Goal: Transaction & Acquisition: Purchase product/service

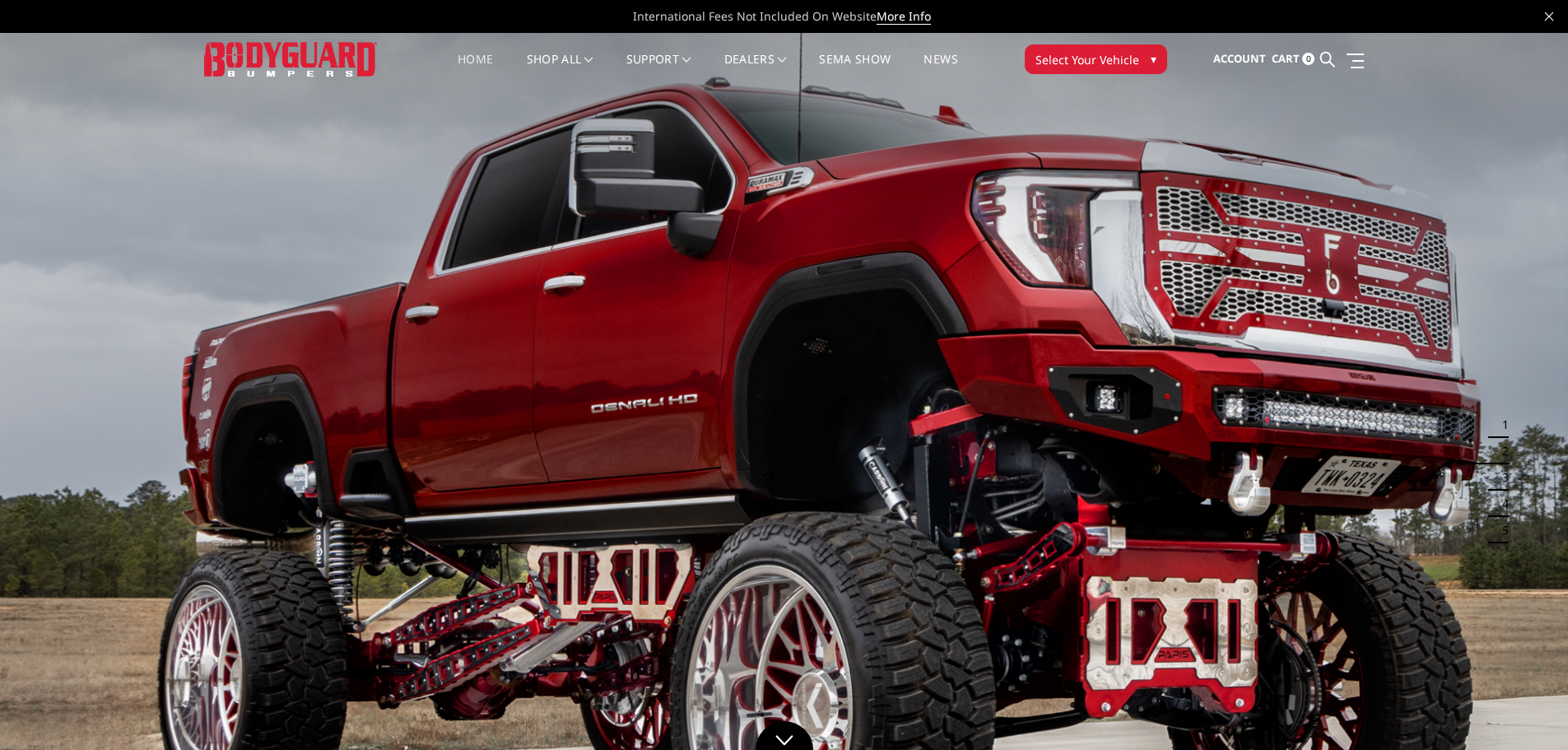
click at [1113, 53] on span "Select Your Vehicle" at bounding box center [1087, 59] width 103 height 17
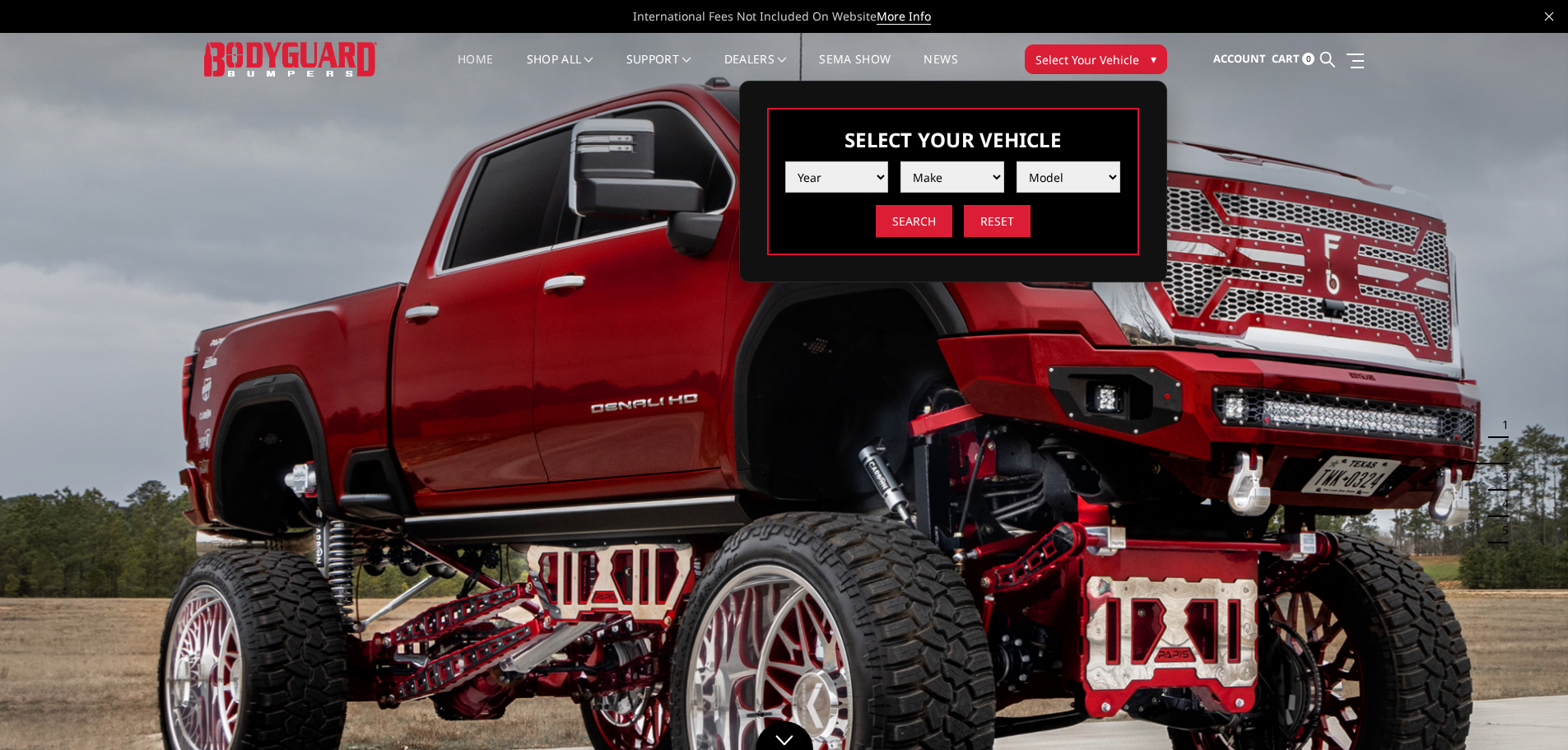
click at [849, 173] on select "Year 2025 2024 2023 2022 2021 2020 2019 2018 2017 2016 2015 2014 2013 2012 2011…" at bounding box center [837, 176] width 103 height 31
select select "yr_2019"
click at [786, 161] on select "Year 2025 2024 2023 2022 2021 2020 2019 2018 2017 2016 2015 2014 2013 2012 2011…" at bounding box center [837, 176] width 103 height 31
click at [952, 166] on select "Make Chevrolet Ford GMC Nissan Ram Toyota" at bounding box center [952, 176] width 103 height 31
select select "mk_gmc"
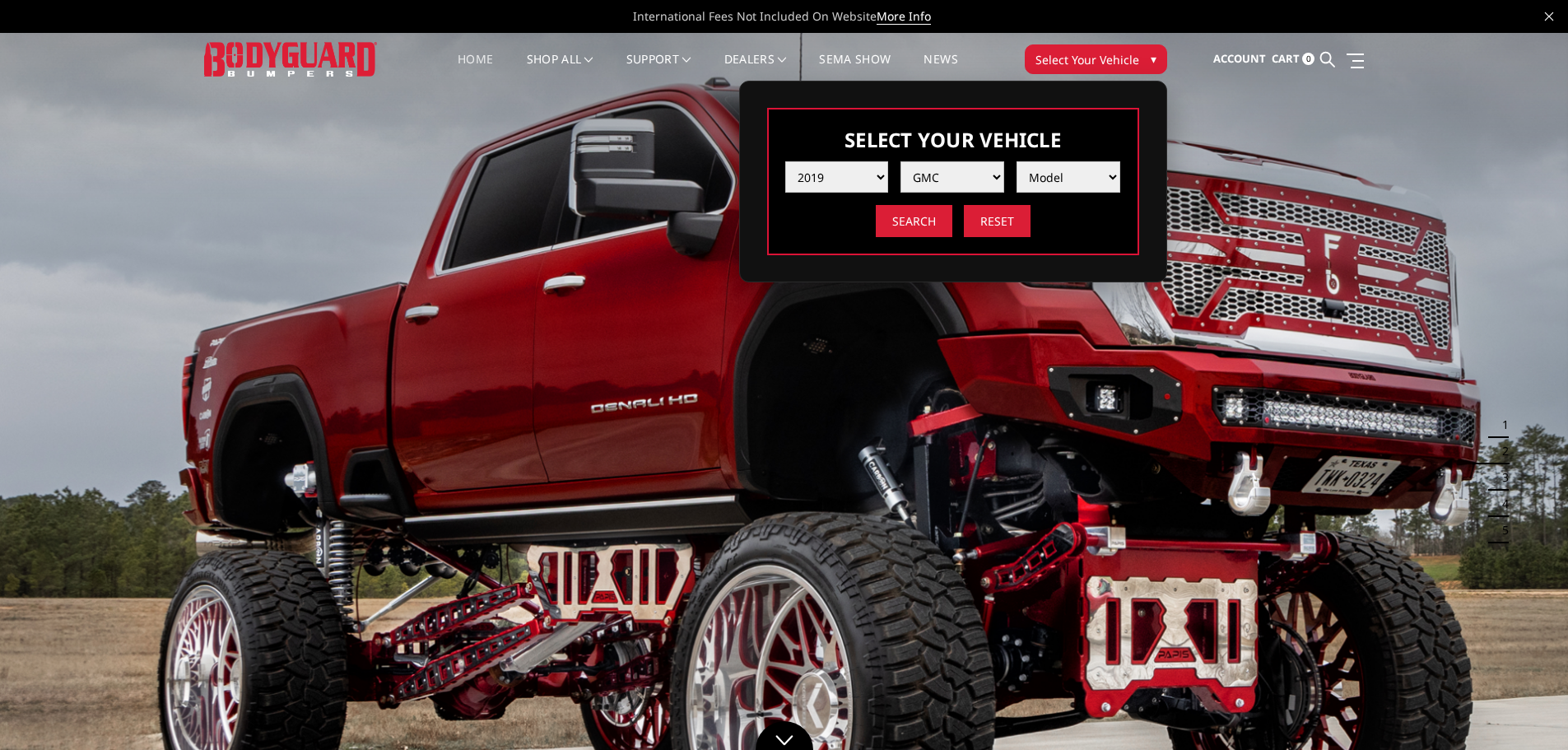
click at [901, 161] on select "Make Chevrolet Ford GMC Nissan Ram Toyota" at bounding box center [952, 176] width 103 height 31
click at [1099, 172] on select "Model Canyon Sierra 1500 Sierra 2500 / 3500 Yukon 1500" at bounding box center [1068, 176] width 103 height 31
select select "md_sierra-2500-3500"
click at [1017, 161] on select "Model Canyon Sierra 1500 Sierra 2500 / 3500 Yukon 1500" at bounding box center [1068, 176] width 103 height 31
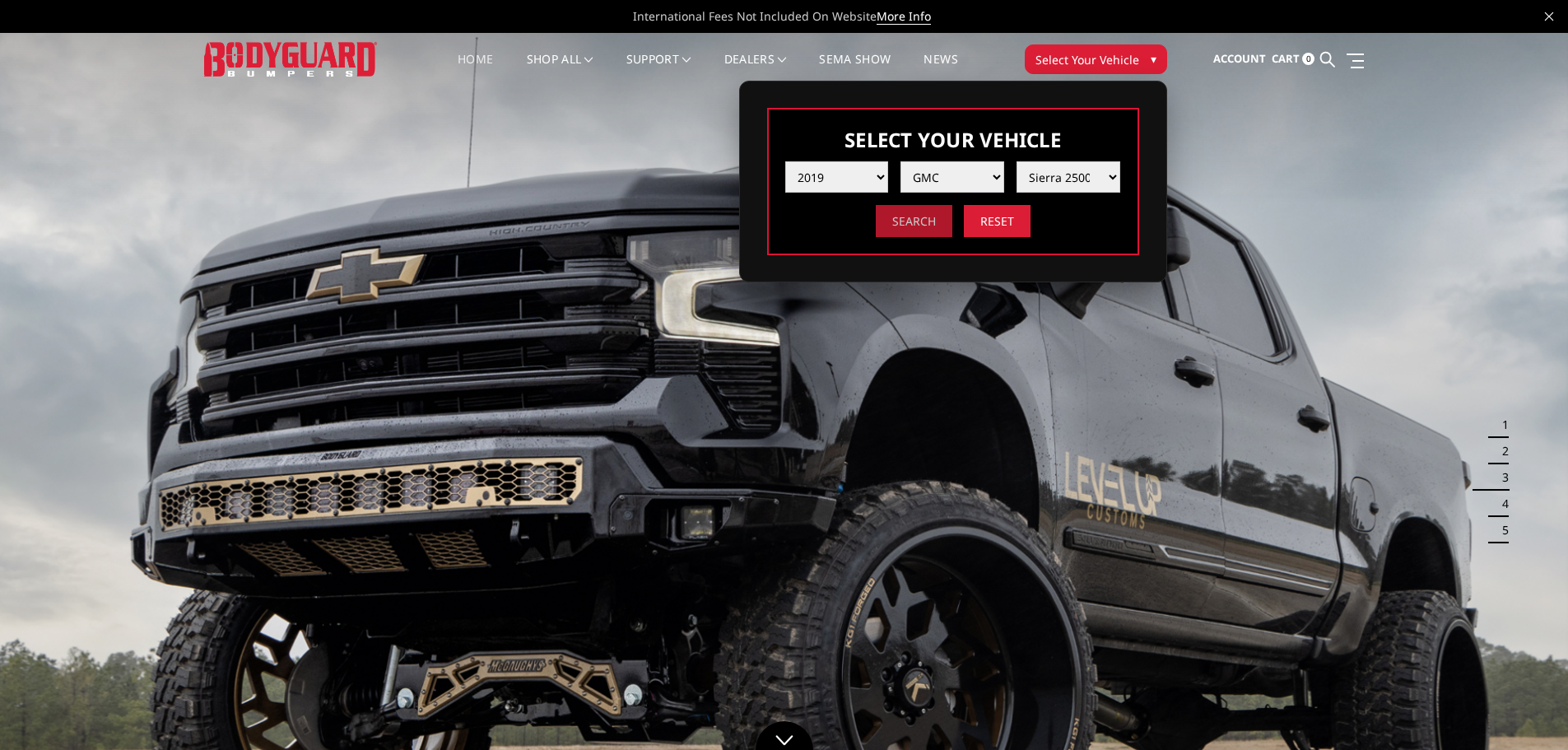
click at [929, 231] on input "Search" at bounding box center [914, 221] width 77 height 32
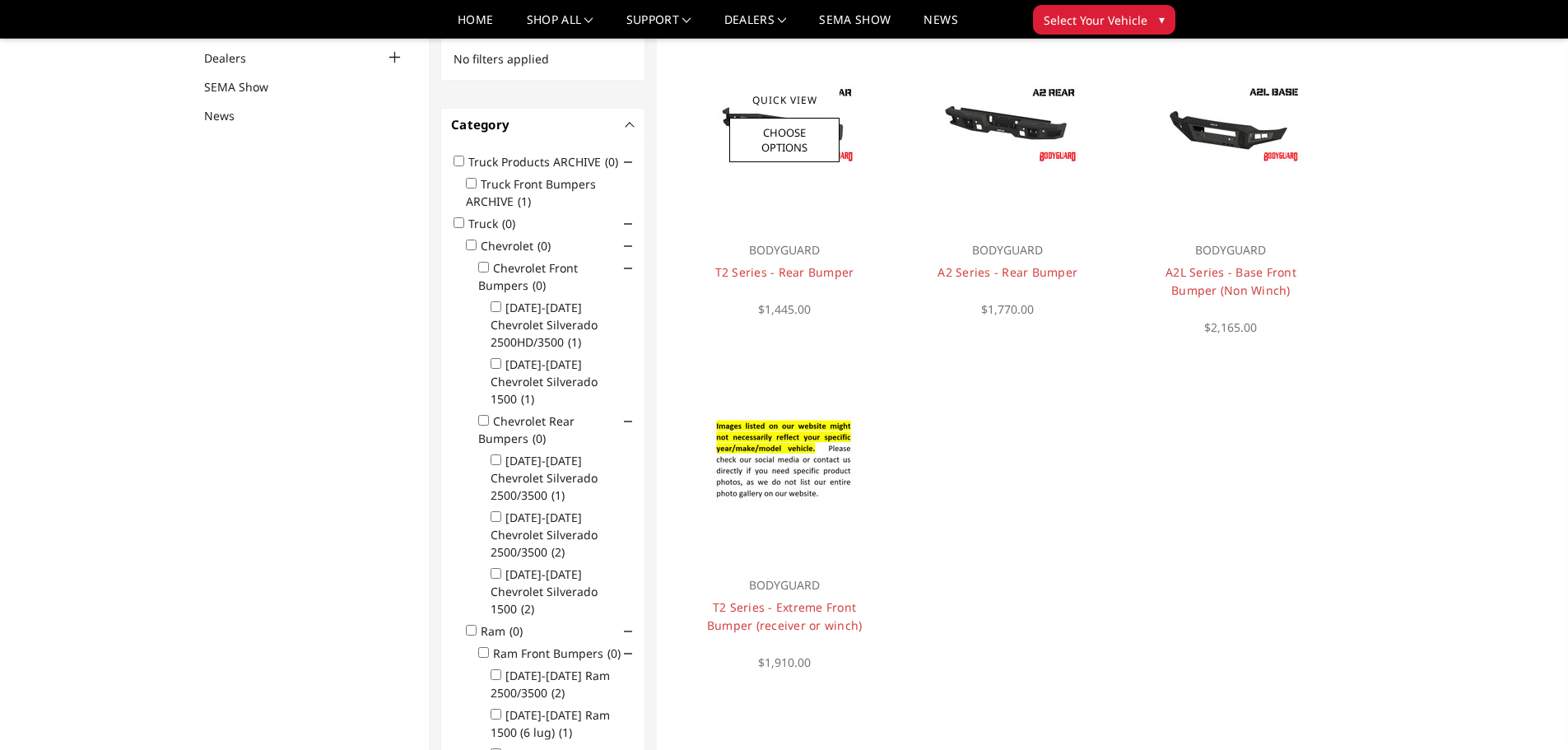
scroll to position [132, 0]
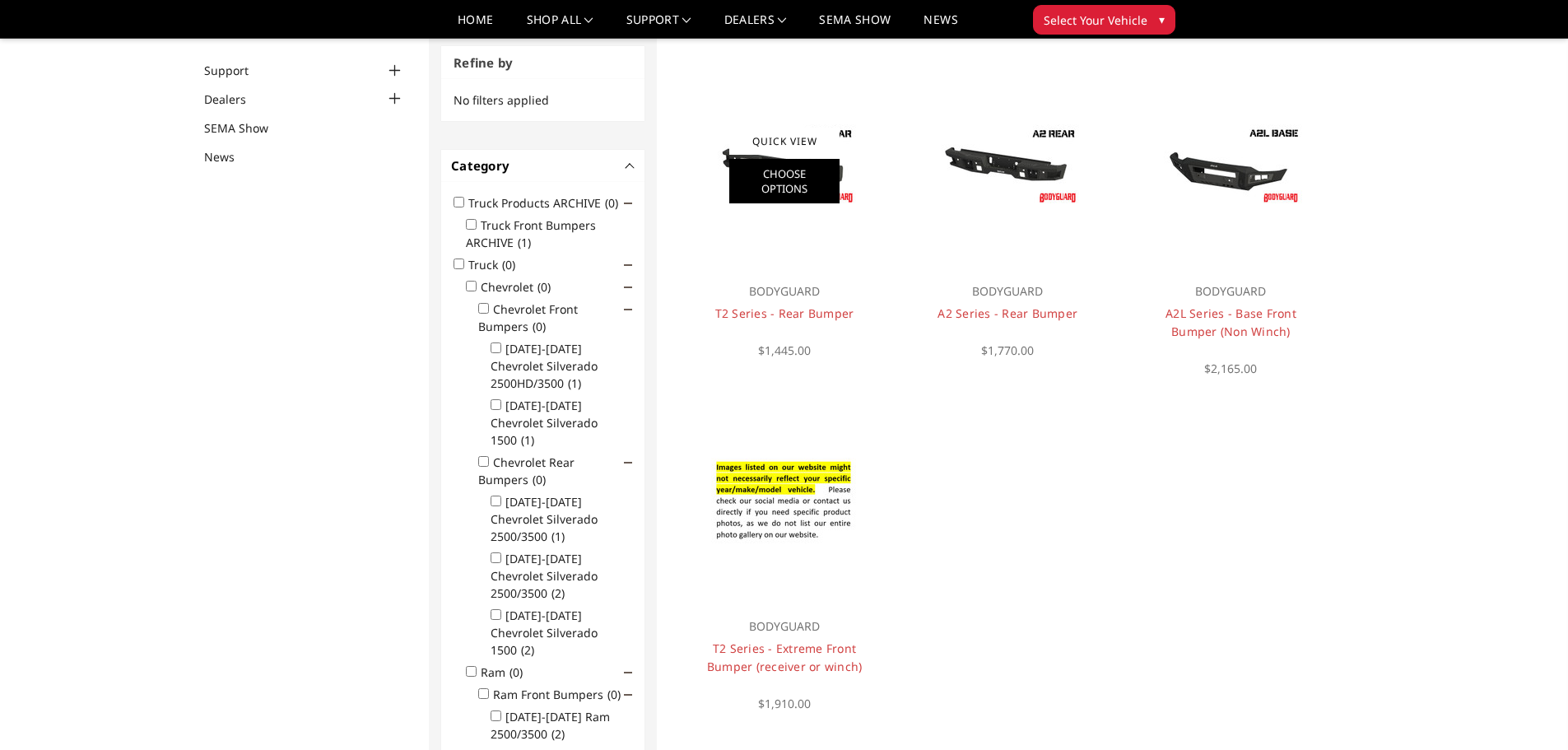
click at [782, 175] on link "Choose Options" at bounding box center [785, 181] width 110 height 45
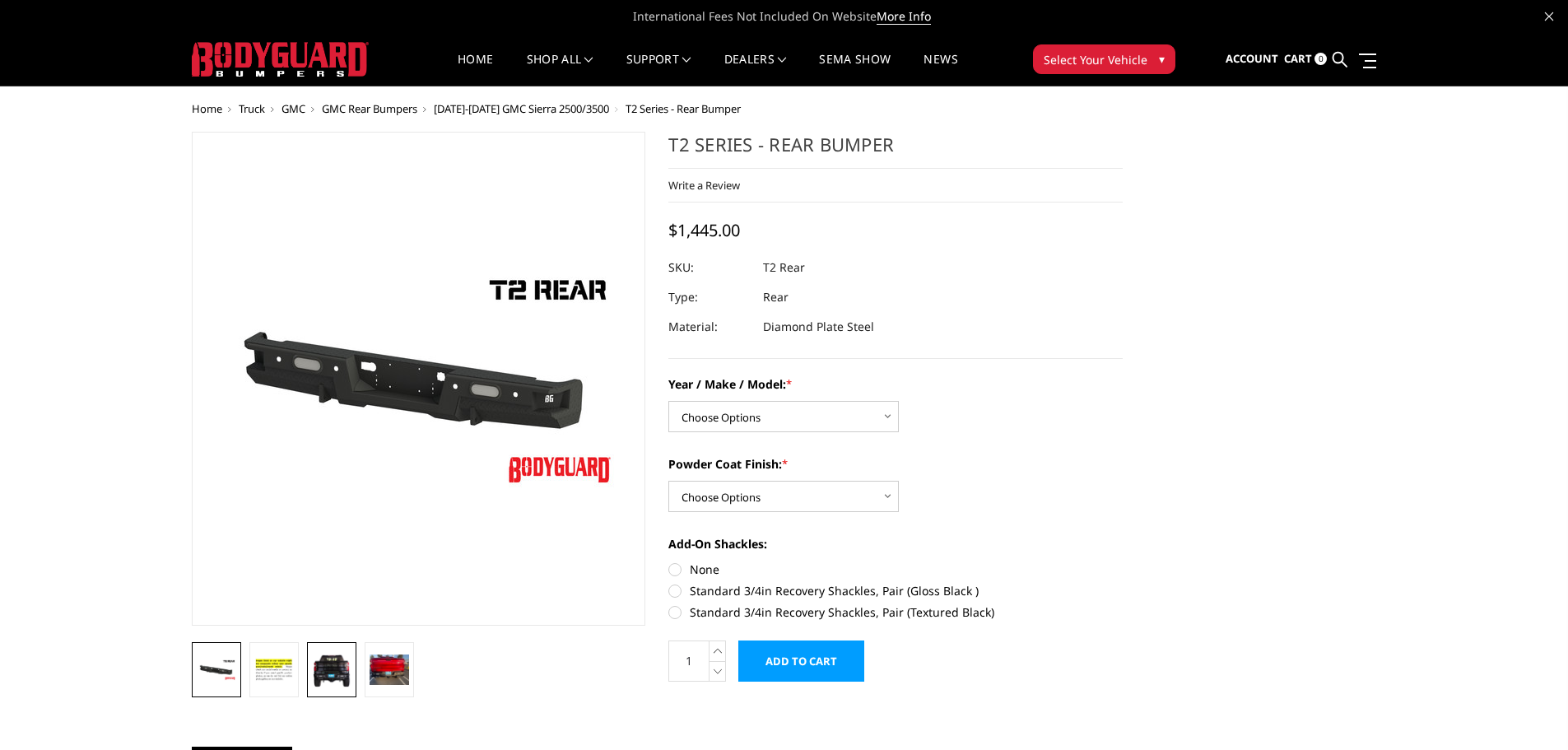
click at [314, 684] on img at bounding box center [331, 670] width 39 height 36
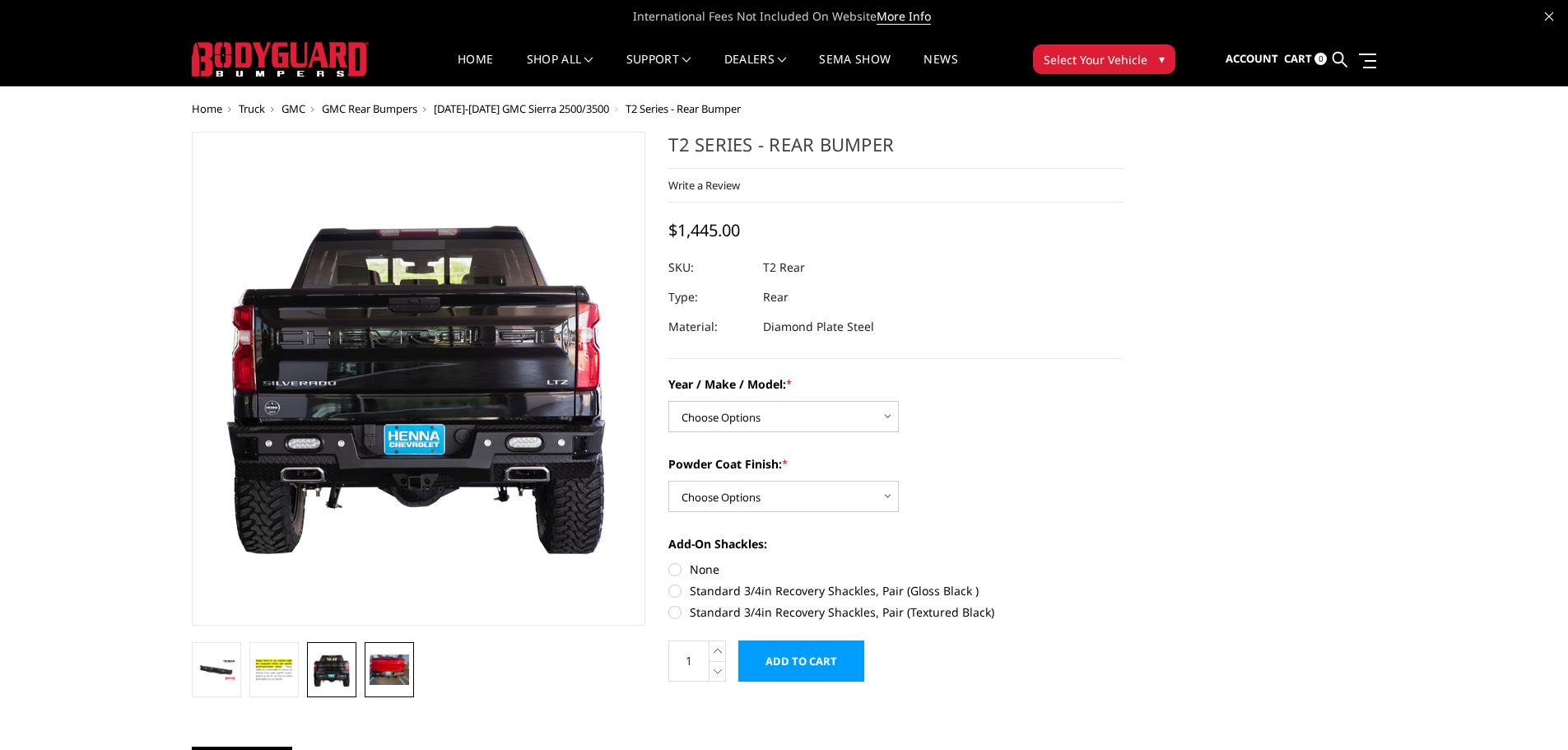
click at [383, 669] on img at bounding box center [389, 669] width 39 height 29
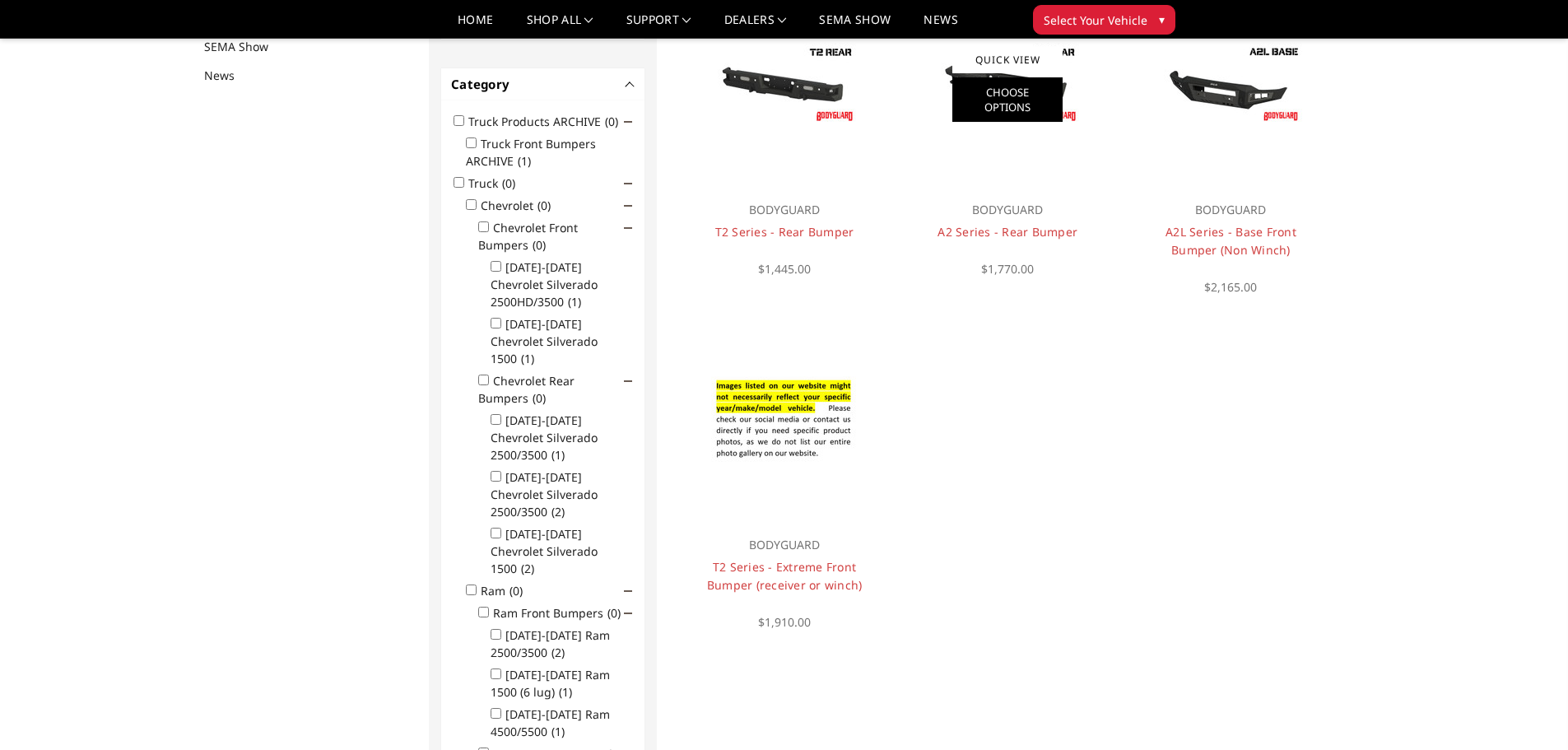
scroll to position [214, 0]
click at [1005, 224] on link "A2 Series - Rear Bumper" at bounding box center [1007, 231] width 140 height 16
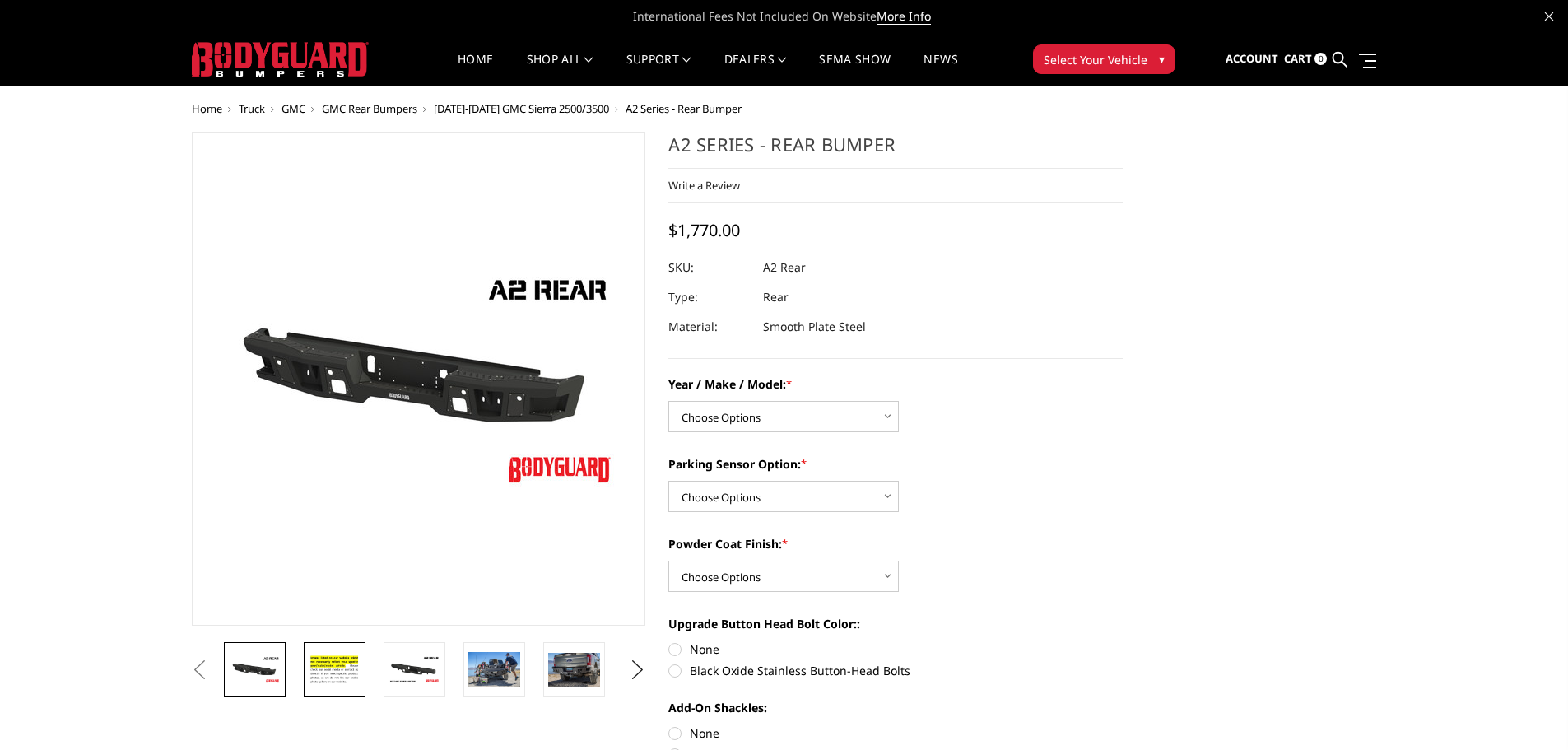
click at [336, 688] on link at bounding box center [334, 670] width 61 height 55
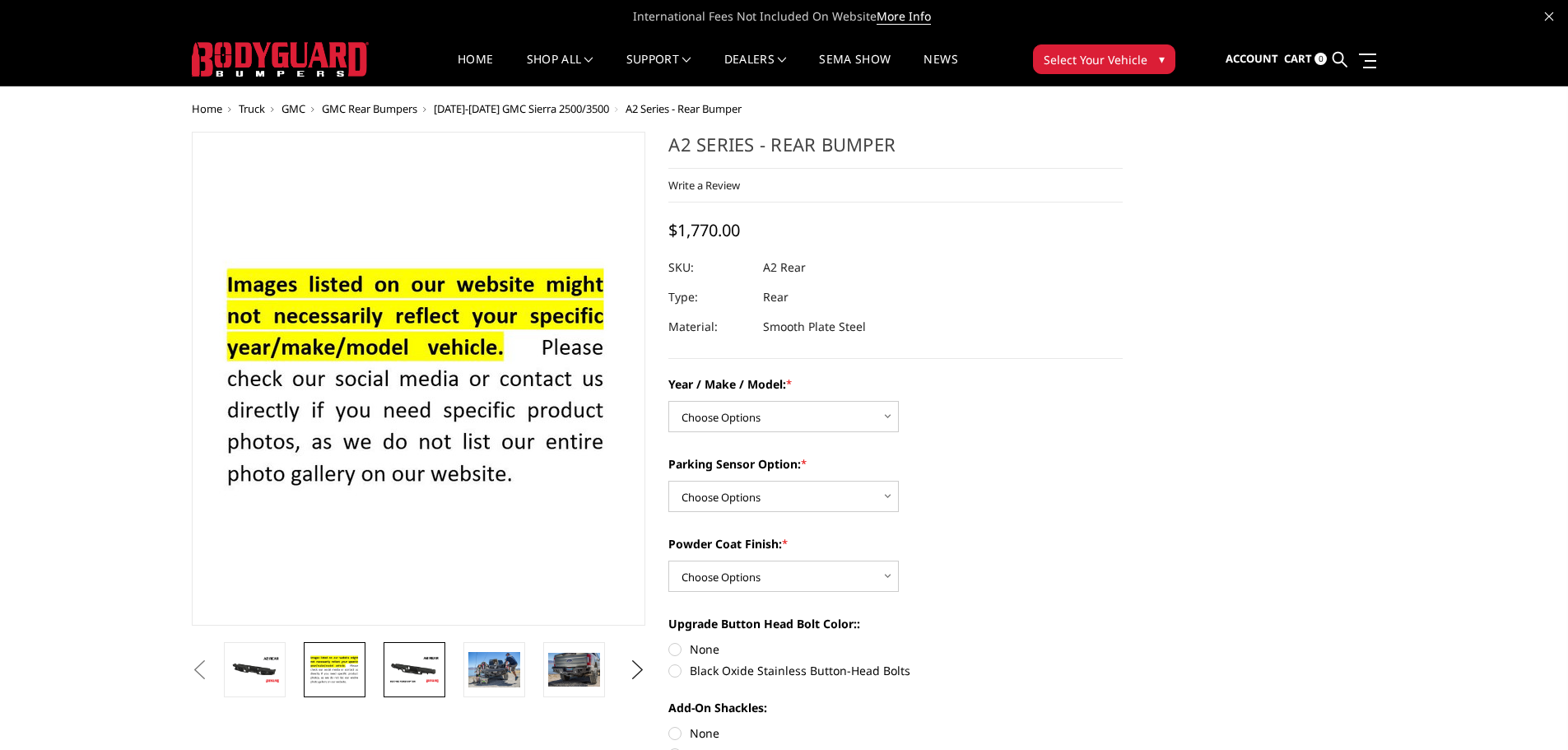
click at [422, 680] on img at bounding box center [414, 670] width 52 height 29
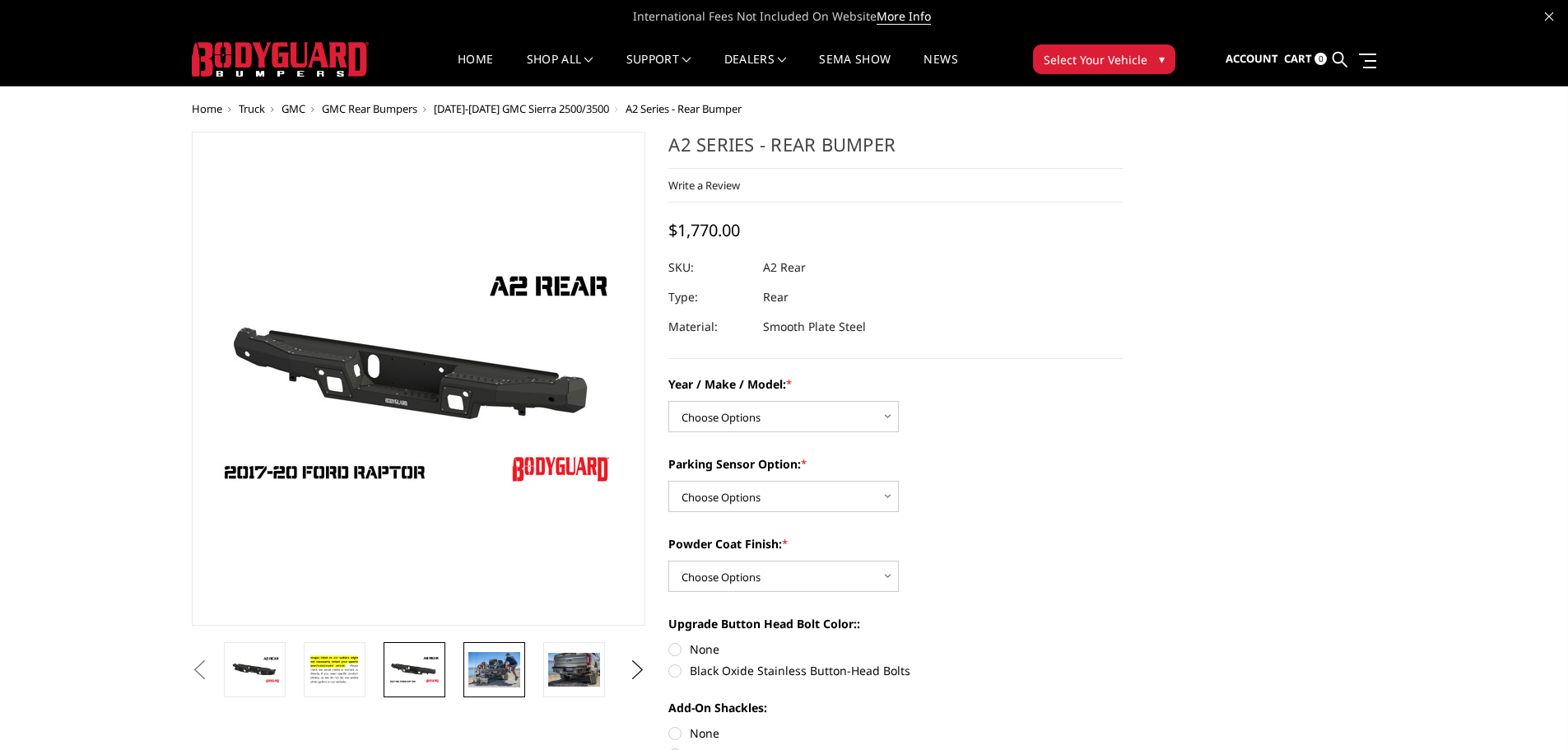
click at [486, 680] on img at bounding box center [494, 669] width 52 height 35
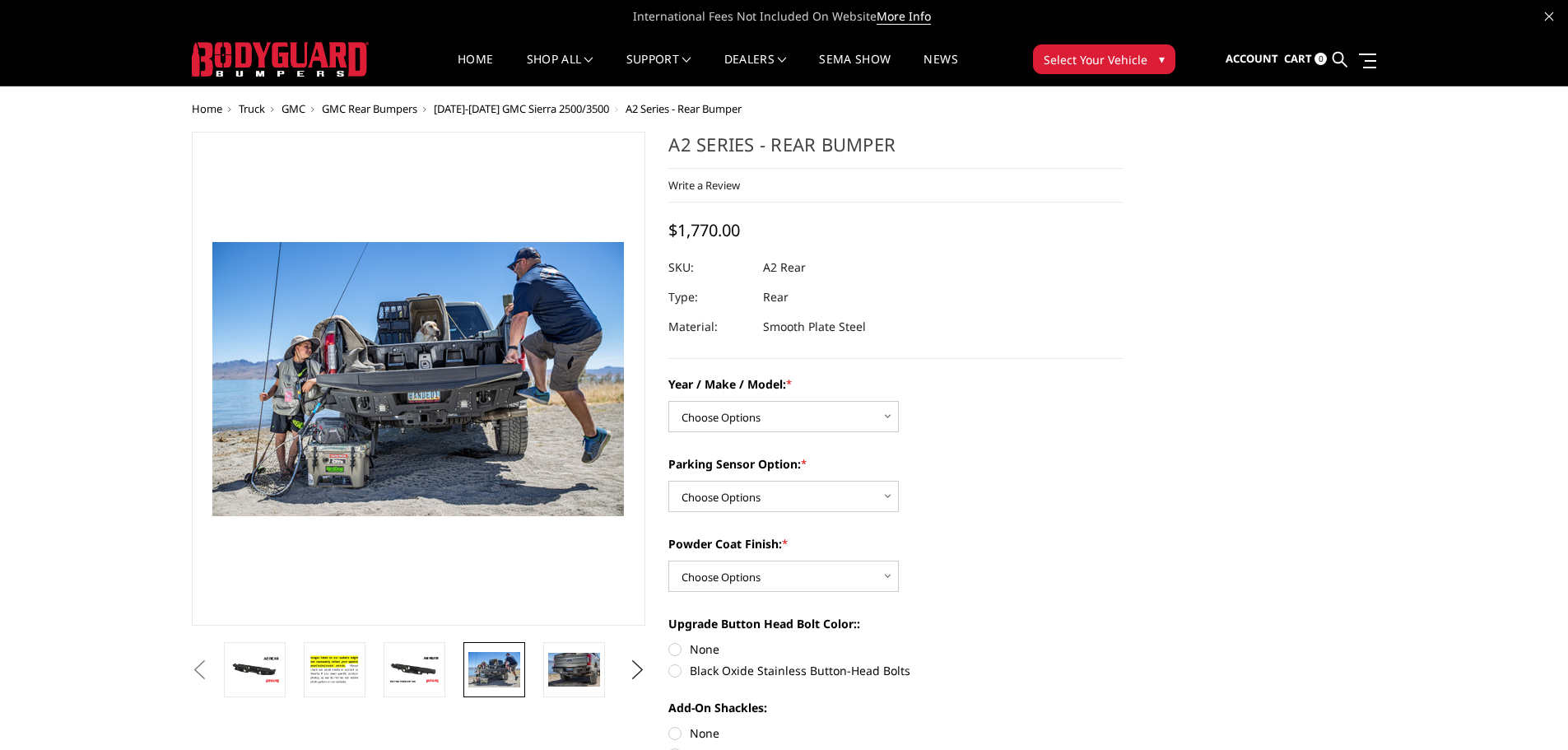
click at [533, 671] on li at bounding box center [501, 670] width 80 height 55
click at [551, 671] on img at bounding box center [574, 670] width 52 height 34
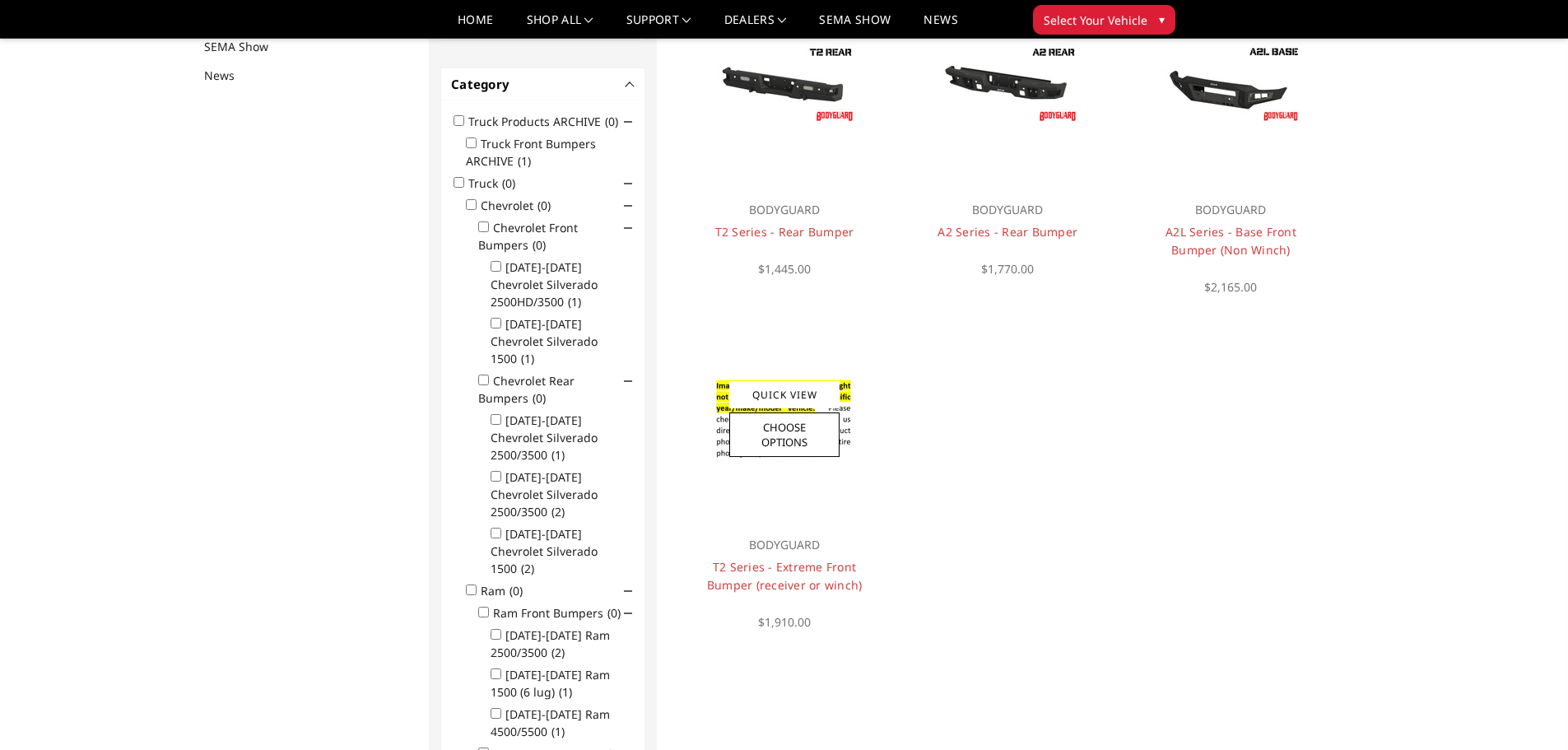
scroll to position [214, 0]
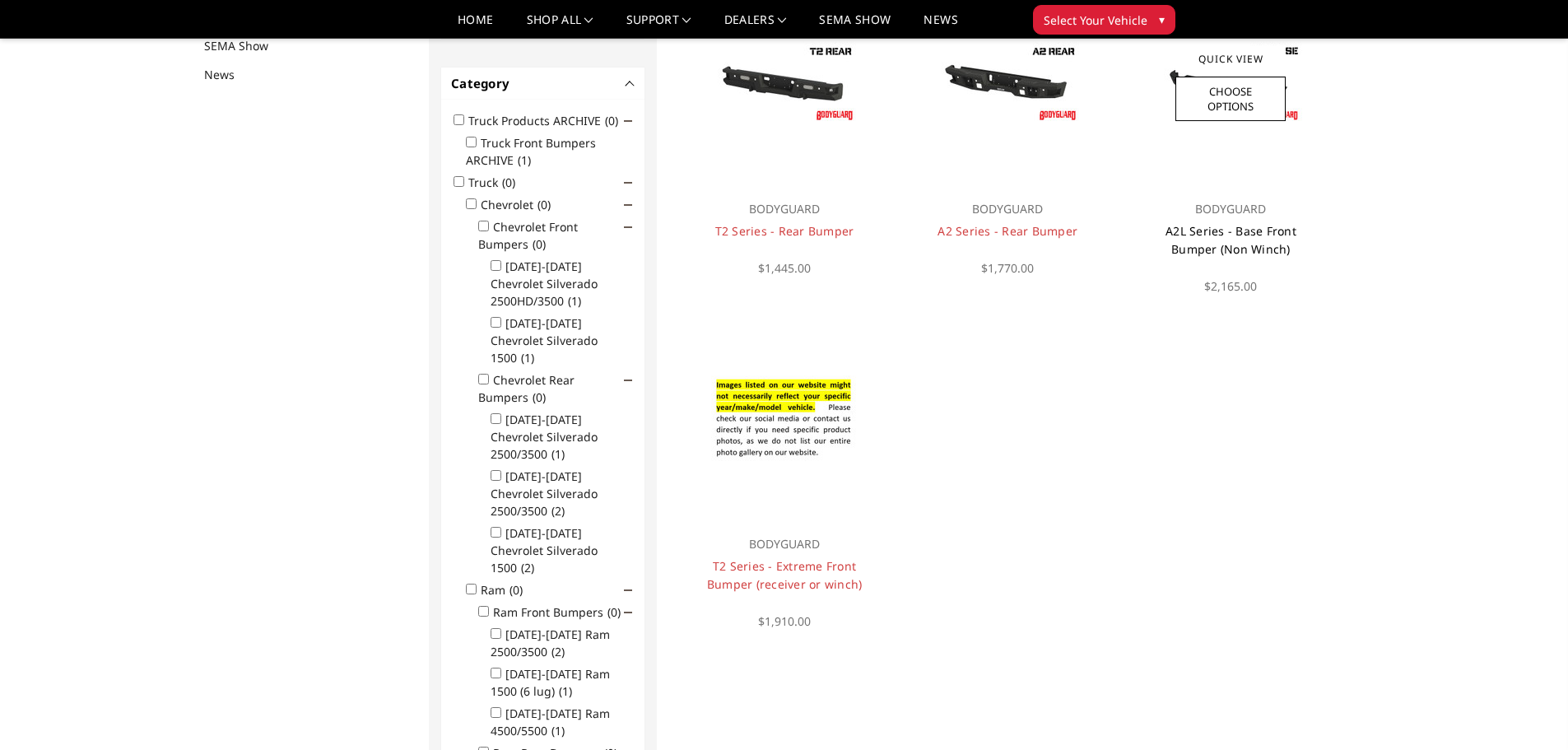
click at [1193, 246] on link "A2L Series - Base Front Bumper (Non Winch)" at bounding box center [1230, 240] width 131 height 34
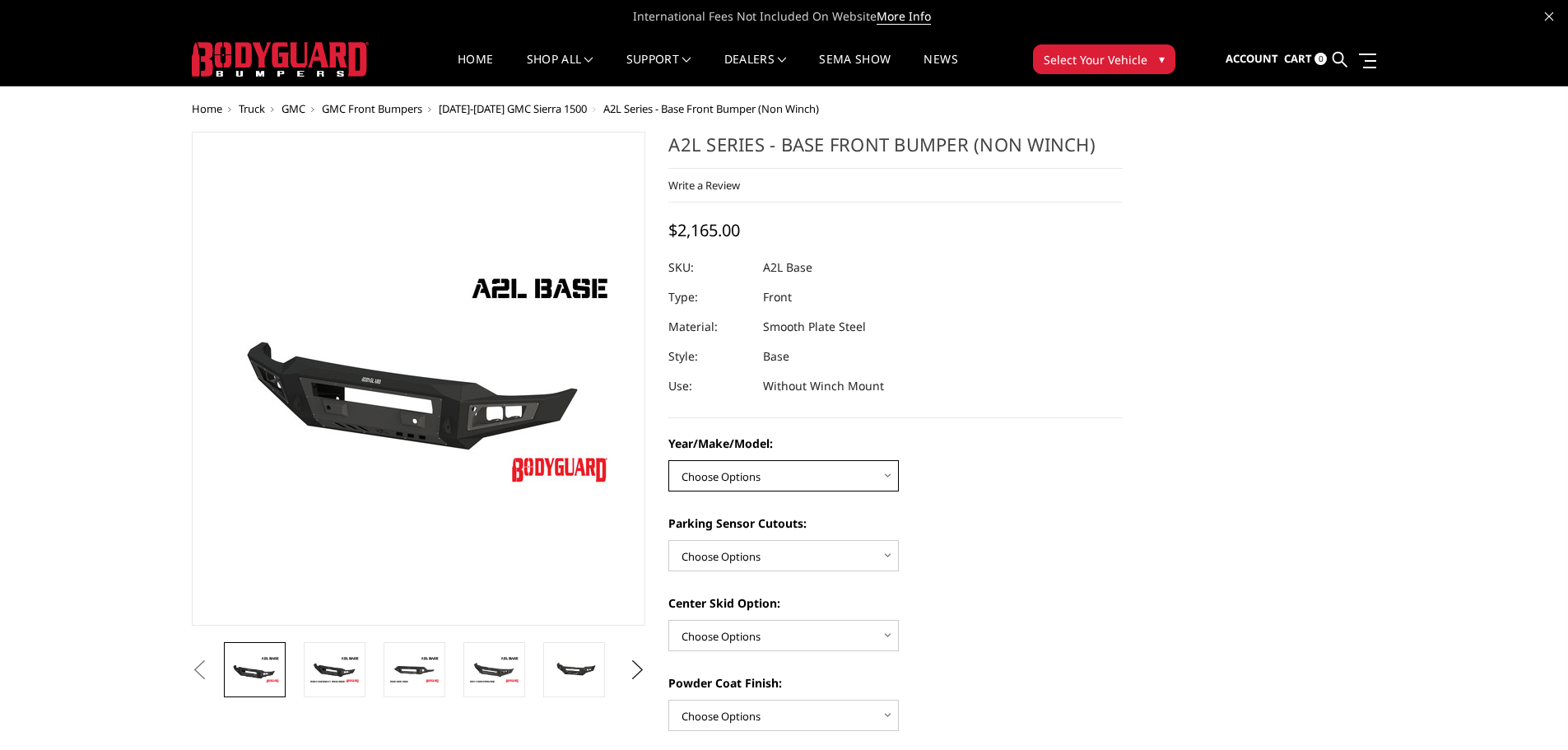
click at [796, 477] on select "Choose Options Chevrolet 15-19 2500/3500 Chevrolet 19-21 1500 Chevrolet 15-20 […" at bounding box center [783, 476] width 231 height 31
select select "4339"
click at [668, 461] on select "Choose Options Chevrolet 15-19 2500/3500 Chevrolet 19-21 1500 Chevrolet 15-20 C…" at bounding box center [783, 476] width 231 height 31
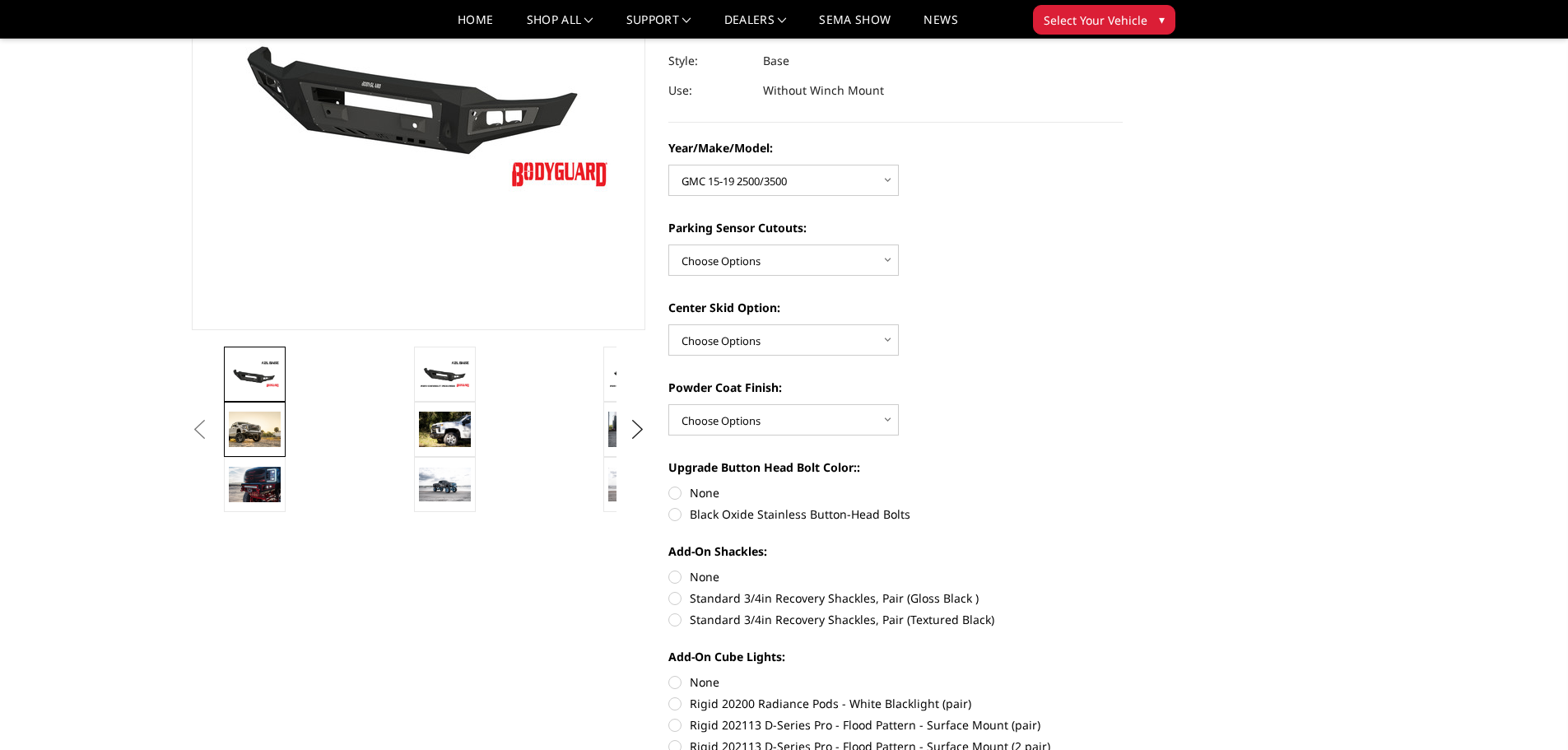
click at [262, 432] on img at bounding box center [255, 429] width 52 height 36
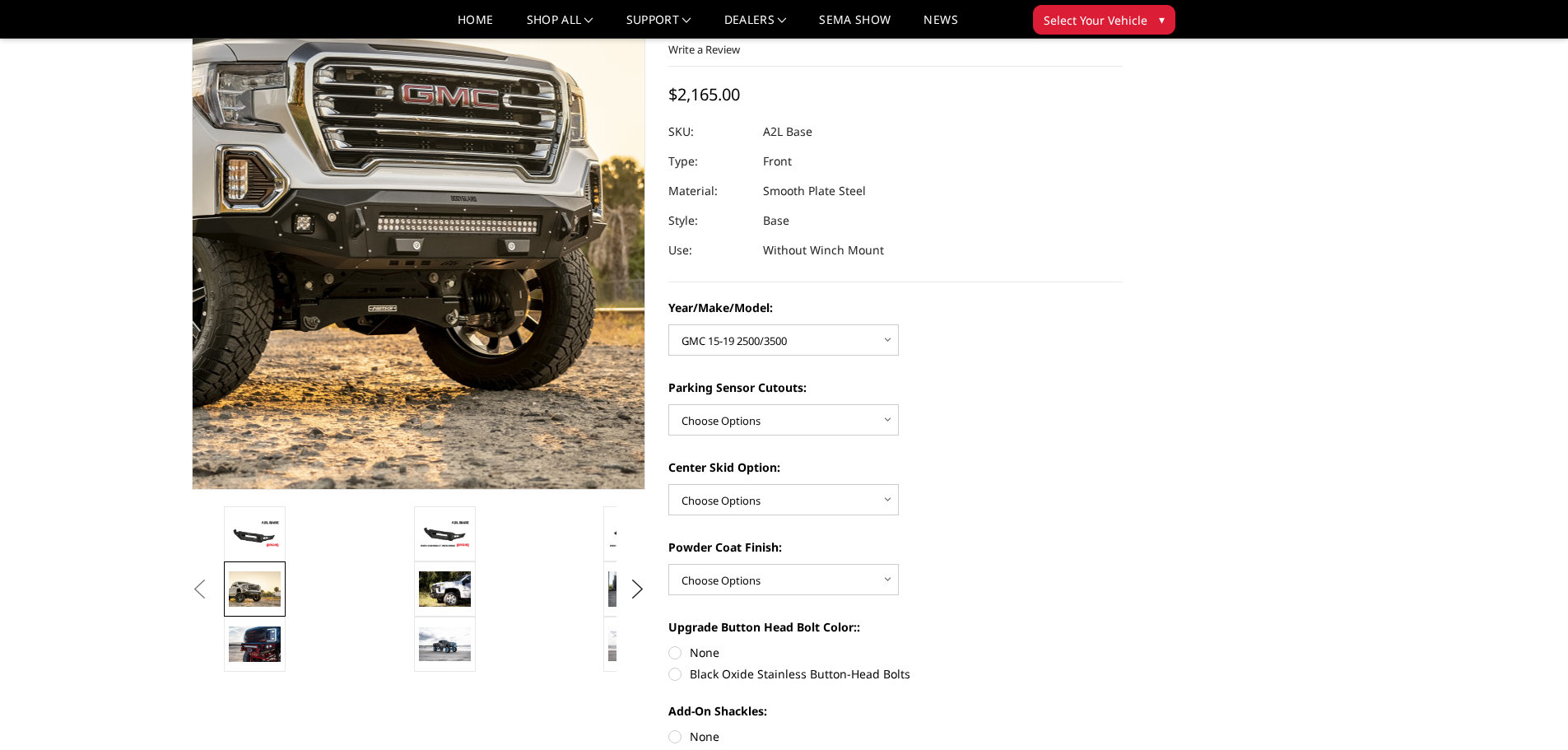
scroll to position [59, 0]
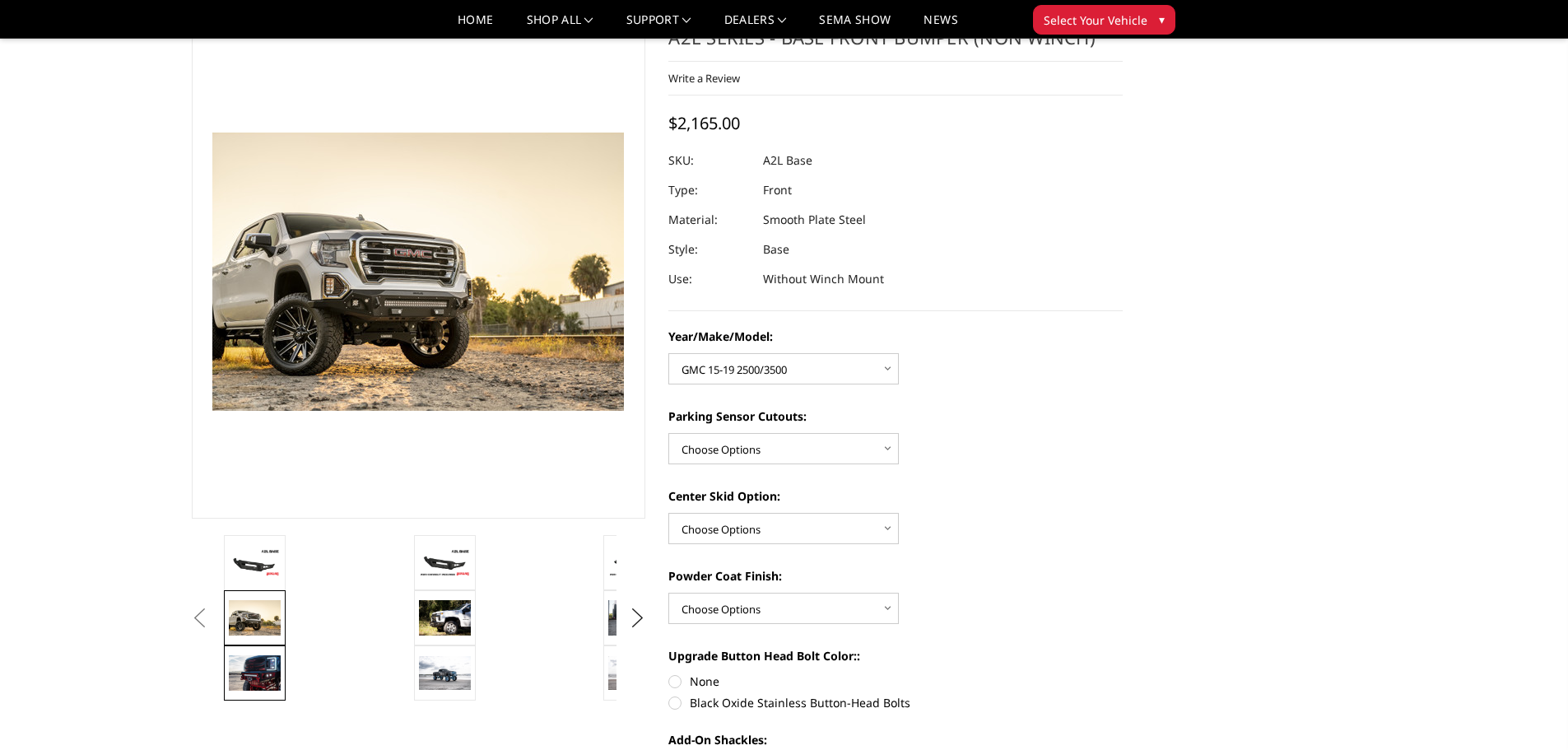
click at [258, 698] on link at bounding box center [254, 673] width 61 height 55
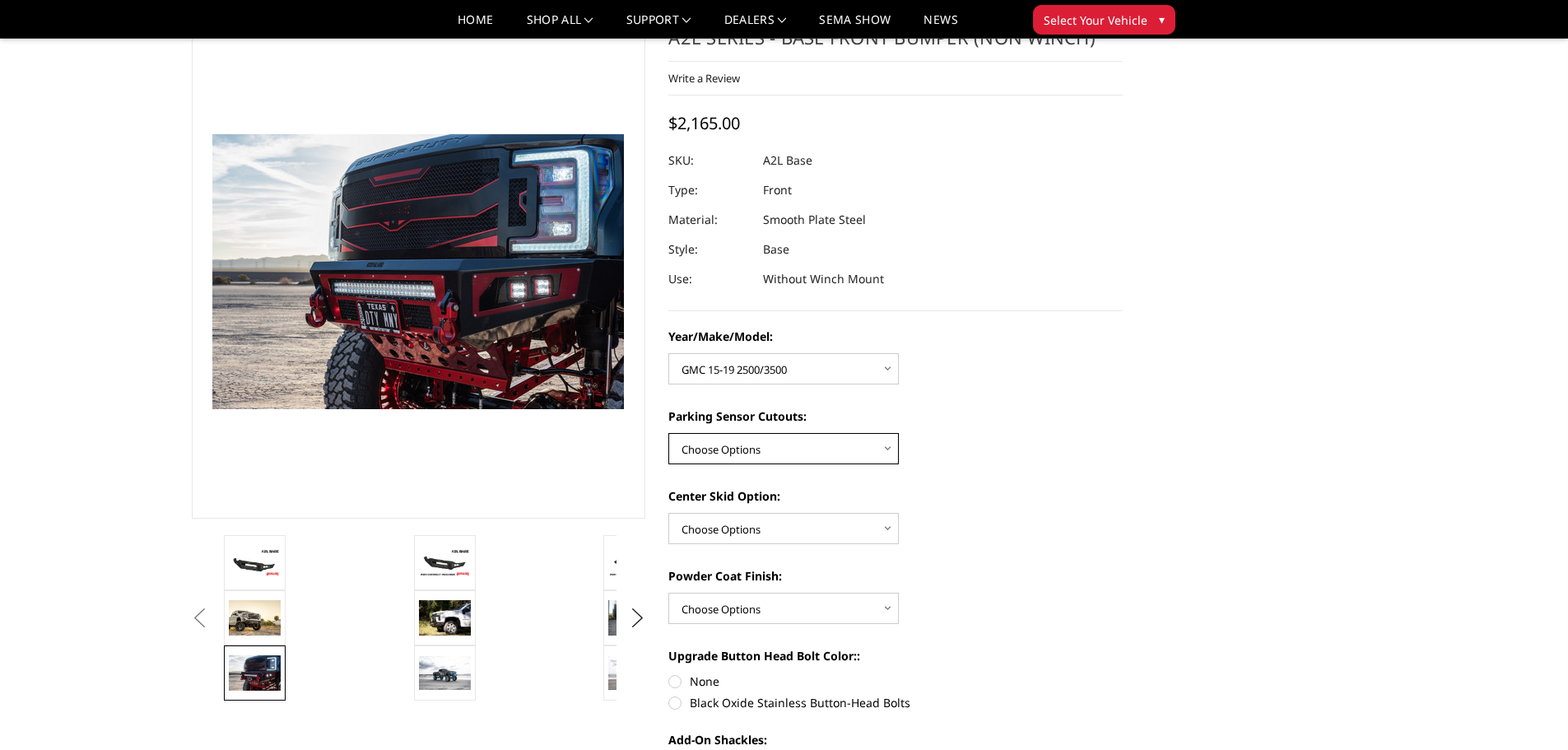
click at [694, 453] on select "Choose Options Yes - With Parking Sensor Cutouts No - Without Parking Sensor Cu…" at bounding box center [783, 448] width 231 height 31
select select "4328"
click at [668, 433] on select "Choose Options Yes - With Parking Sensor Cutouts No - Without Parking Sensor Cu…" at bounding box center [783, 448] width 231 height 31
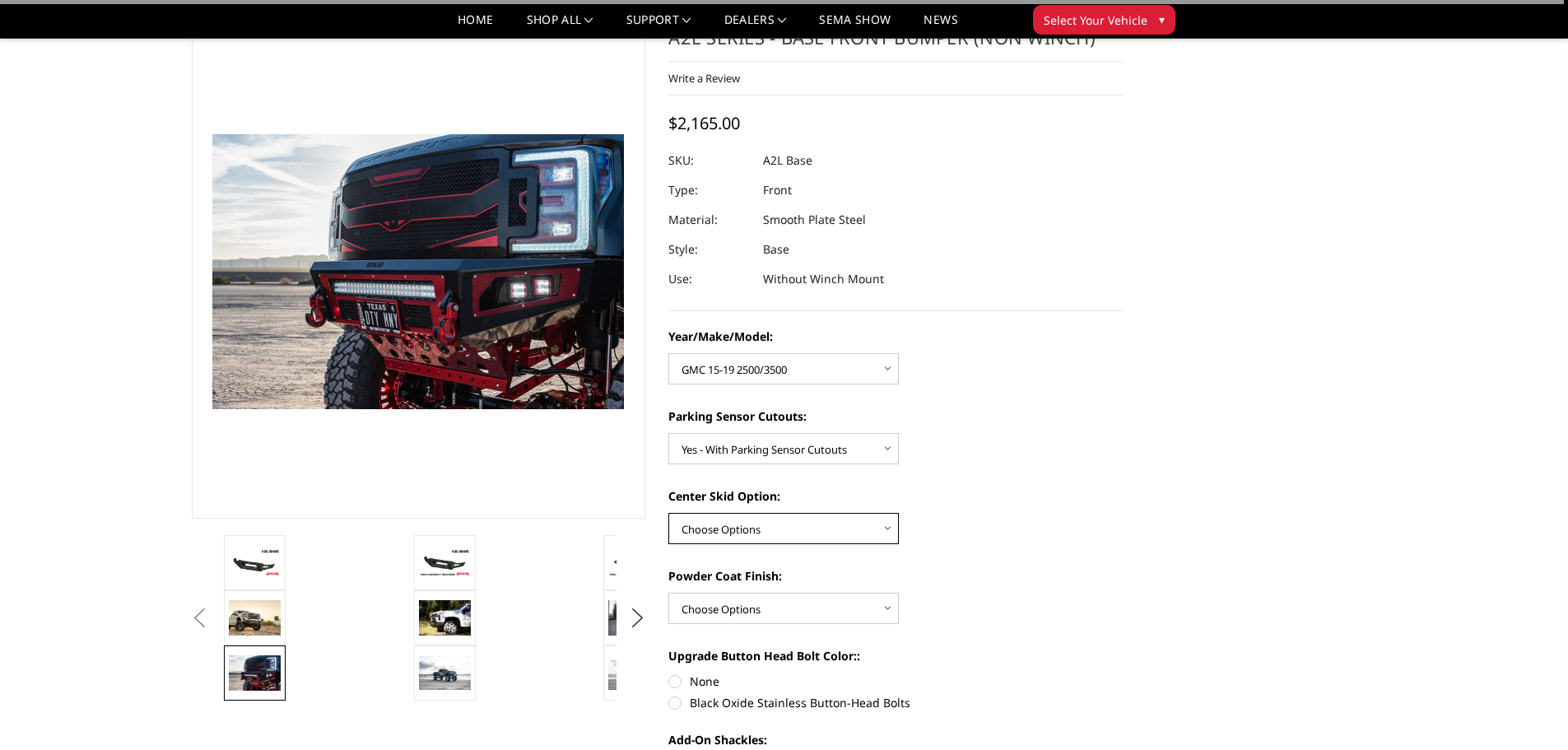
click at [746, 531] on select "Choose Options Single Light Bar Cutout" at bounding box center [783, 528] width 231 height 31
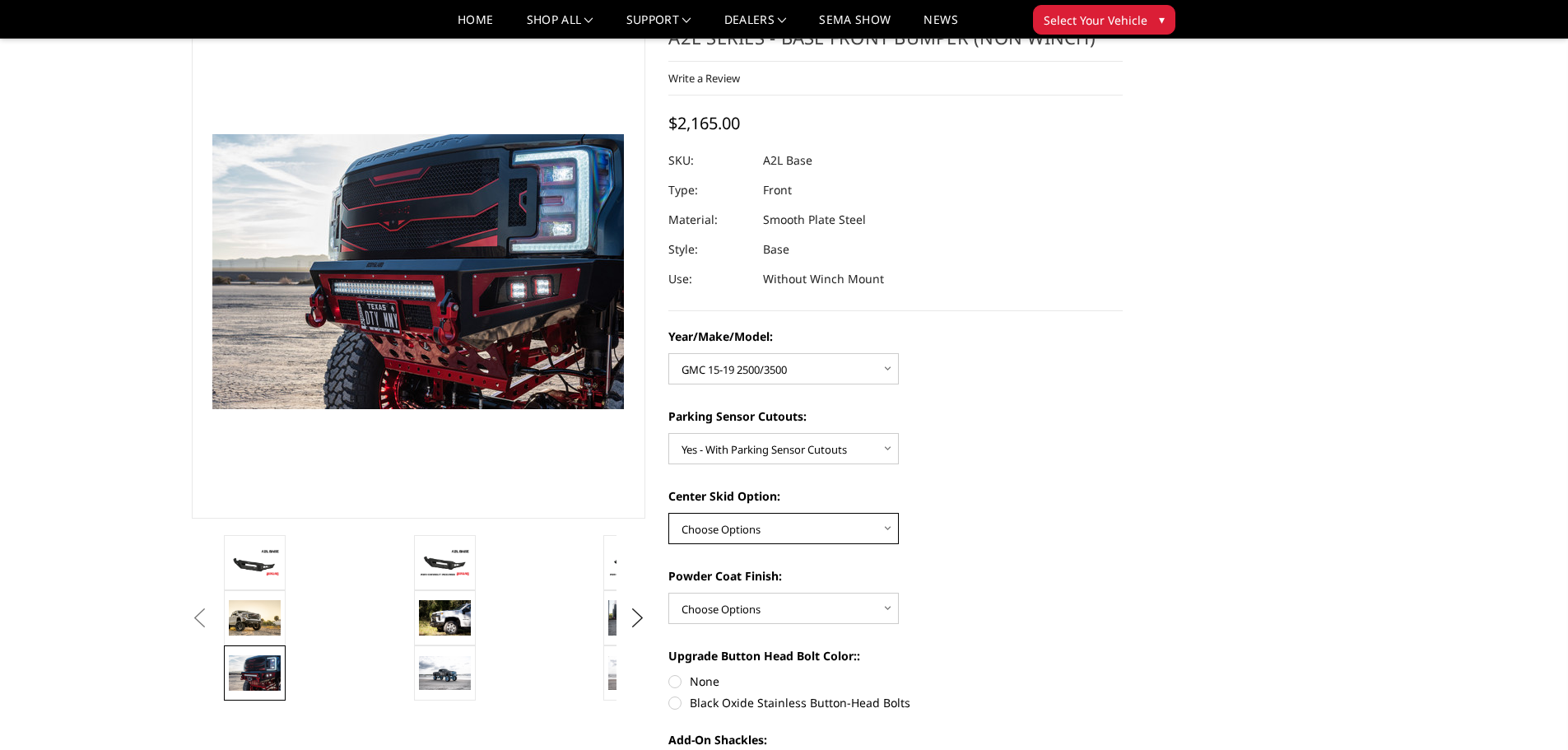
select select "4304"
click at [668, 513] on select "Choose Options Single Light Bar Cutout" at bounding box center [783, 528] width 231 height 31
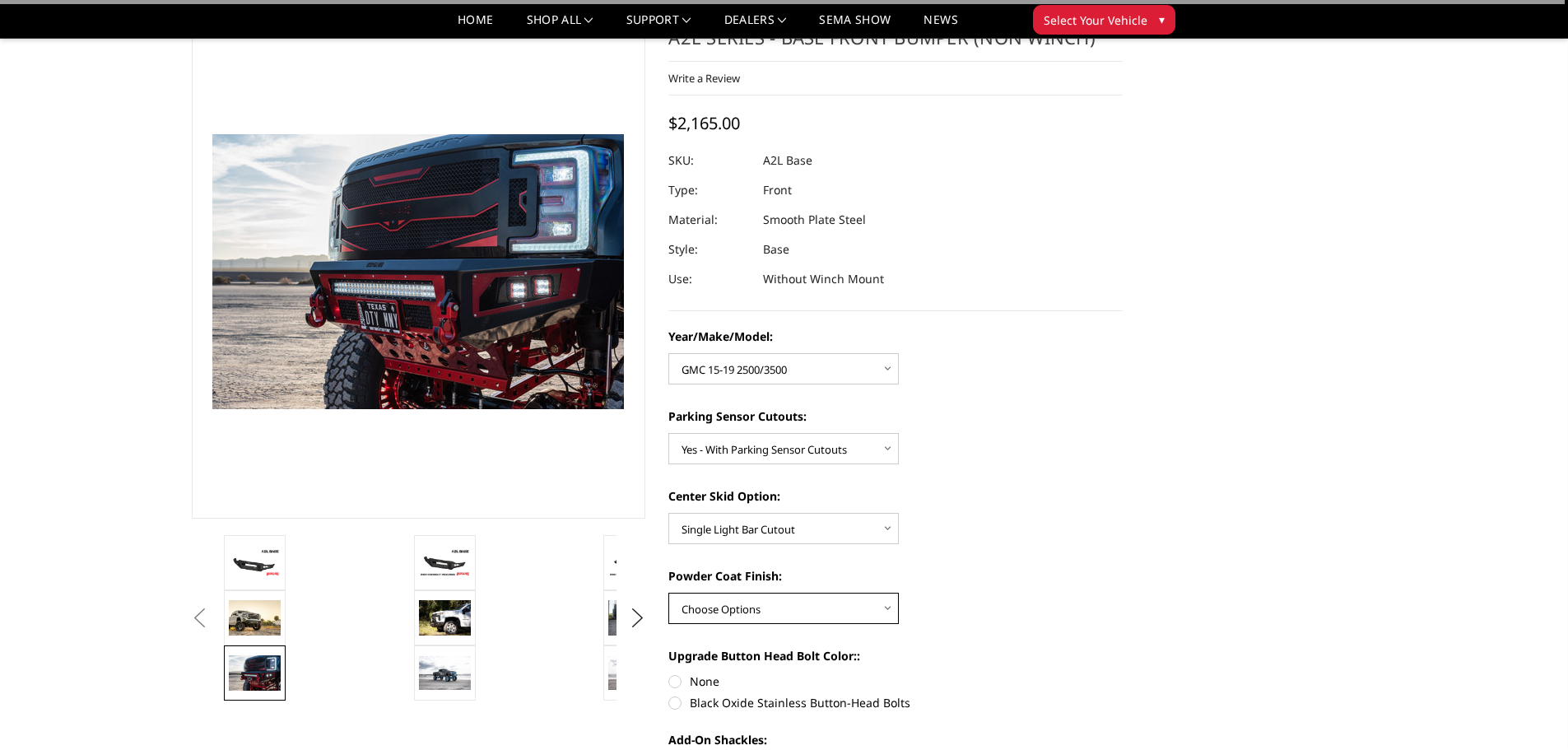
click at [768, 601] on select "Choose Options Bare metal (included) Texture Black Powder Coat" at bounding box center [783, 607] width 231 height 31
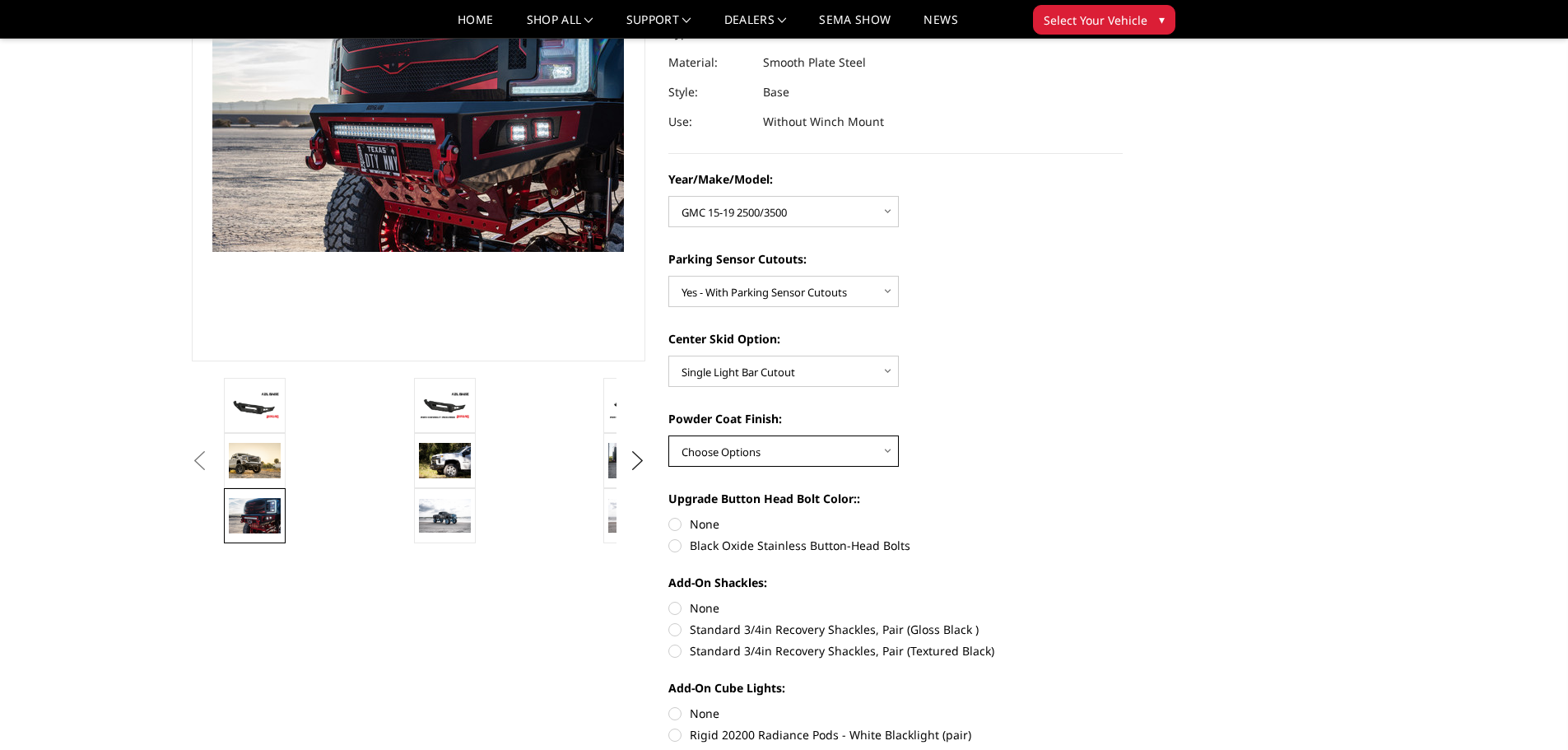
scroll to position [223, 0]
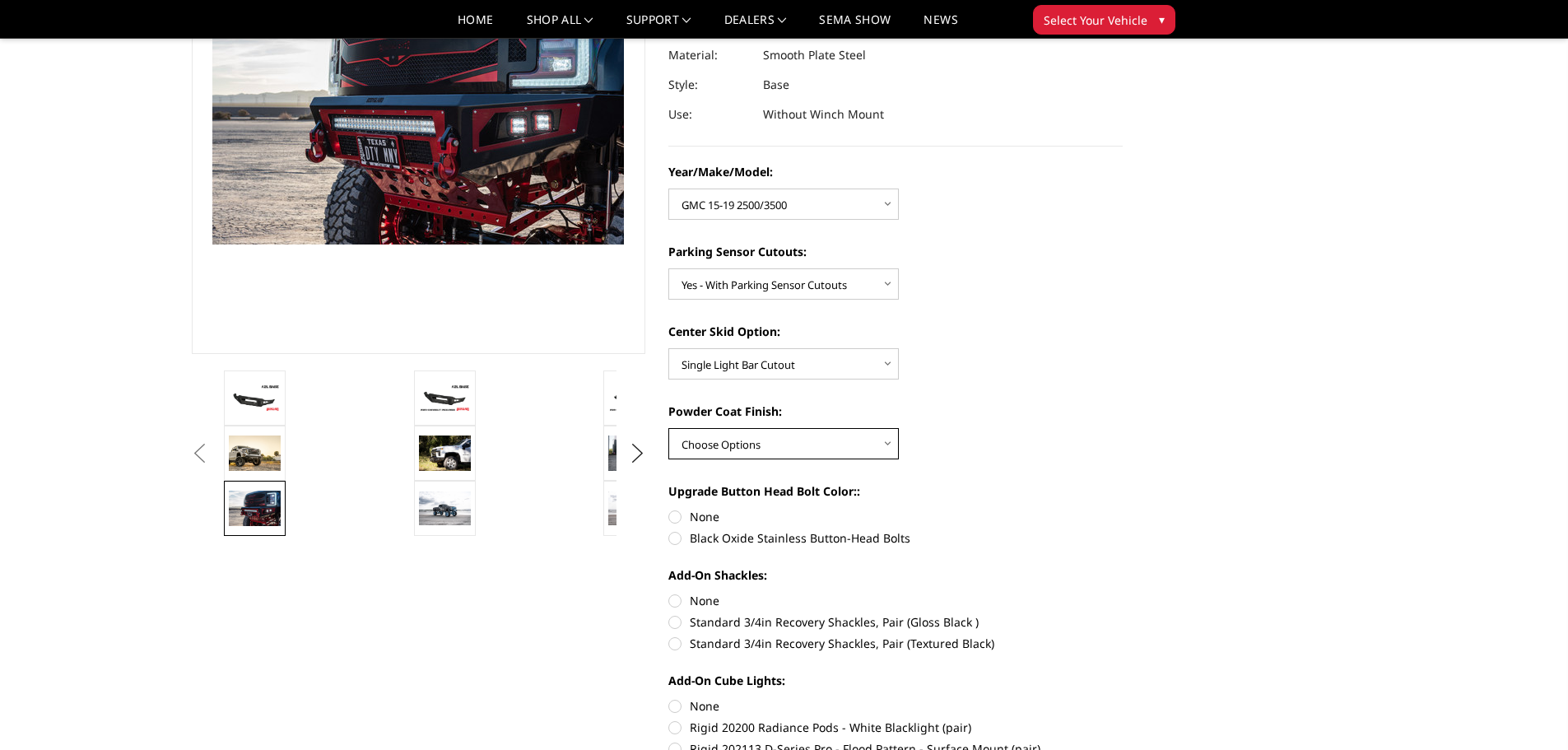
click at [742, 443] on select "Choose Options Bare metal (included) Texture Black Powder Coat" at bounding box center [783, 443] width 231 height 31
select select "4285"
click at [668, 428] on select "Choose Options Bare metal (included) Texture Black Powder Coat" at bounding box center [783, 443] width 231 height 31
drag, startPoint x: 721, startPoint y: 440, endPoint x: 727, endPoint y: 451, distance: 12.5
click at [721, 440] on select "Choose Options Bare metal (included) Texture Black Powder Coat" at bounding box center [783, 443] width 231 height 31
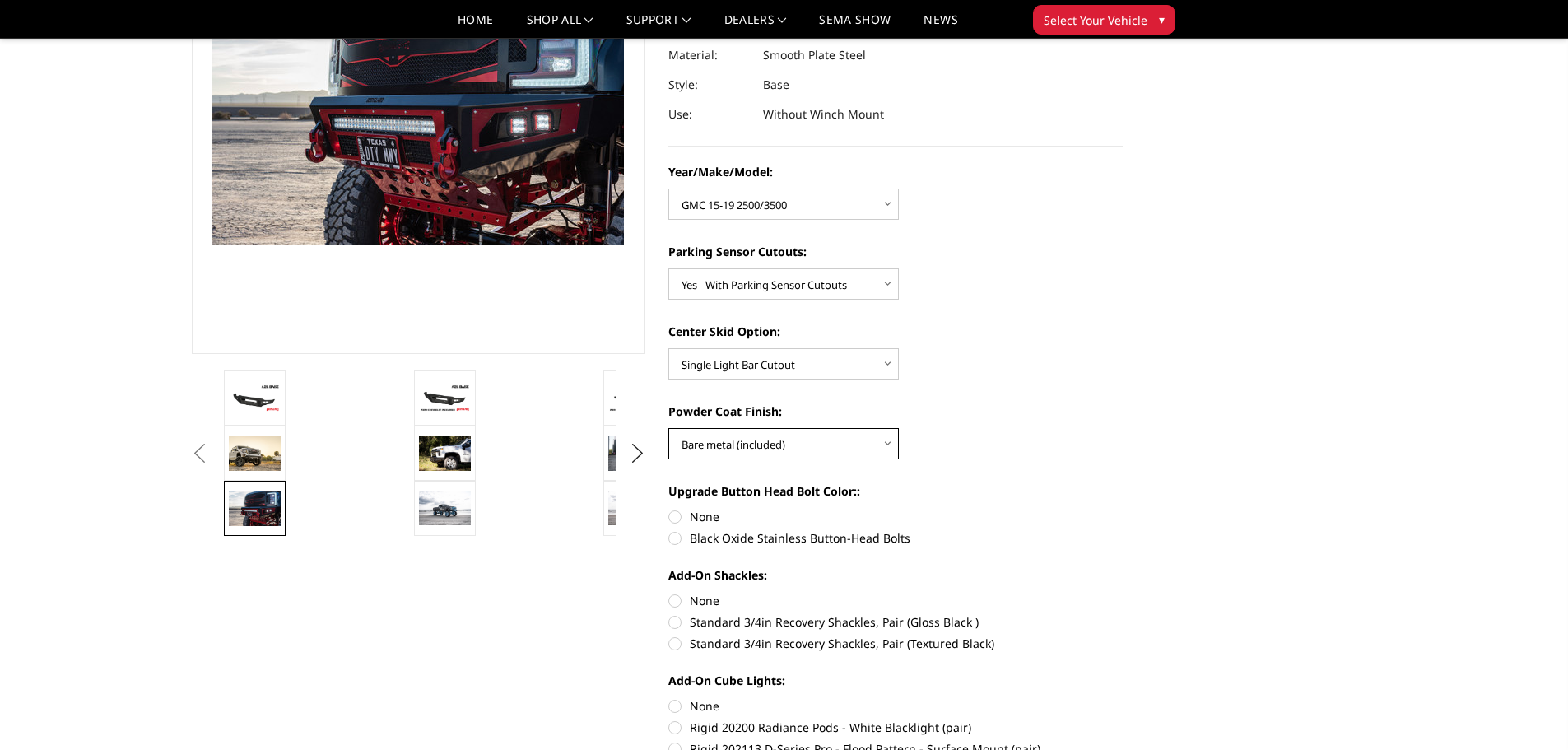
click at [731, 432] on select "Choose Options Bare metal (included) Texture Black Powder Coat" at bounding box center [783, 443] width 231 height 31
drag, startPoint x: 677, startPoint y: 521, endPoint x: 671, endPoint y: 542, distance: 21.8
click at [672, 549] on div "Year/Make/Model: Choose Options Chevrolet 15-19 2500/3500 Chevrolet 19-21 1500 …" at bounding box center [895, 511] width 454 height 697
click at [671, 542] on label "Black Oxide Stainless Button-Head Bolts" at bounding box center [895, 537] width 454 height 17
click at [1123, 509] on input "Black Oxide Stainless Button-Head Bolts" at bounding box center [1123, 508] width 1 height 1
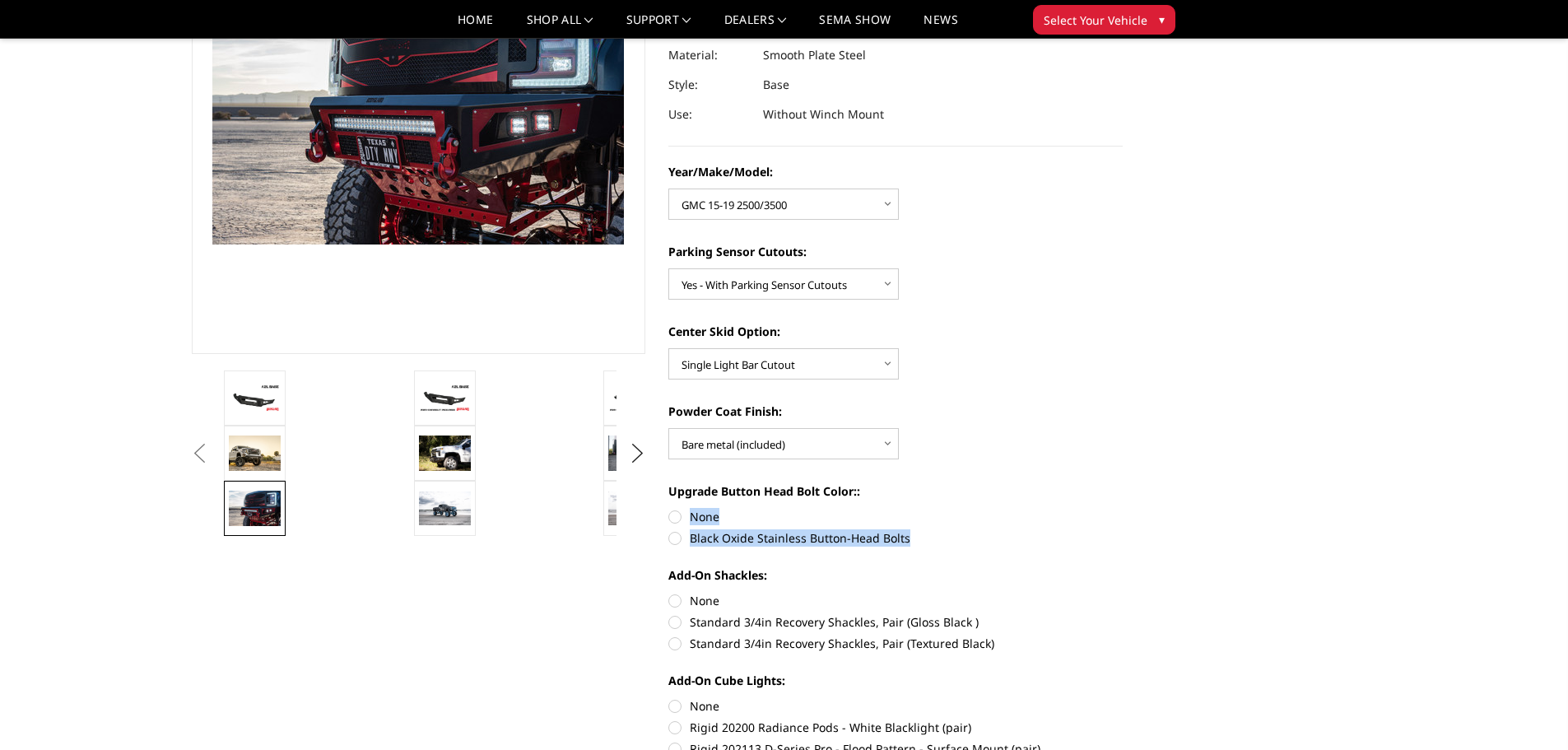
radio input "true"
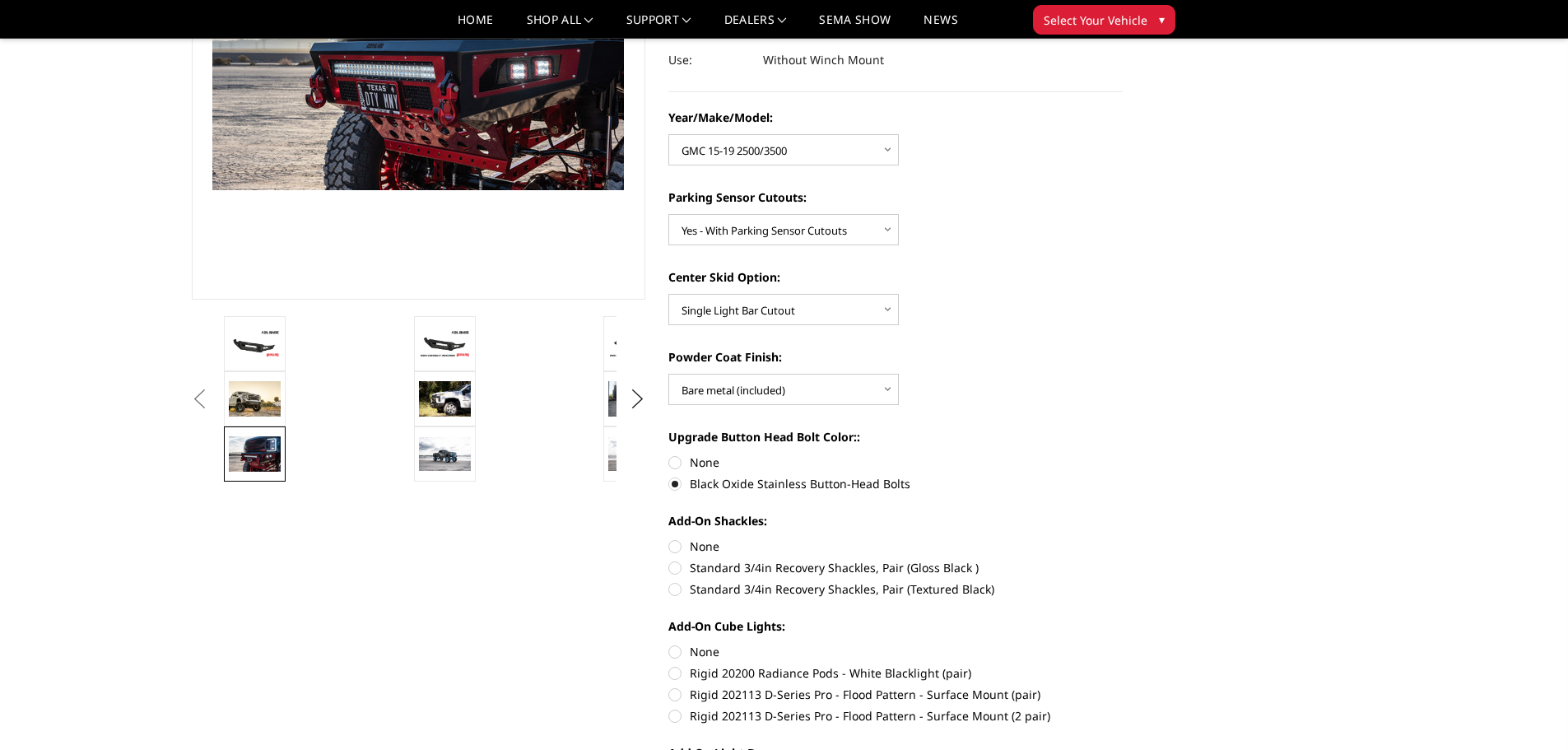
scroll to position [306, 0]
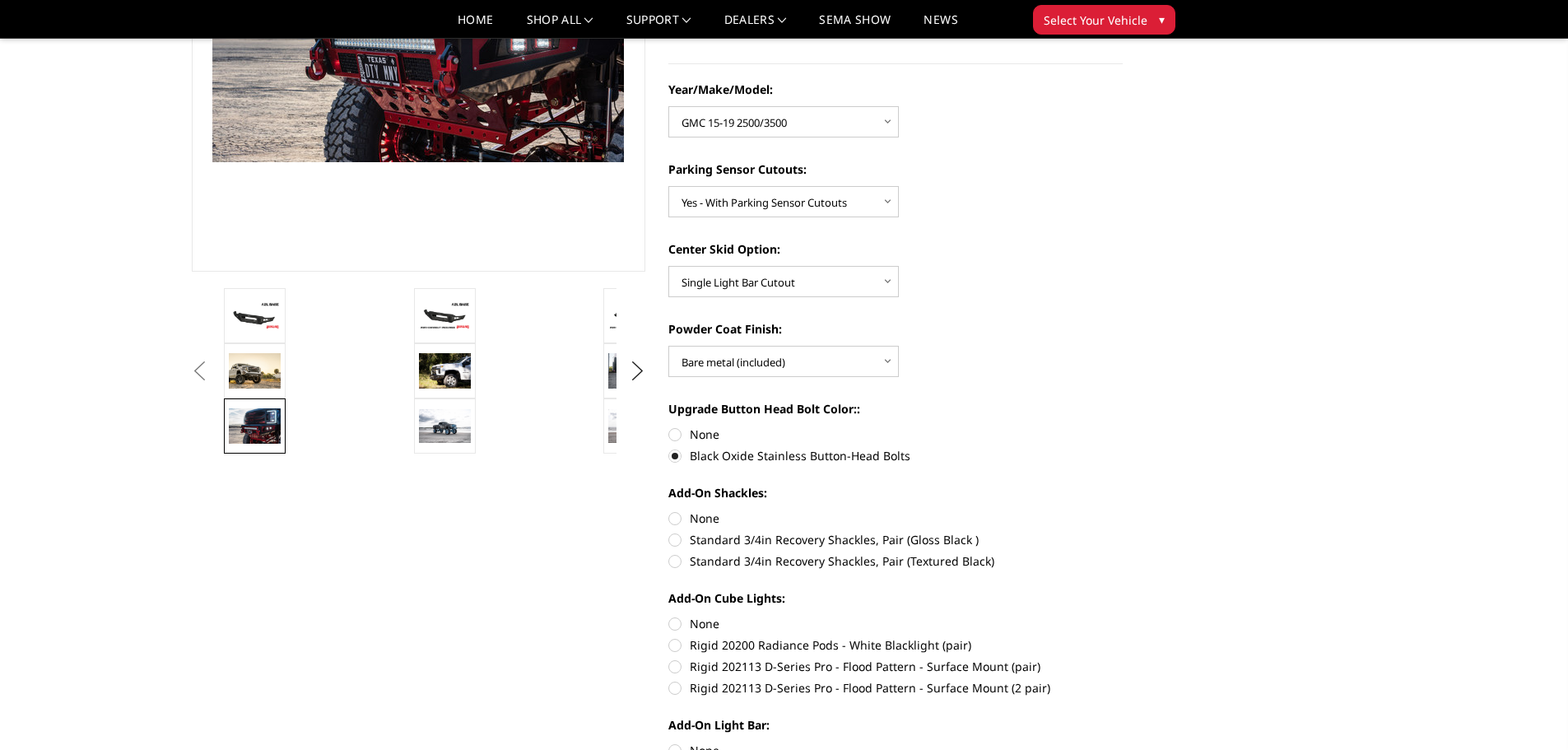
click at [670, 517] on label "None" at bounding box center [895, 518] width 454 height 17
click at [669, 510] on input "None" at bounding box center [668, 510] width 1 height 1
radio input "true"
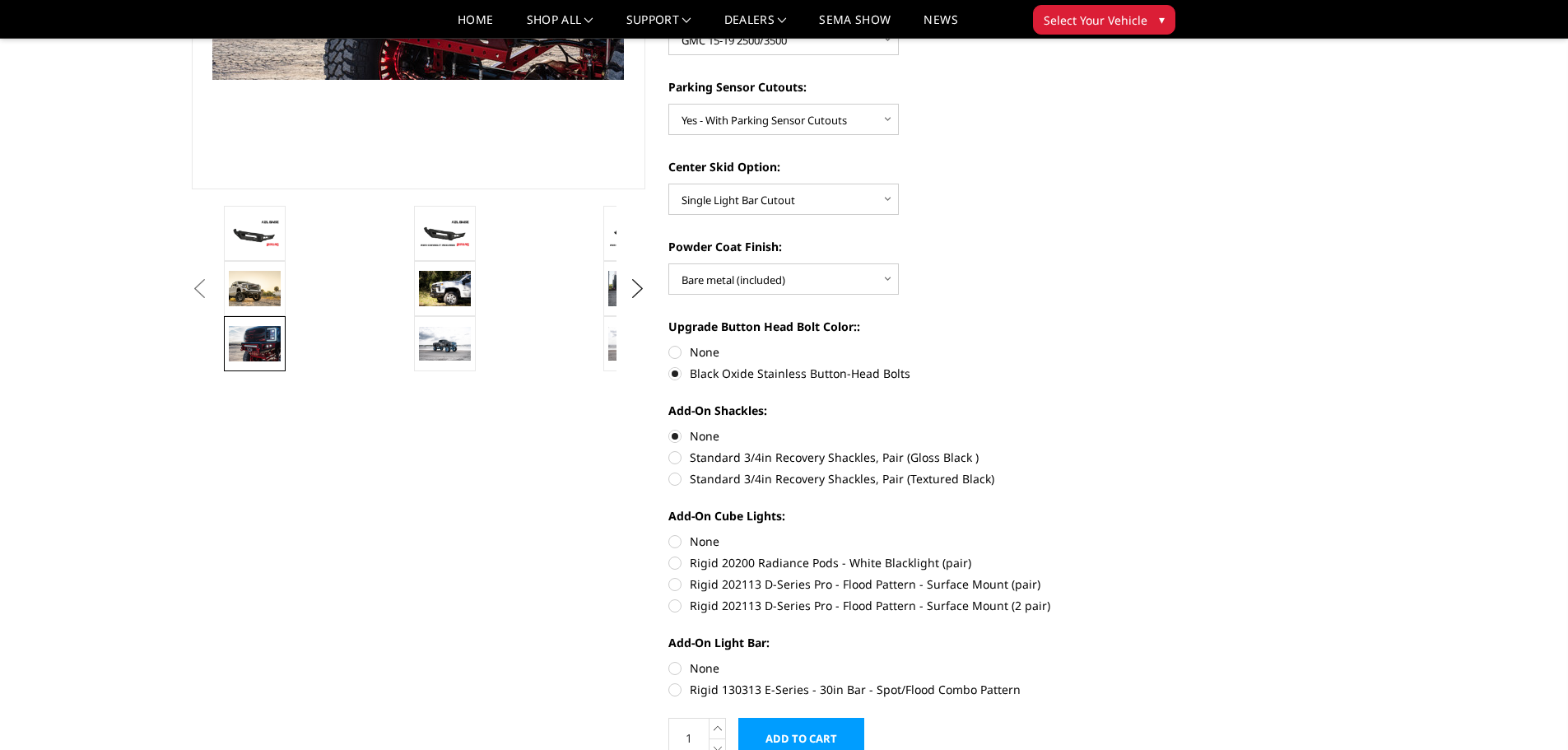
click at [678, 545] on label "None" at bounding box center [895, 541] width 454 height 17
click at [669, 534] on input "None" at bounding box center [668, 533] width 1 height 1
radio input "true"
click at [680, 688] on label "Rigid 130313 E-Series - 30in Bar - Spot/Flood Combo Pattern" at bounding box center [895, 689] width 454 height 17
click at [1123, 660] on input "Rigid 130313 E-Series - 30in Bar - Spot/Flood Combo Pattern" at bounding box center [1123, 659] width 1 height 1
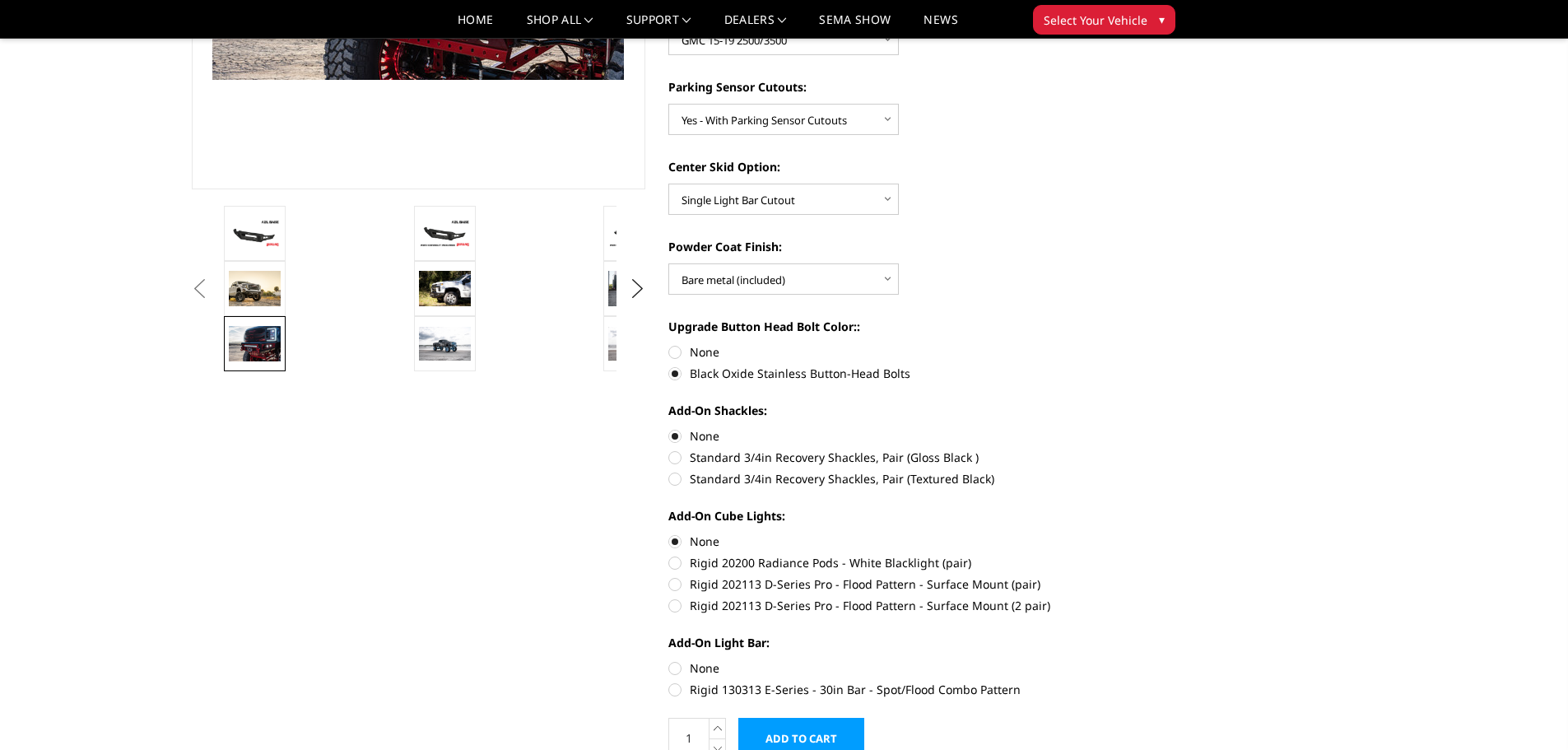
radio input "true"
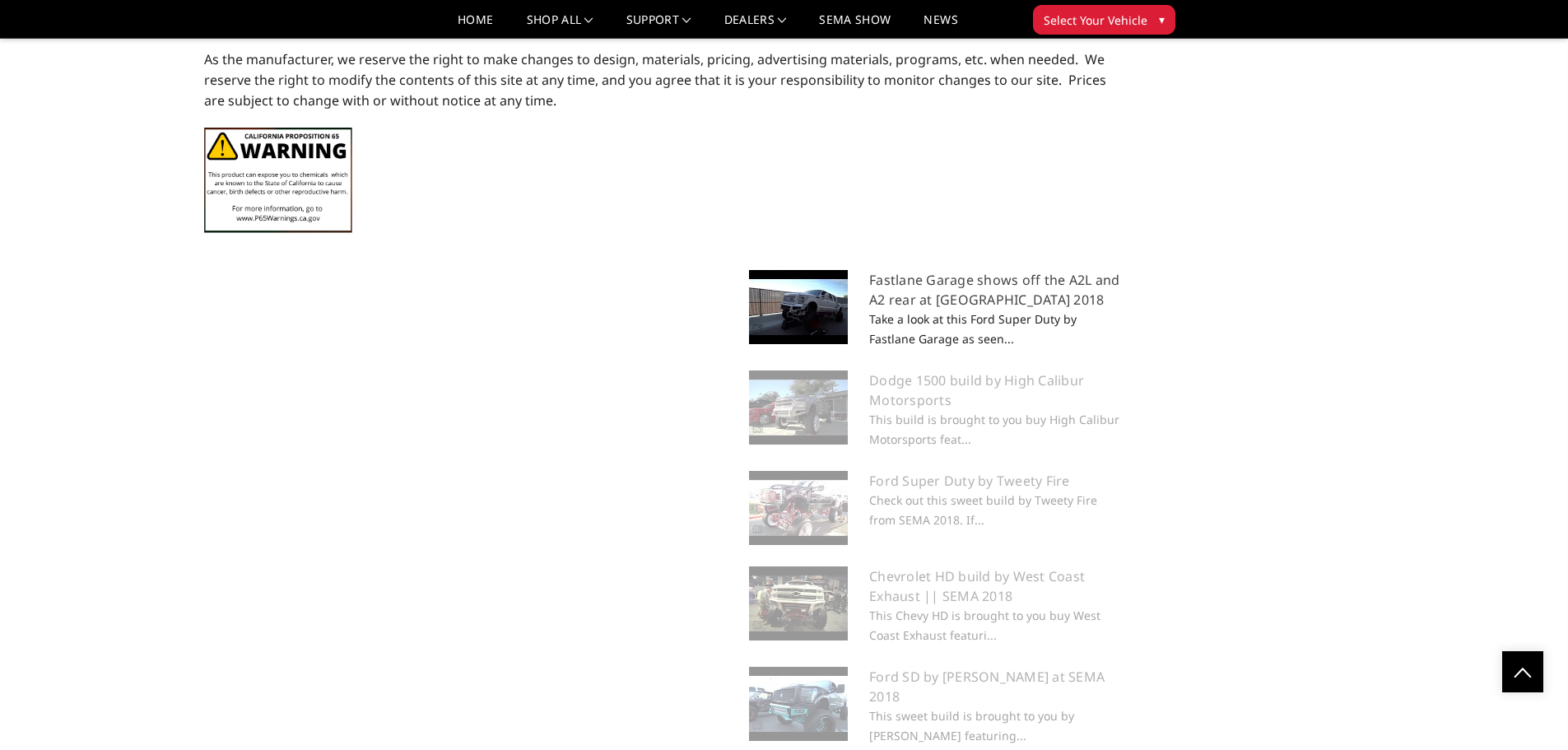
scroll to position [2116, 0]
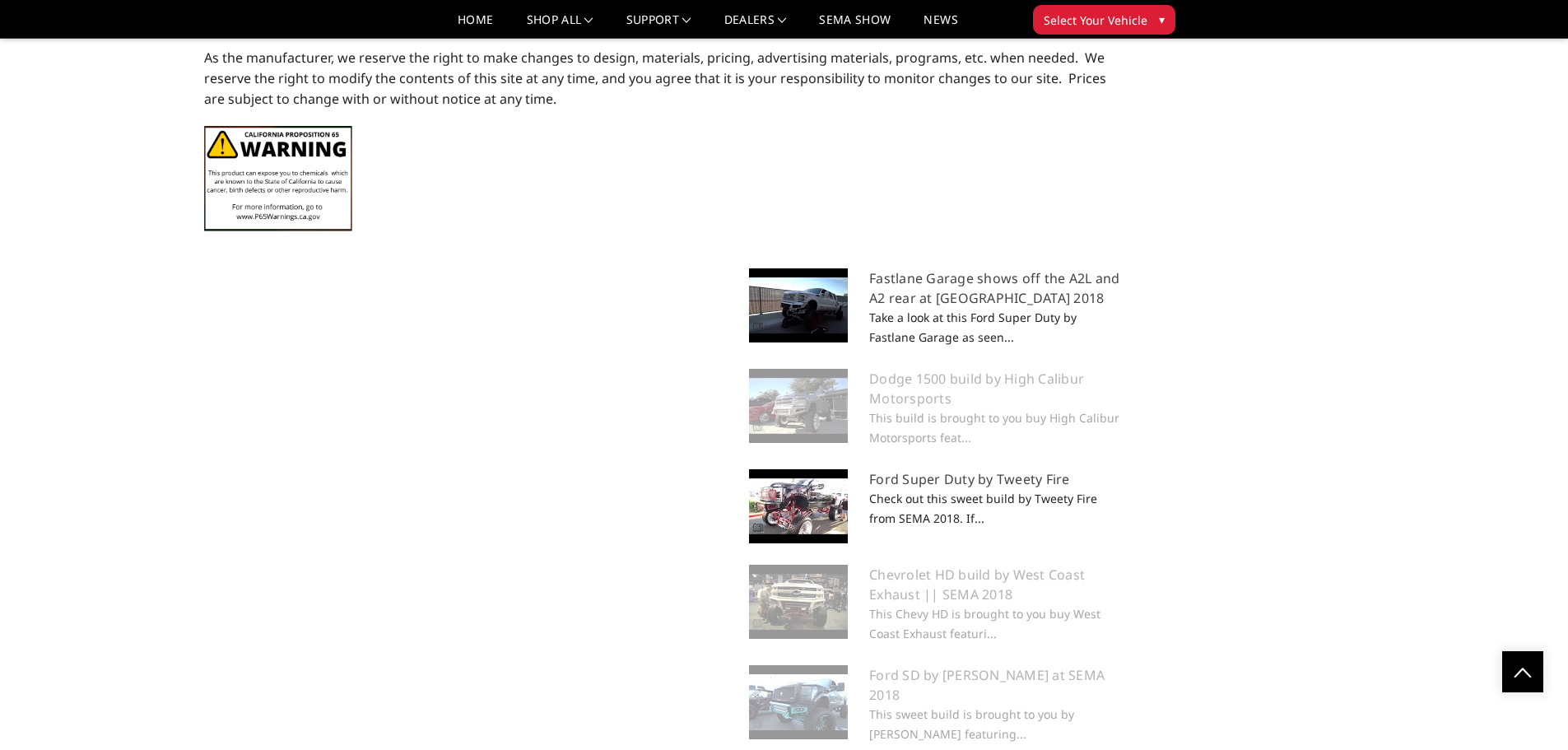
click at [799, 499] on img at bounding box center [798, 506] width 99 height 74
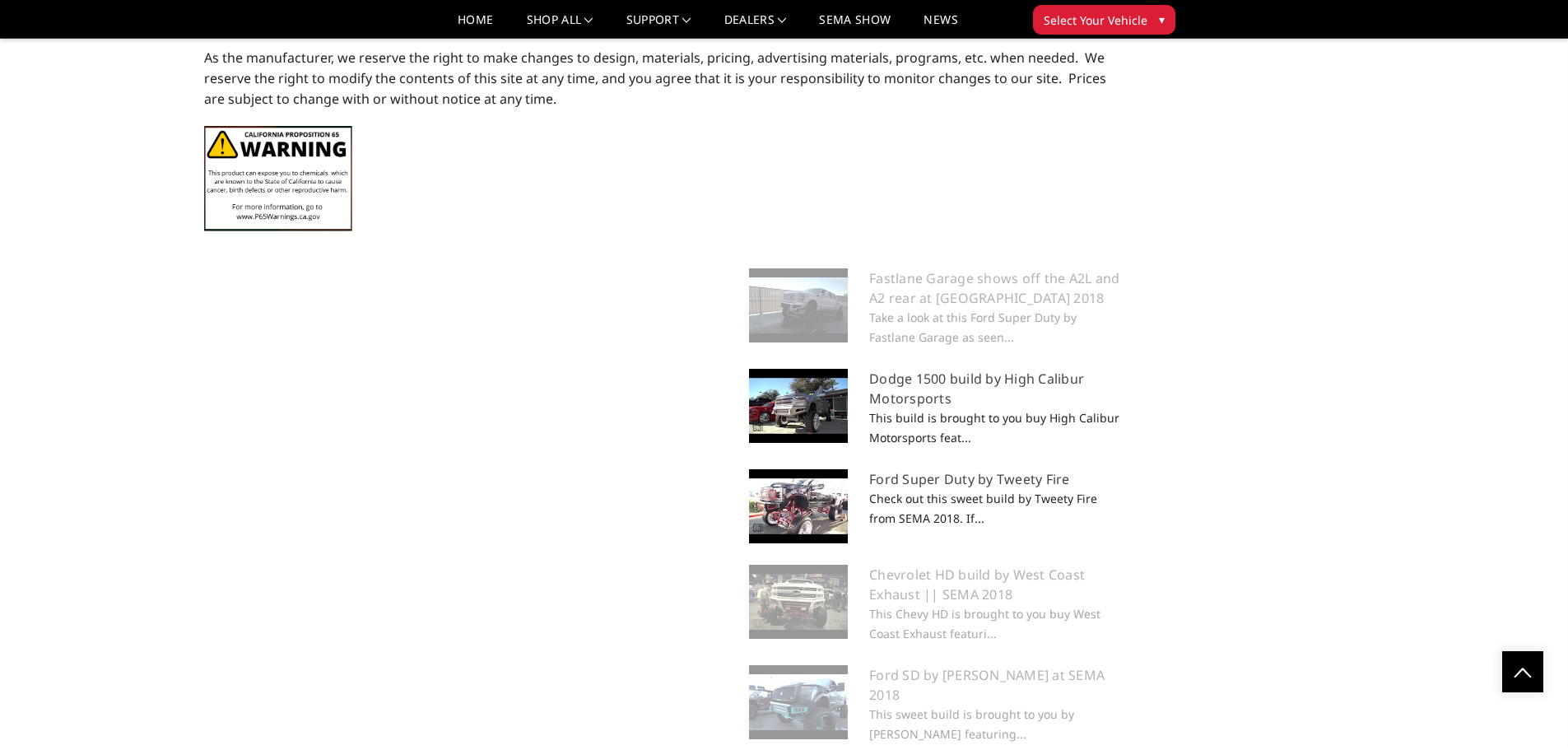
click at [783, 431] on img at bounding box center [798, 405] width 99 height 74
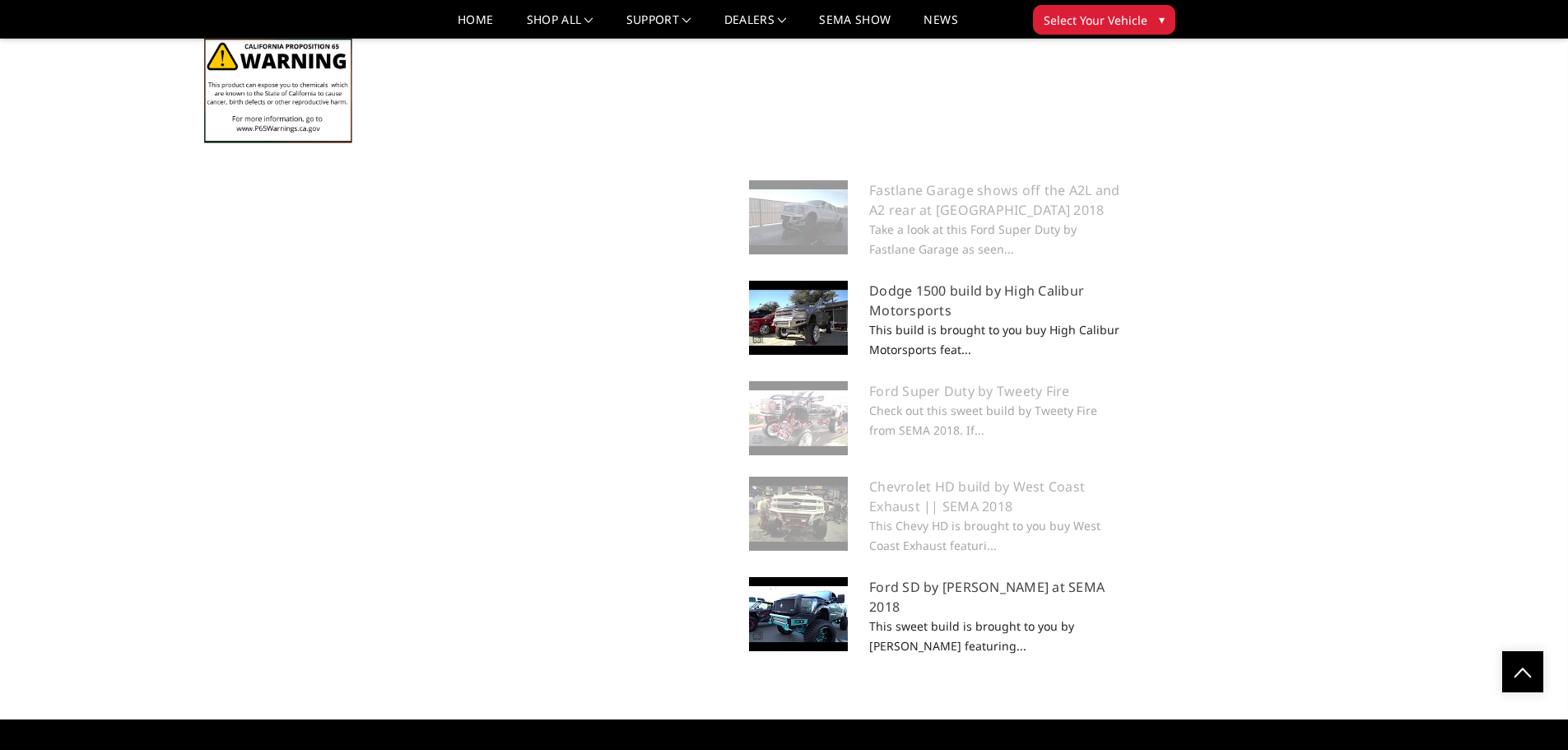
scroll to position [2363, 0]
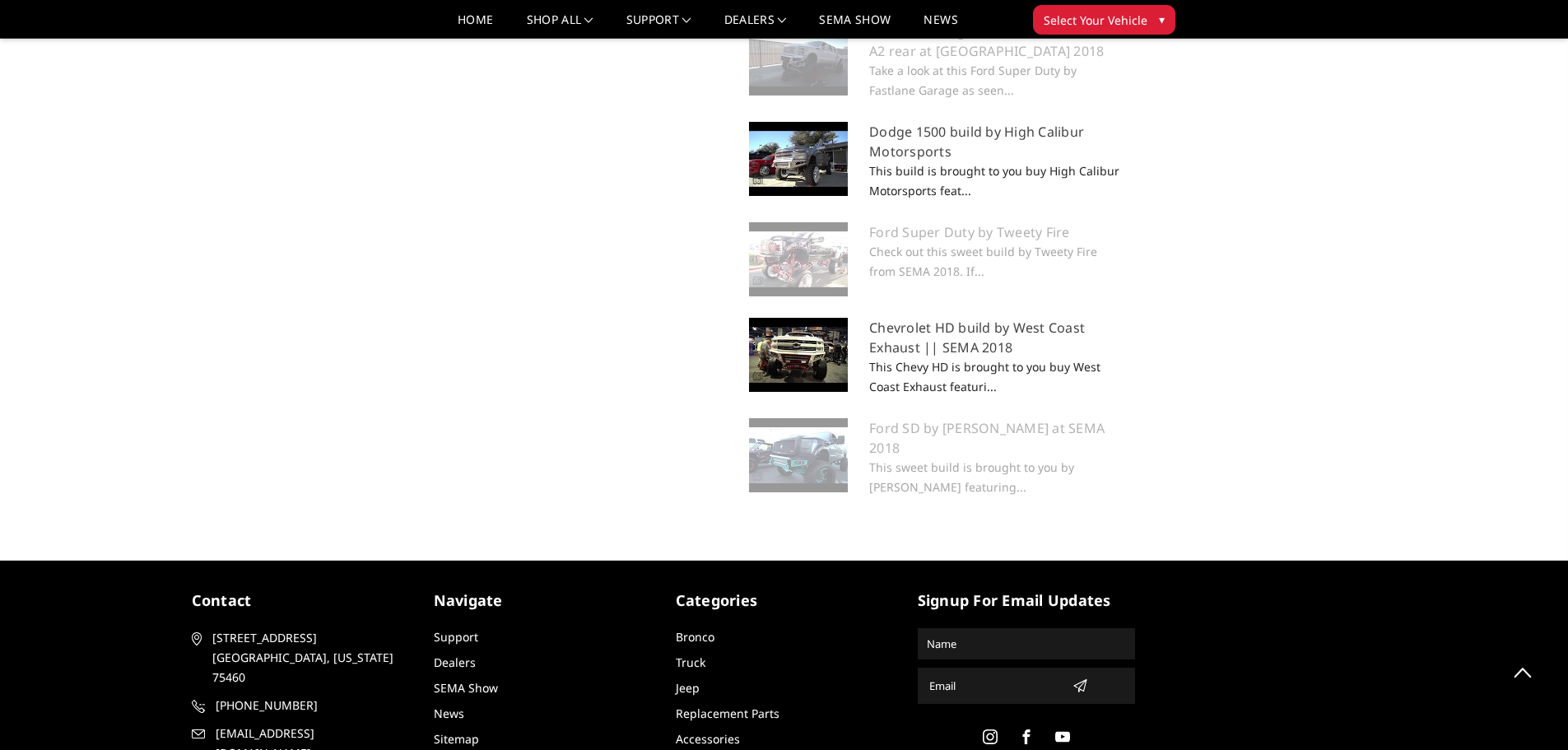
click at [804, 392] on img at bounding box center [798, 355] width 99 height 74
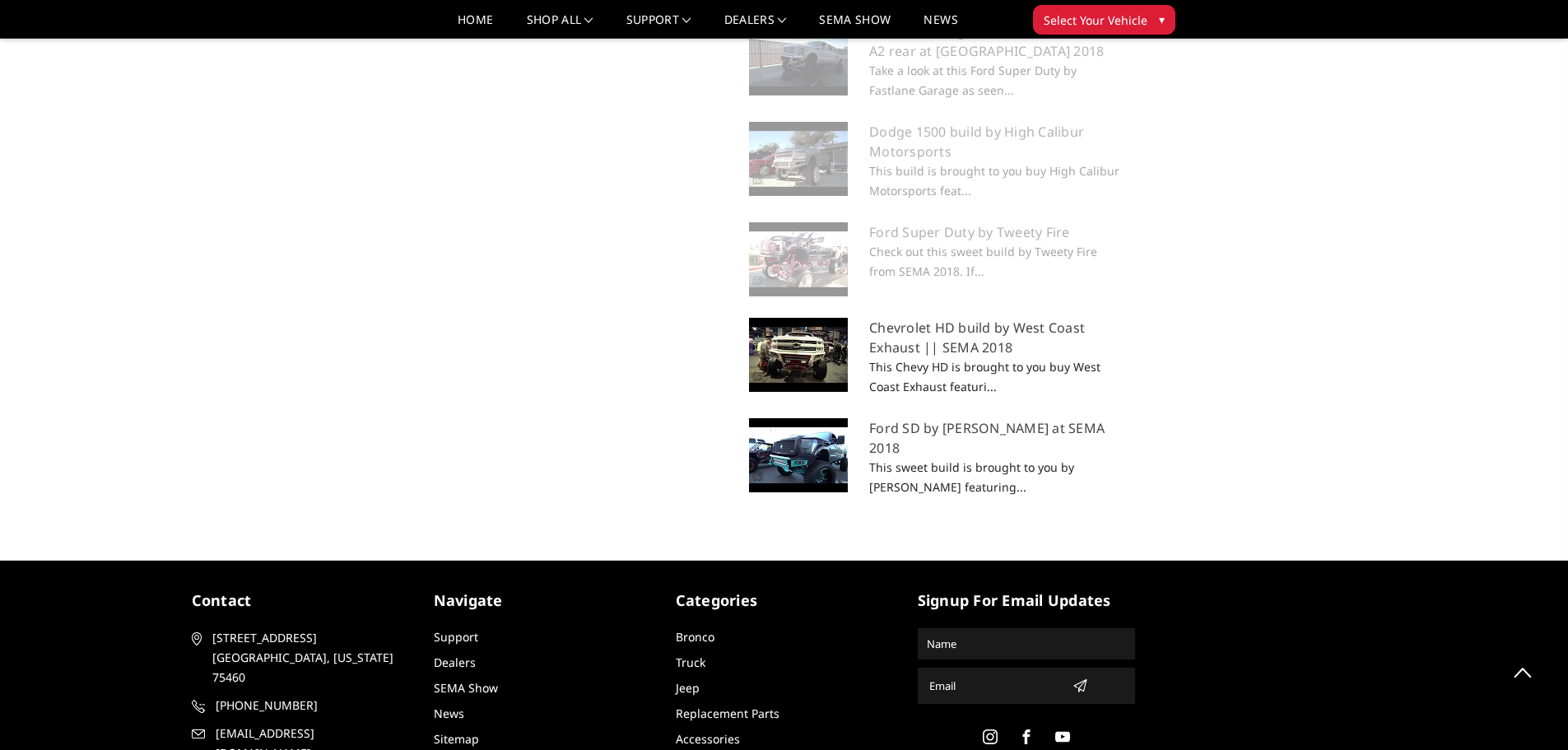
click at [796, 463] on img at bounding box center [798, 454] width 99 height 74
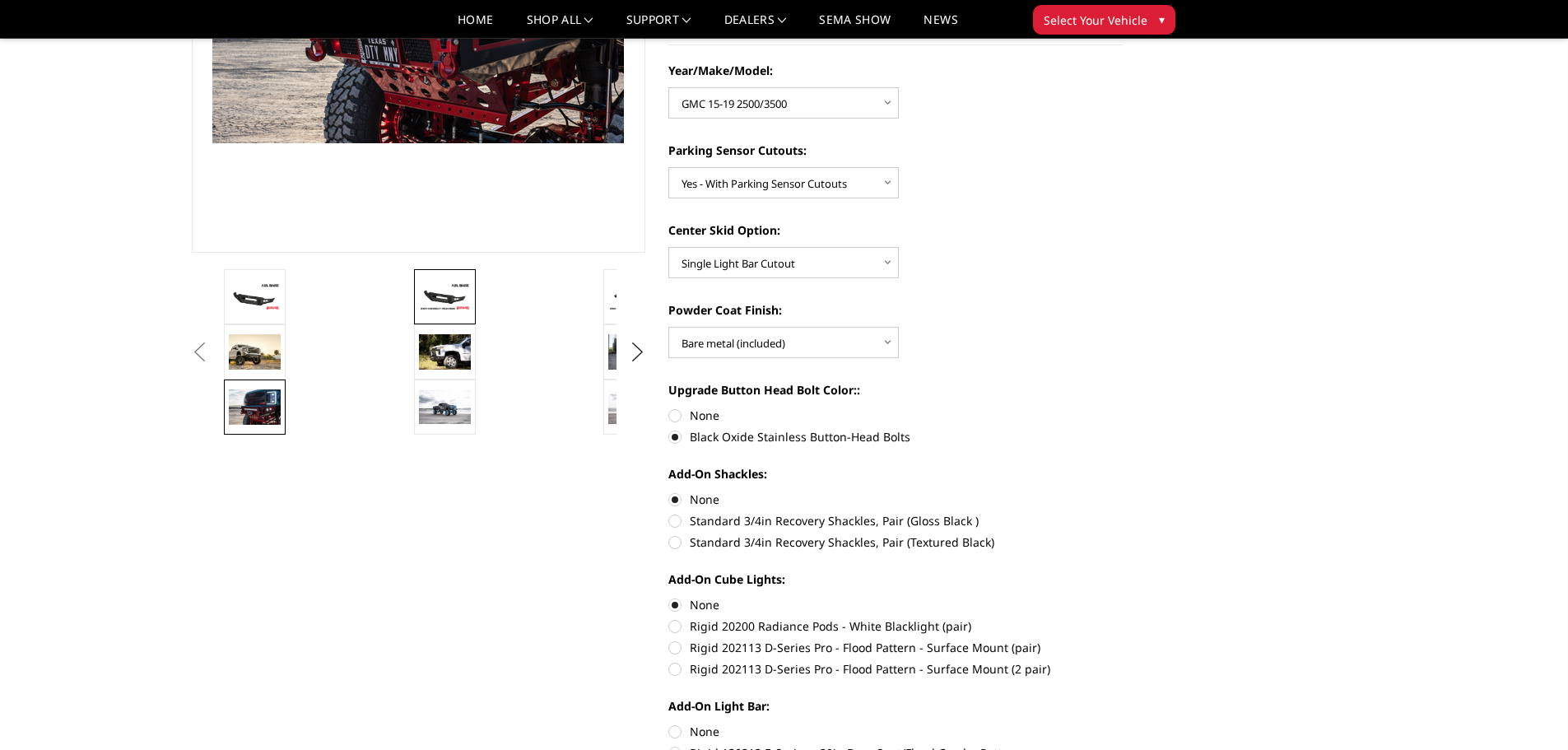
scroll to position [306, 0]
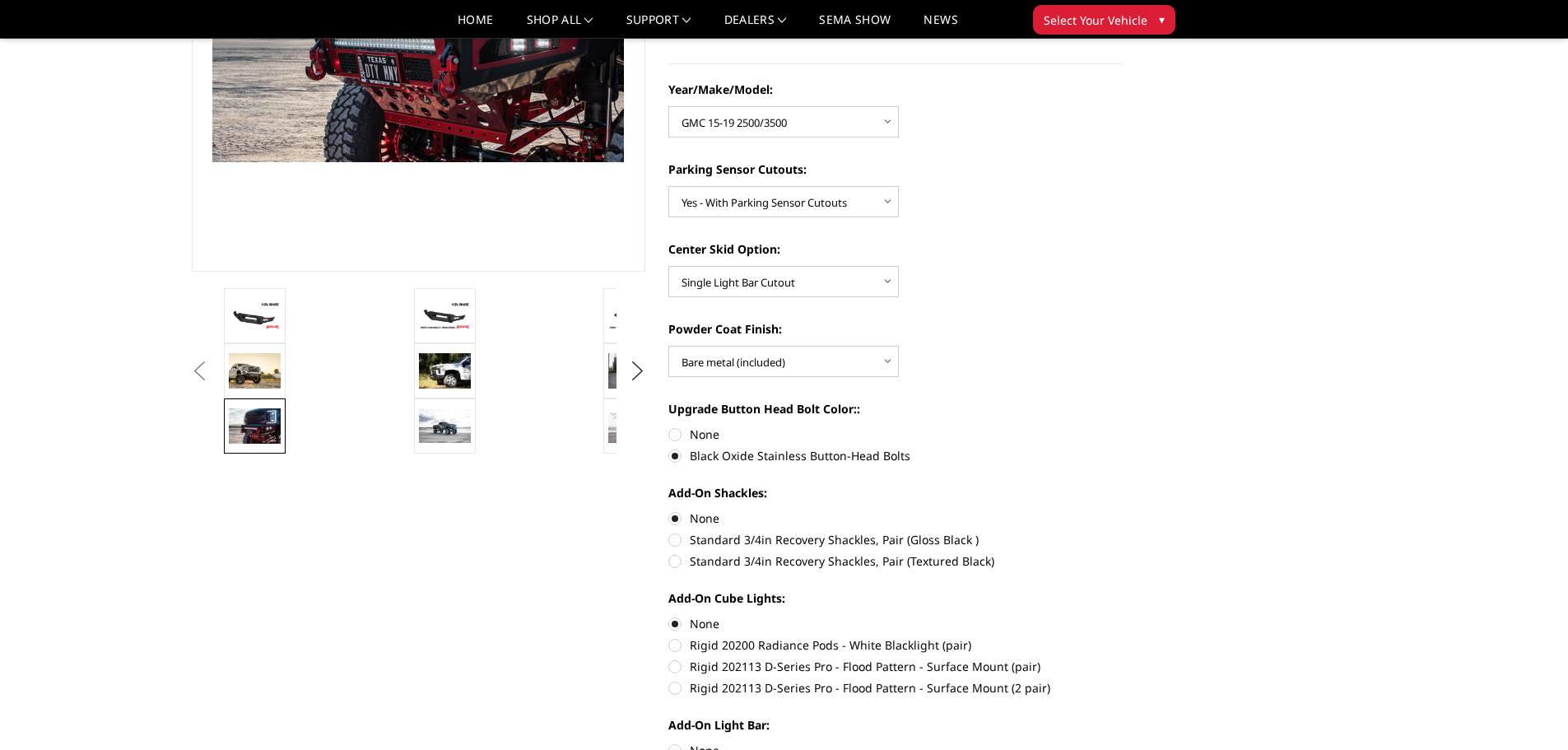
click at [212, 373] on button "Previous" at bounding box center [200, 371] width 25 height 25
click at [279, 431] on img at bounding box center [255, 425] width 52 height 35
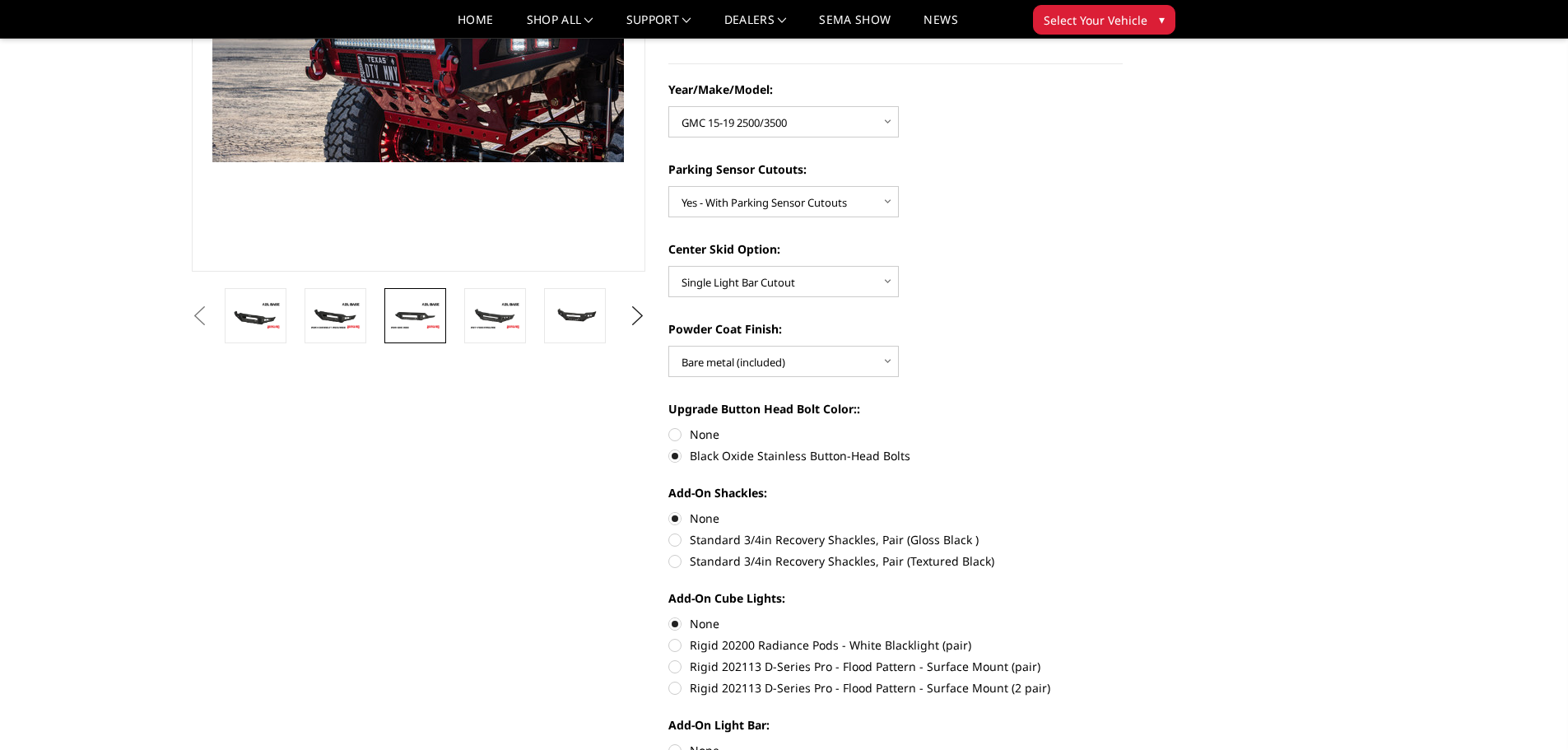
click at [402, 308] on img at bounding box center [415, 315] width 52 height 29
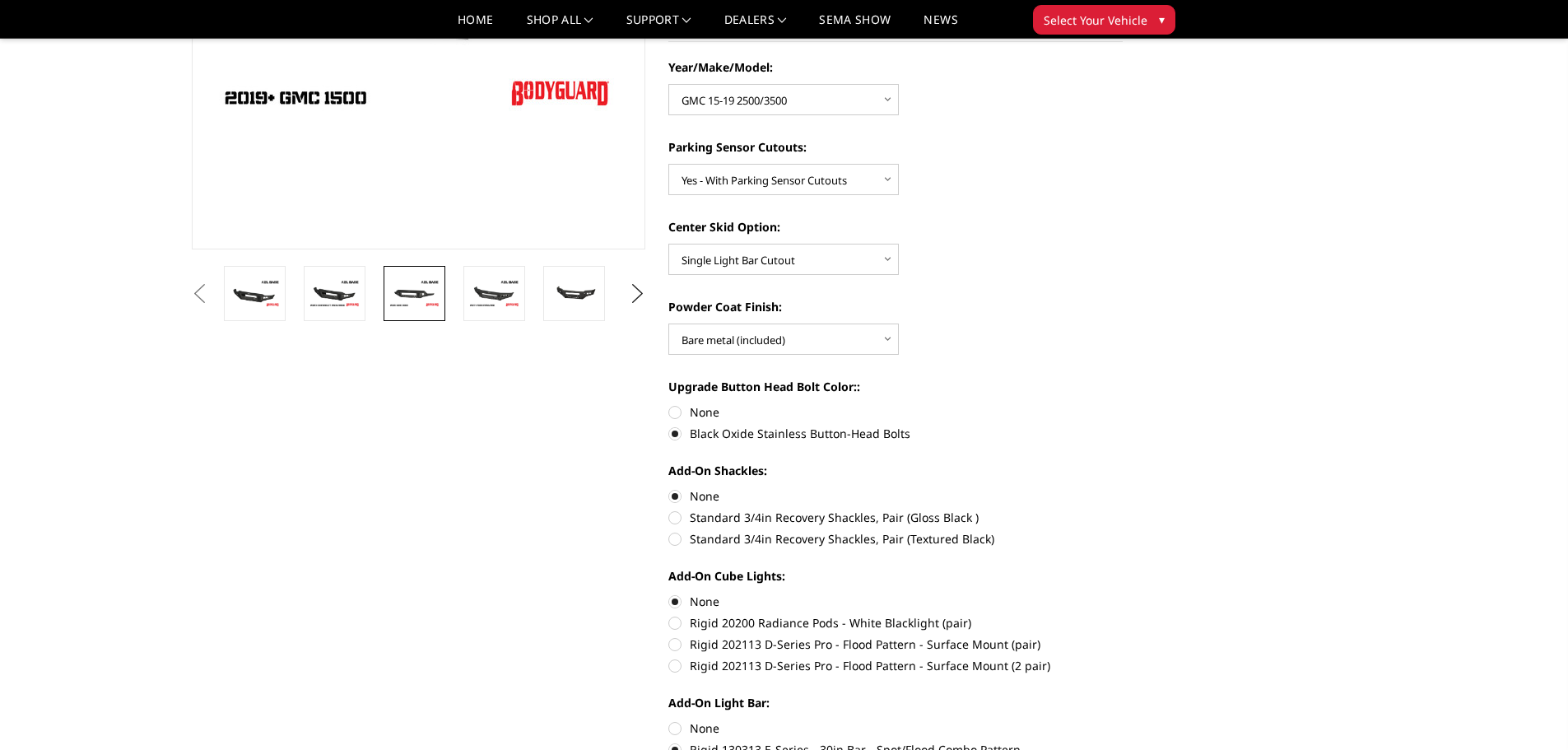
scroll to position [81, 0]
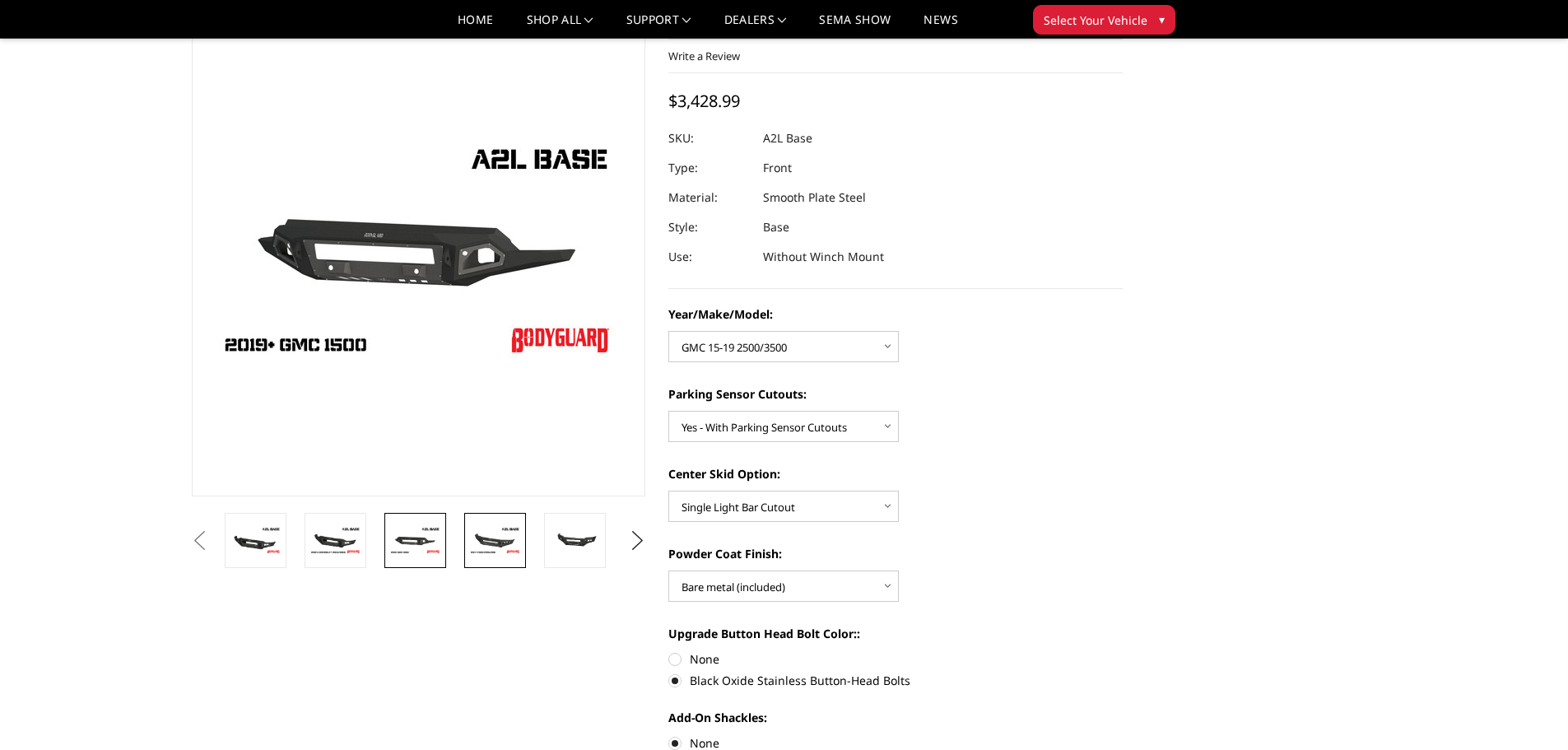
click at [477, 547] on img at bounding box center [495, 540] width 52 height 29
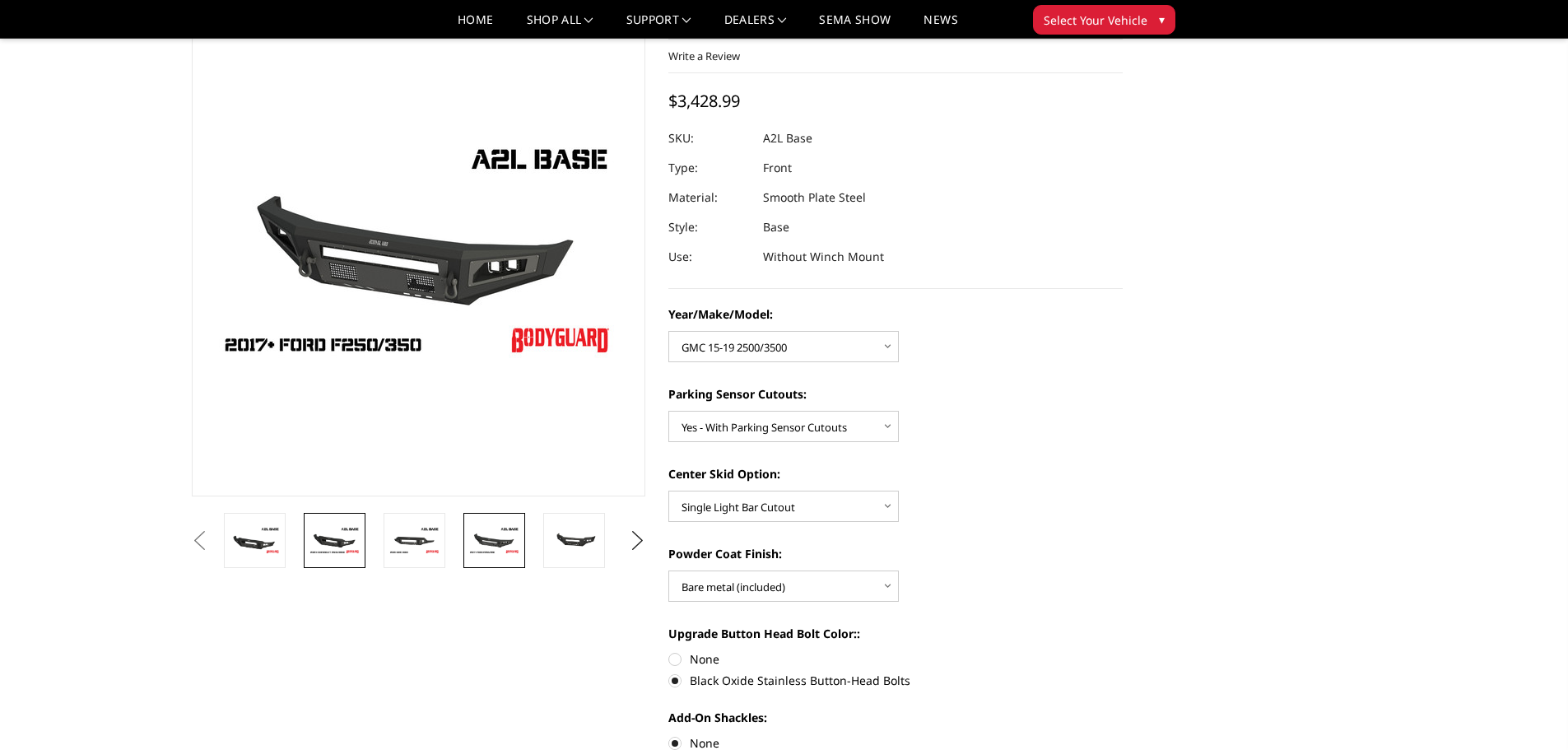
drag, startPoint x: 381, startPoint y: 549, endPoint x: 357, endPoint y: 549, distance: 24.0
click at [380, 549] on li at bounding box center [421, 541] width 80 height 55
click at [356, 549] on img at bounding box center [335, 540] width 52 height 29
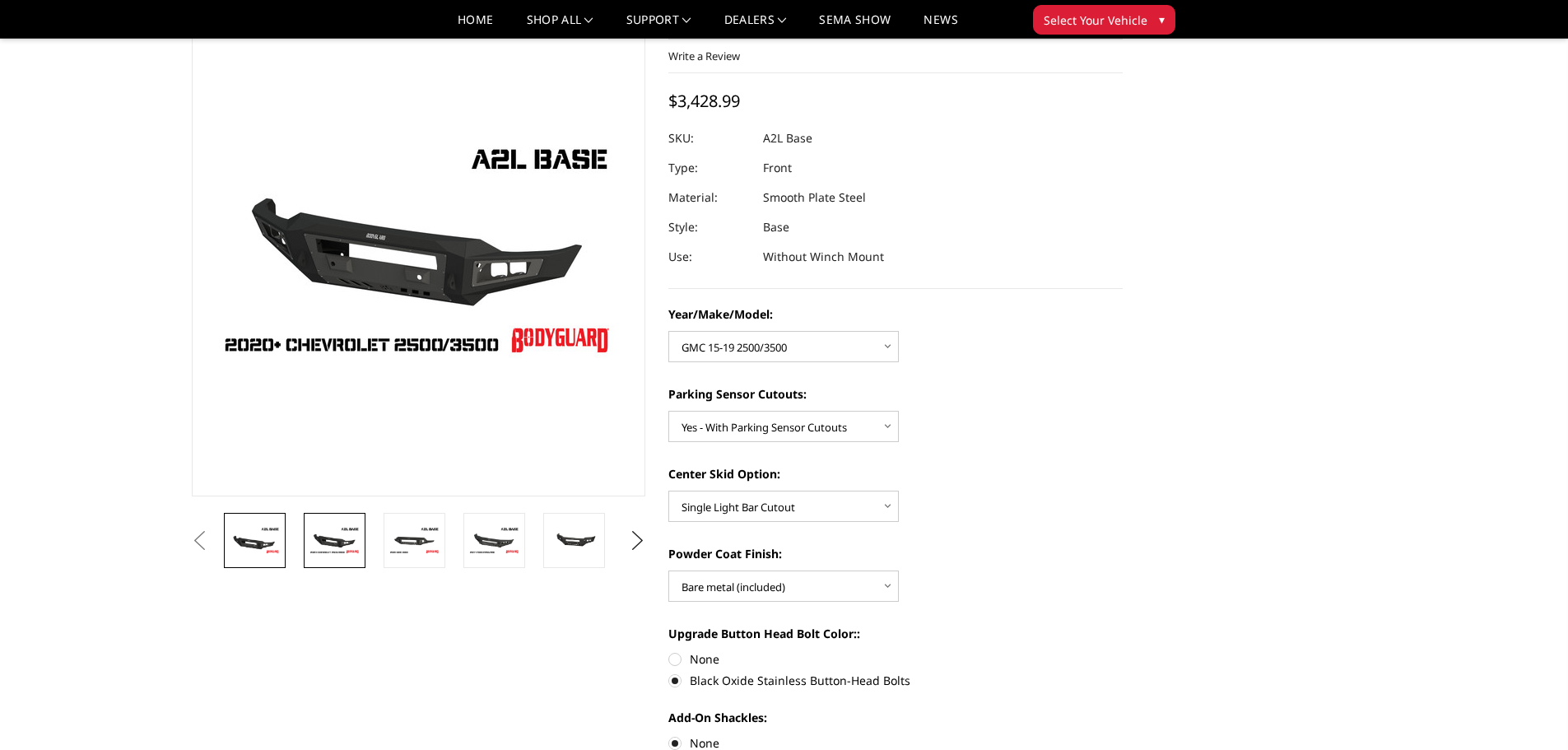
click at [273, 542] on img at bounding box center [255, 540] width 52 height 29
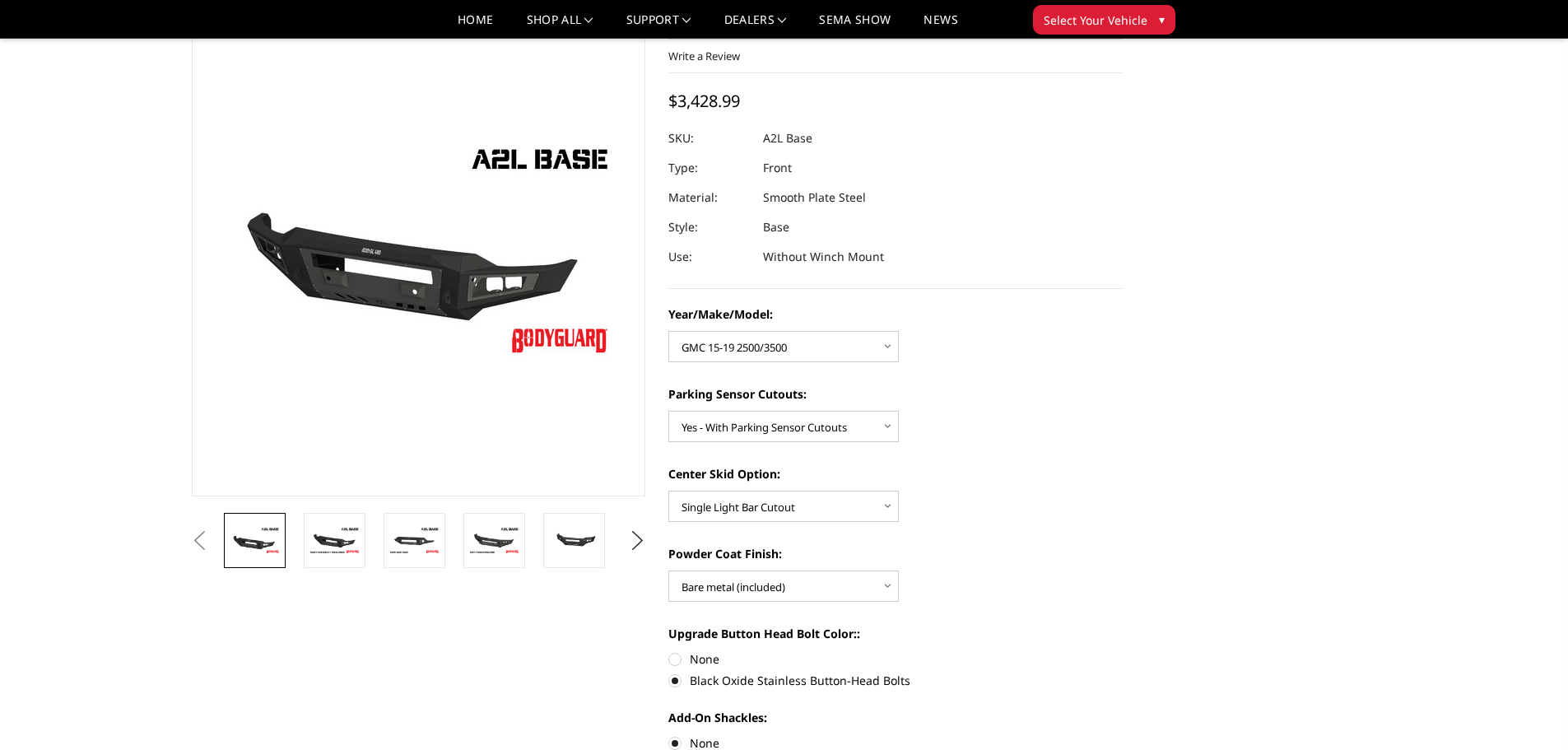
click at [199, 531] on button "Previous" at bounding box center [200, 541] width 25 height 25
click at [621, 537] on ul "Previous" at bounding box center [419, 541] width 462 height 55
click at [641, 538] on button "Next" at bounding box center [637, 541] width 25 height 25
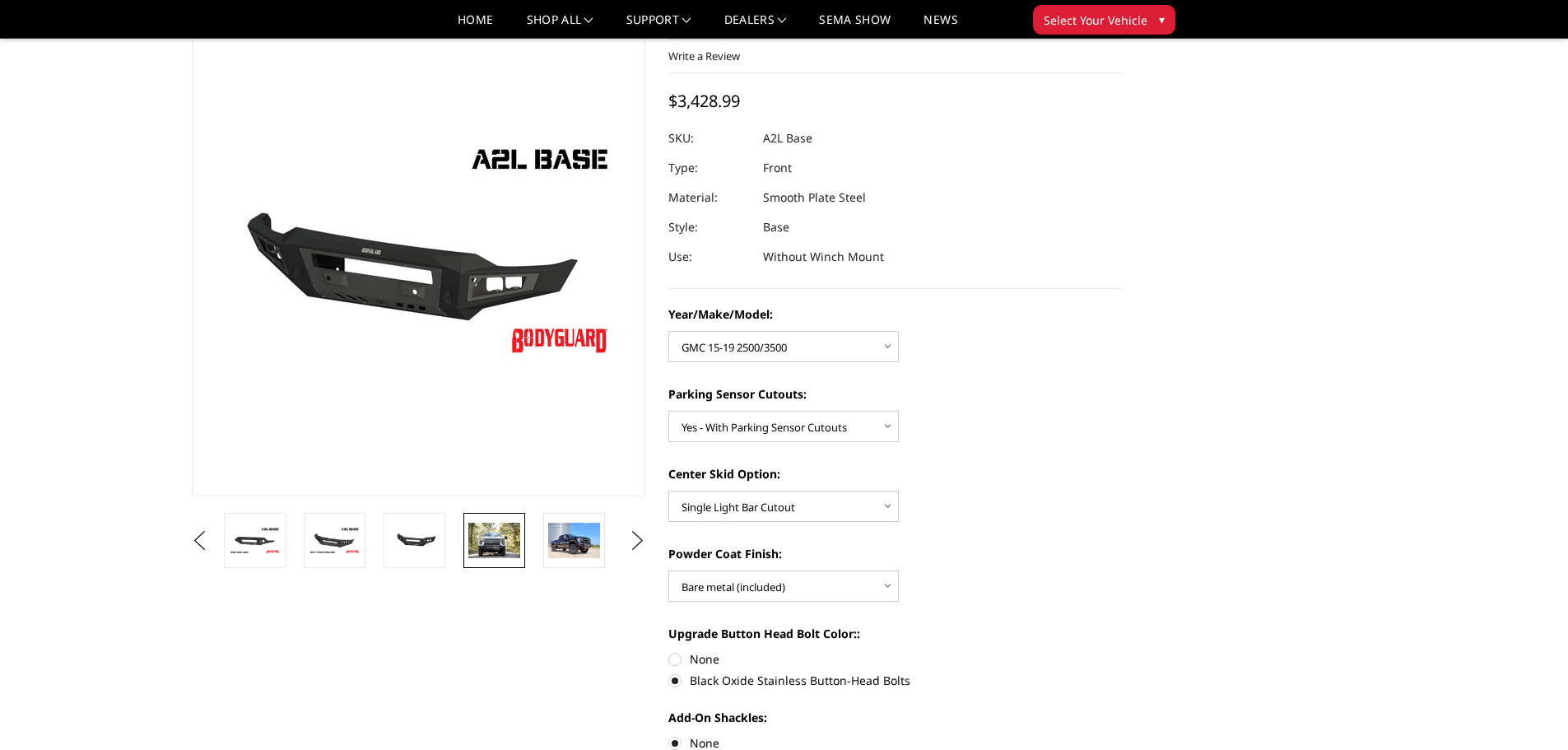
click at [493, 540] on img at bounding box center [494, 540] width 52 height 35
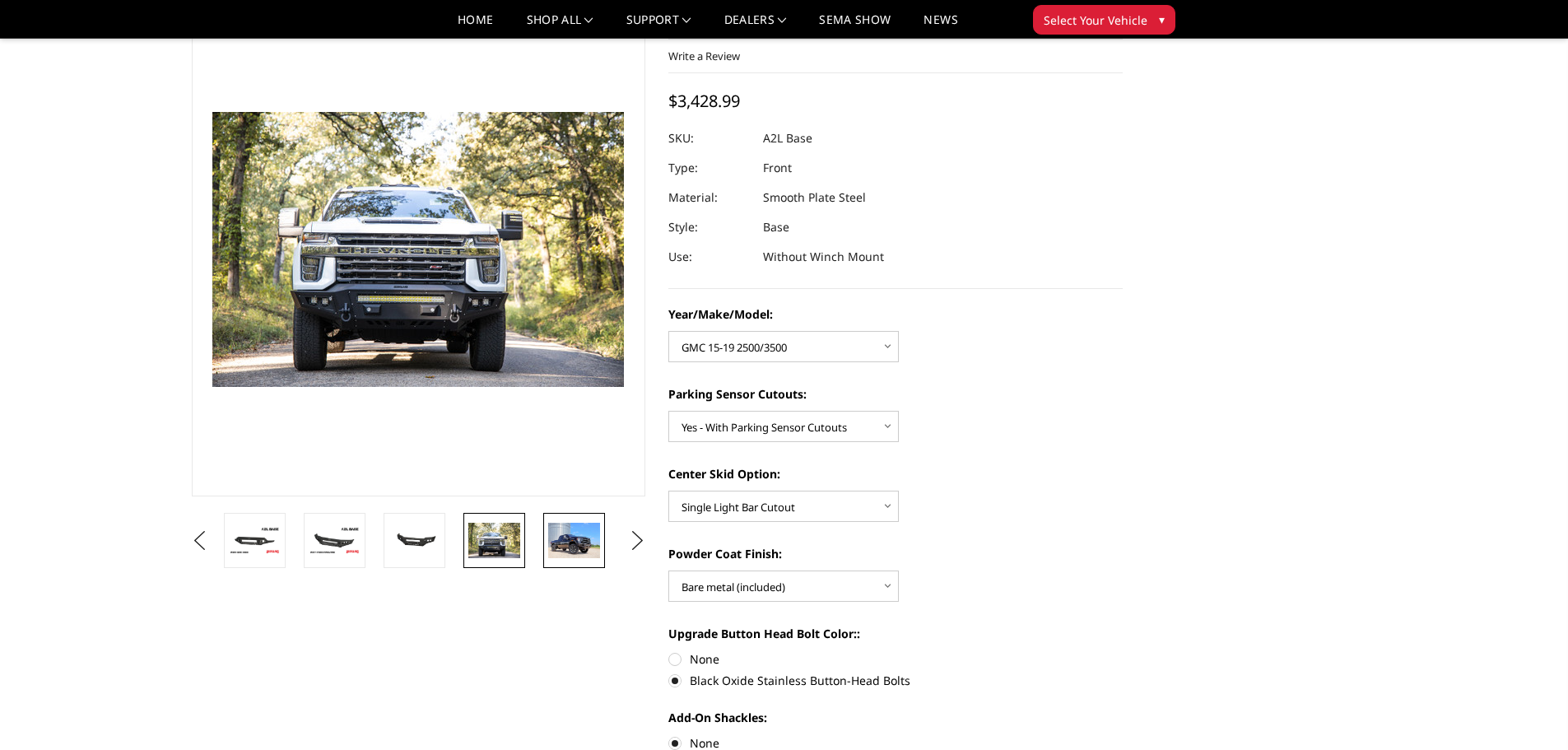
click at [554, 546] on img at bounding box center [574, 540] width 52 height 35
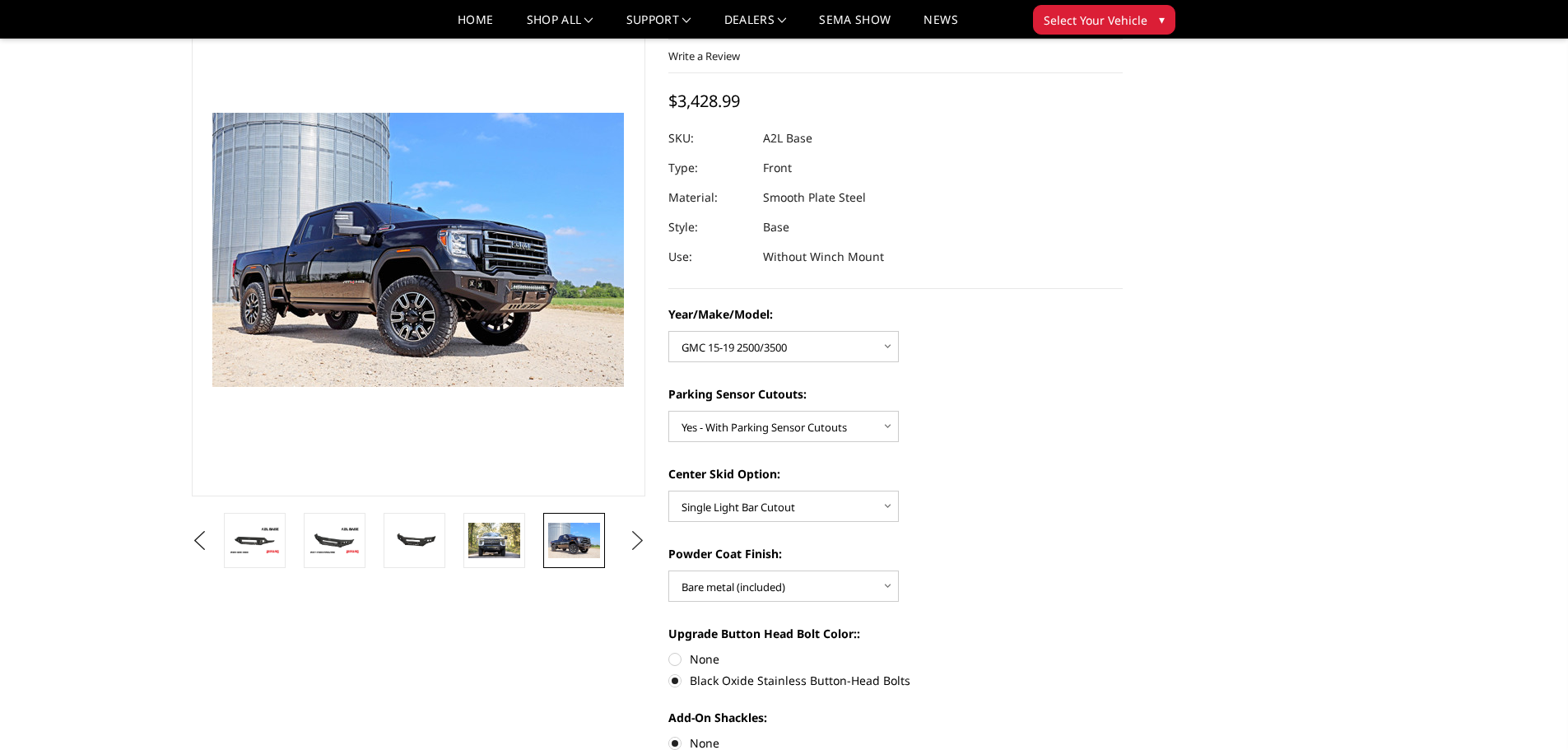
click at [635, 532] on button "Next" at bounding box center [637, 541] width 25 height 25
click at [634, 533] on button "Next" at bounding box center [637, 541] width 25 height 25
click at [633, 533] on button "Next" at bounding box center [637, 541] width 25 height 25
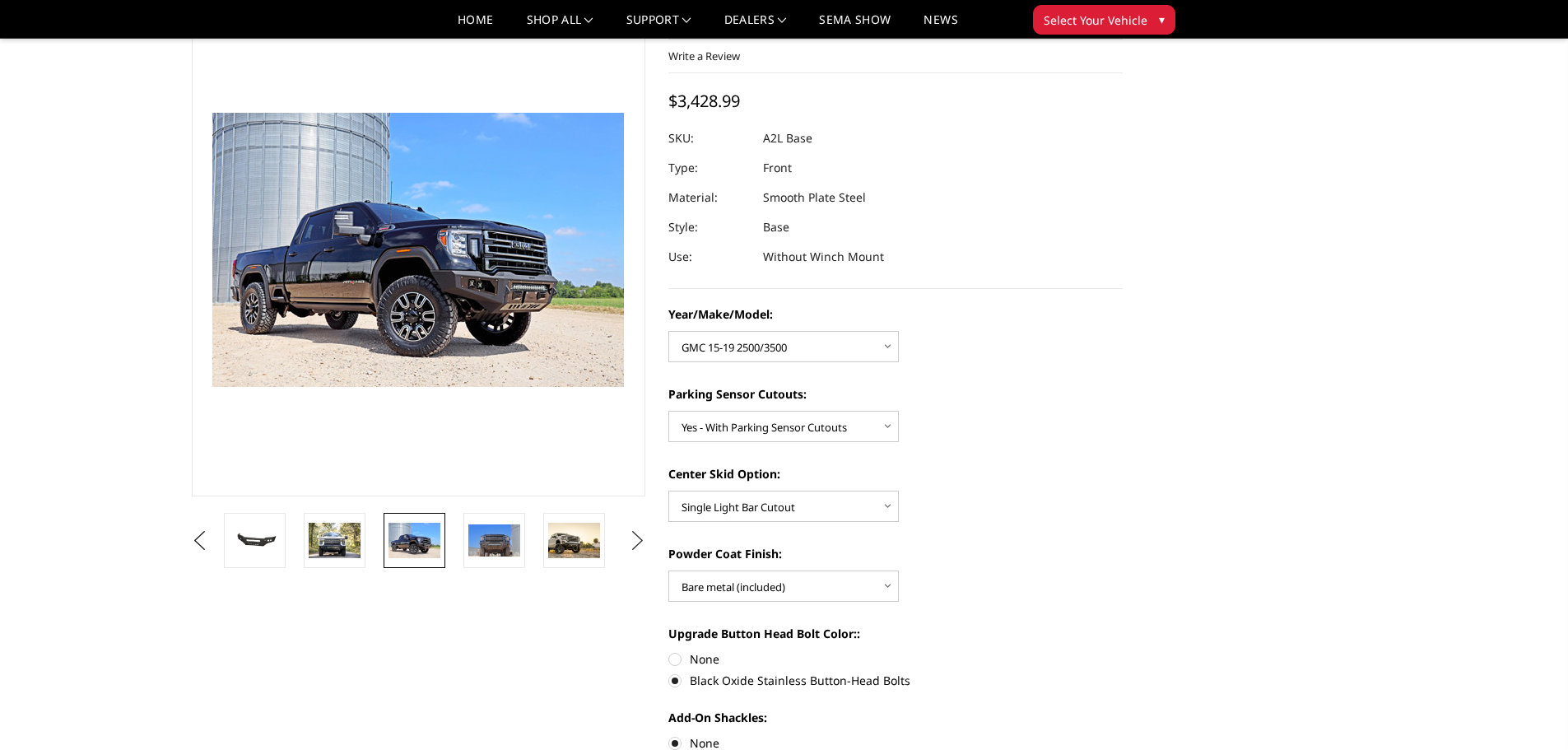
click at [633, 533] on button "Next" at bounding box center [637, 541] width 25 height 25
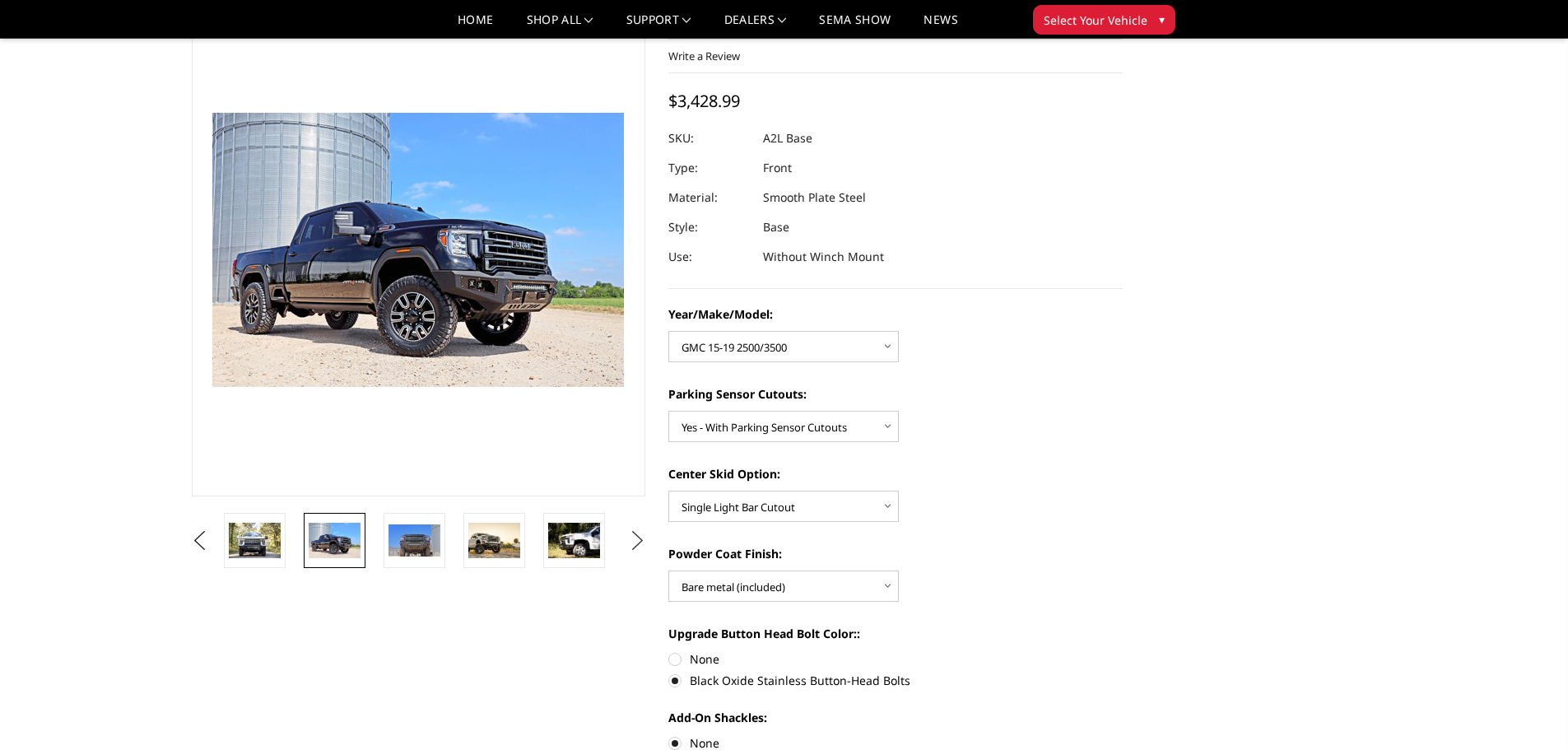
click at [633, 533] on button "Next" at bounding box center [637, 541] width 25 height 25
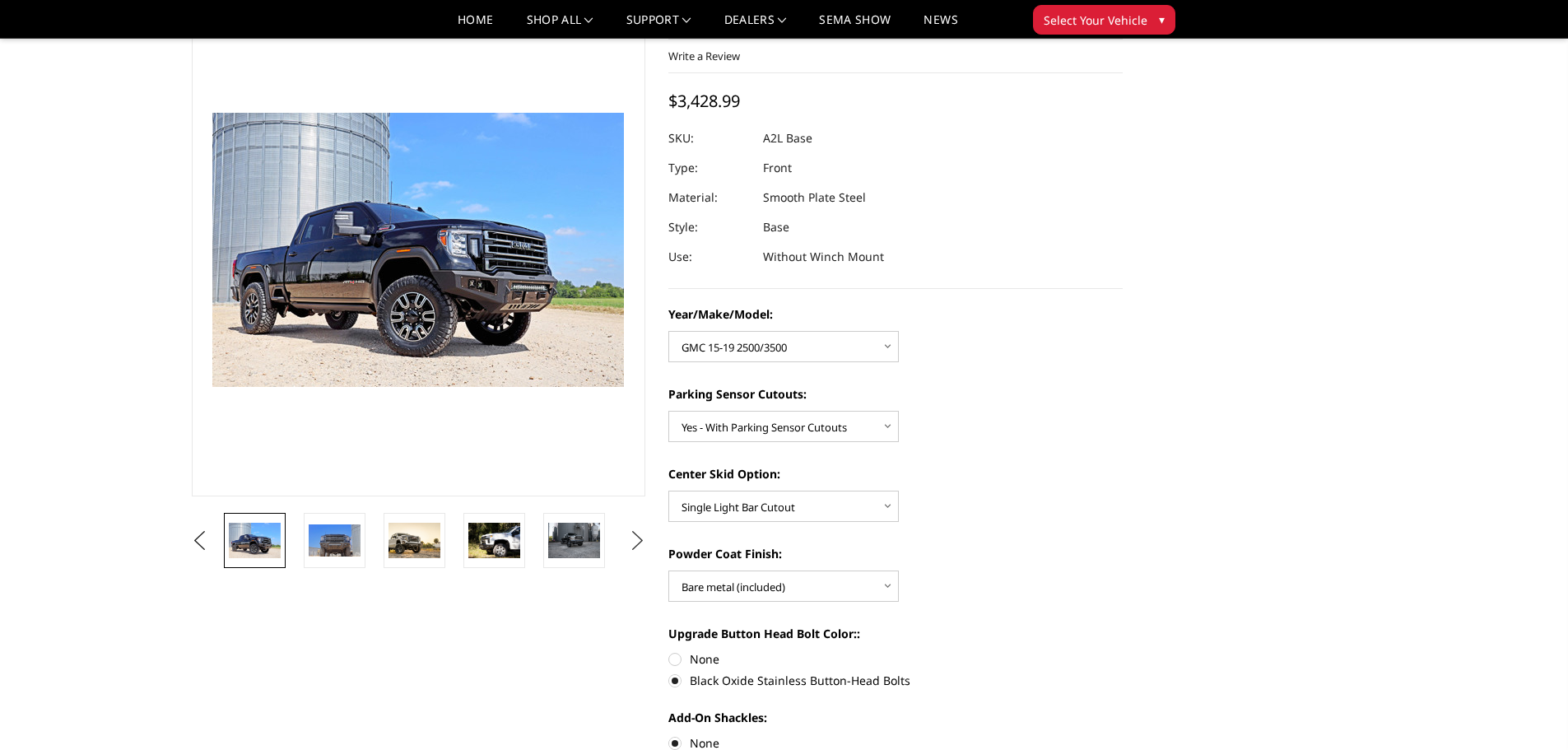
click at [633, 533] on button "Next" at bounding box center [637, 541] width 25 height 25
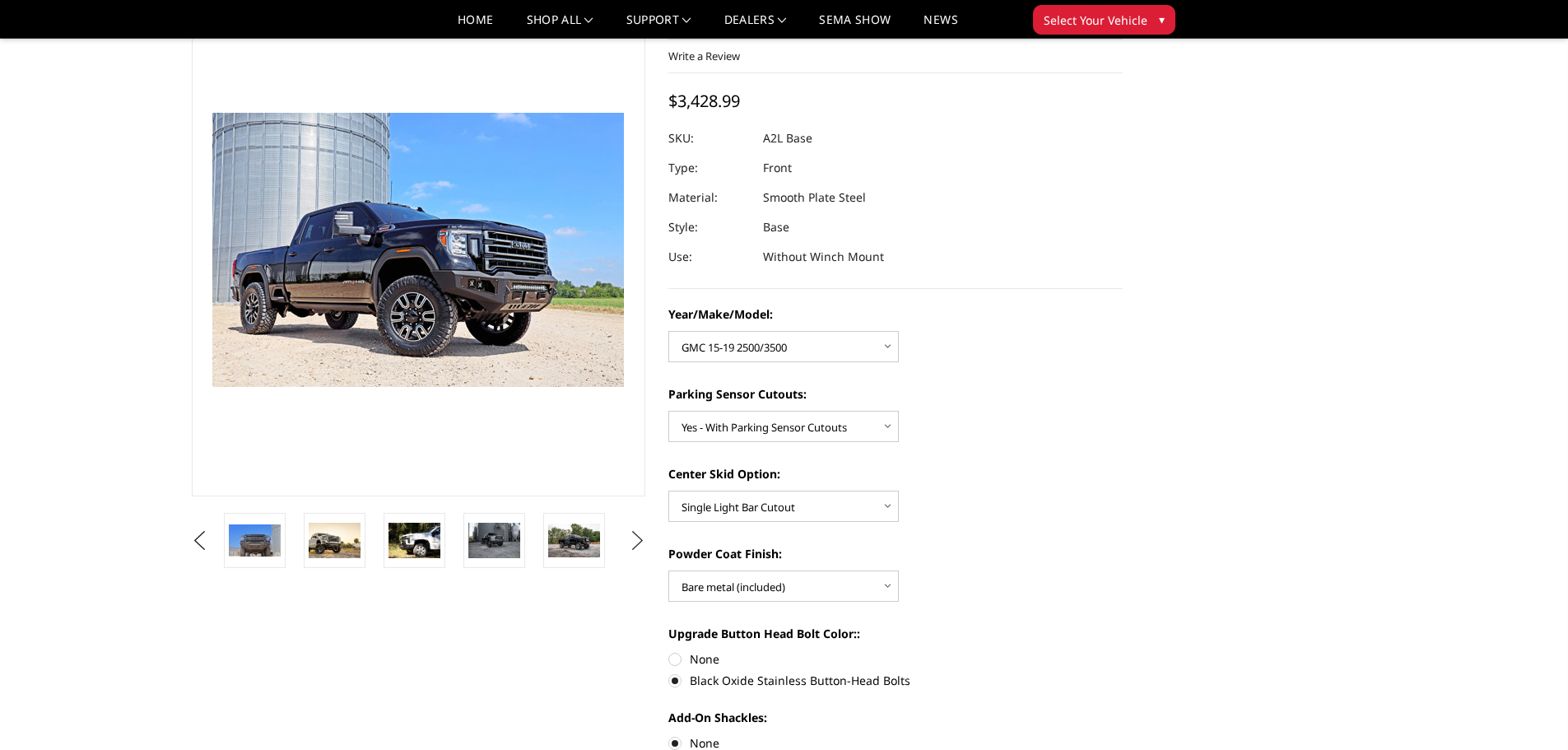
click at [633, 533] on button "Next" at bounding box center [637, 541] width 25 height 25
click at [524, 542] on link at bounding box center [494, 541] width 61 height 55
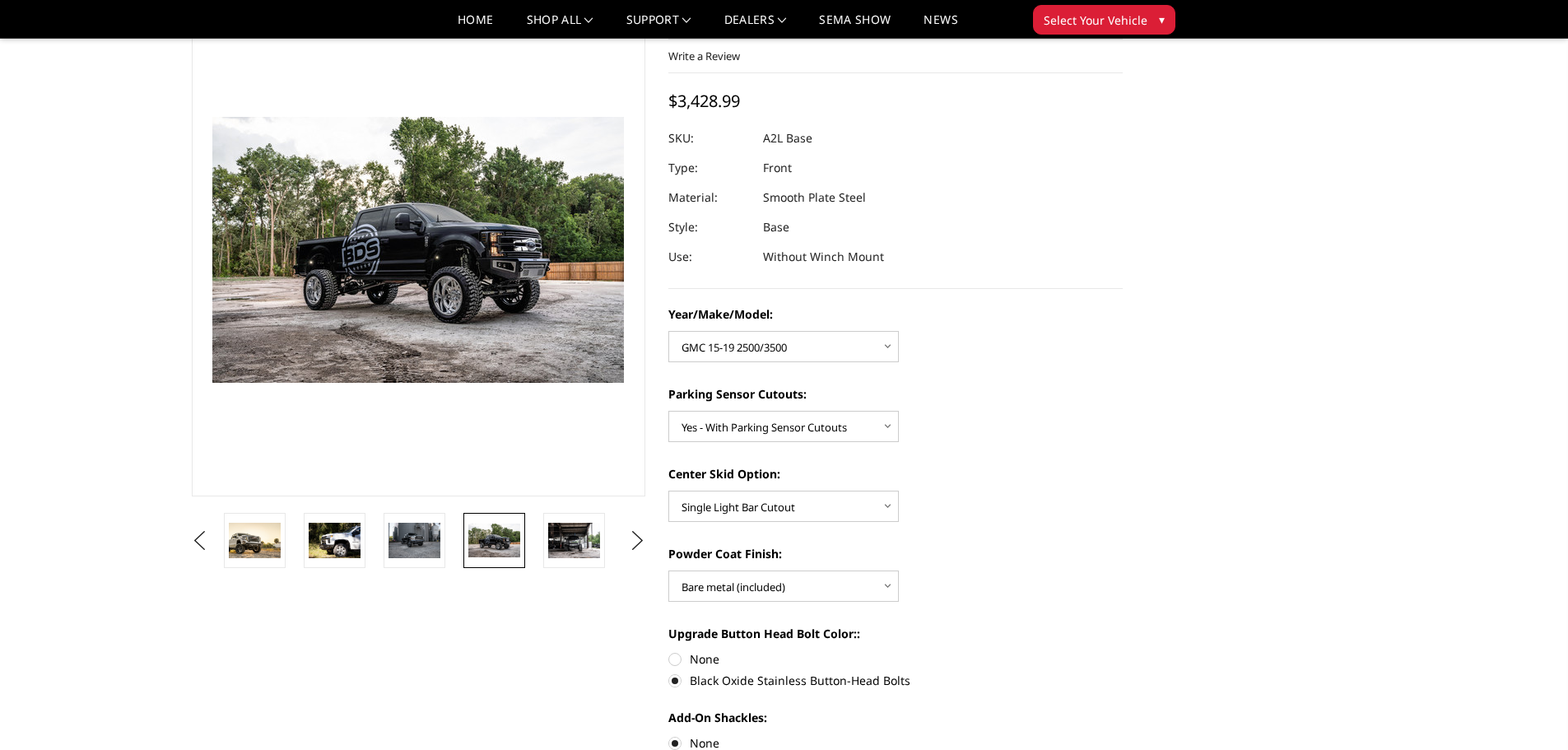
click at [500, 541] on img at bounding box center [494, 541] width 52 height 34
click at [581, 546] on img at bounding box center [574, 540] width 52 height 35
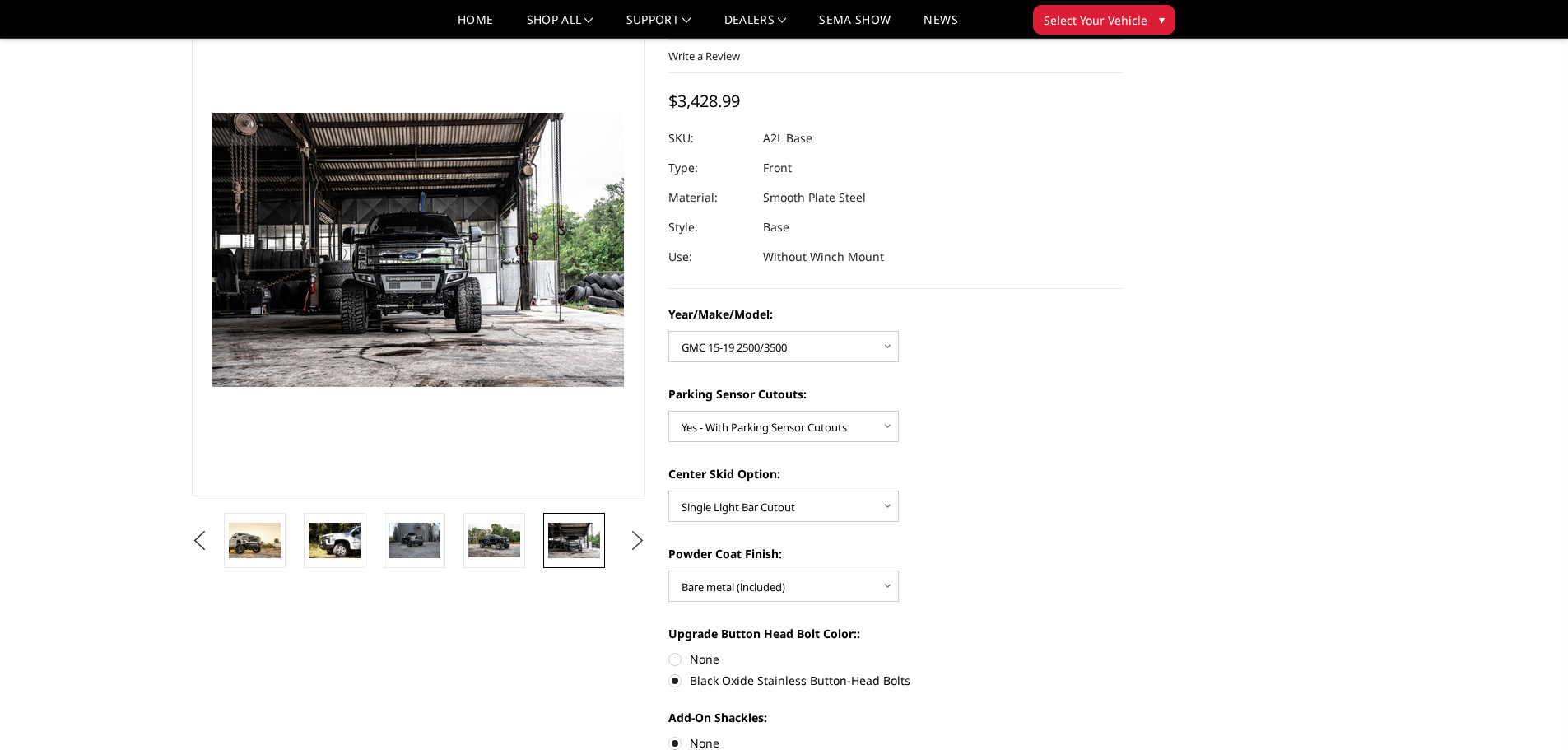
click at [635, 541] on button "Next" at bounding box center [637, 541] width 25 height 25
drag, startPoint x: 634, startPoint y: 542, endPoint x: 626, endPoint y: 545, distance: 8.5
click at [634, 542] on button "Next" at bounding box center [637, 541] width 25 height 25
click at [564, 545] on img at bounding box center [574, 540] width 52 height 35
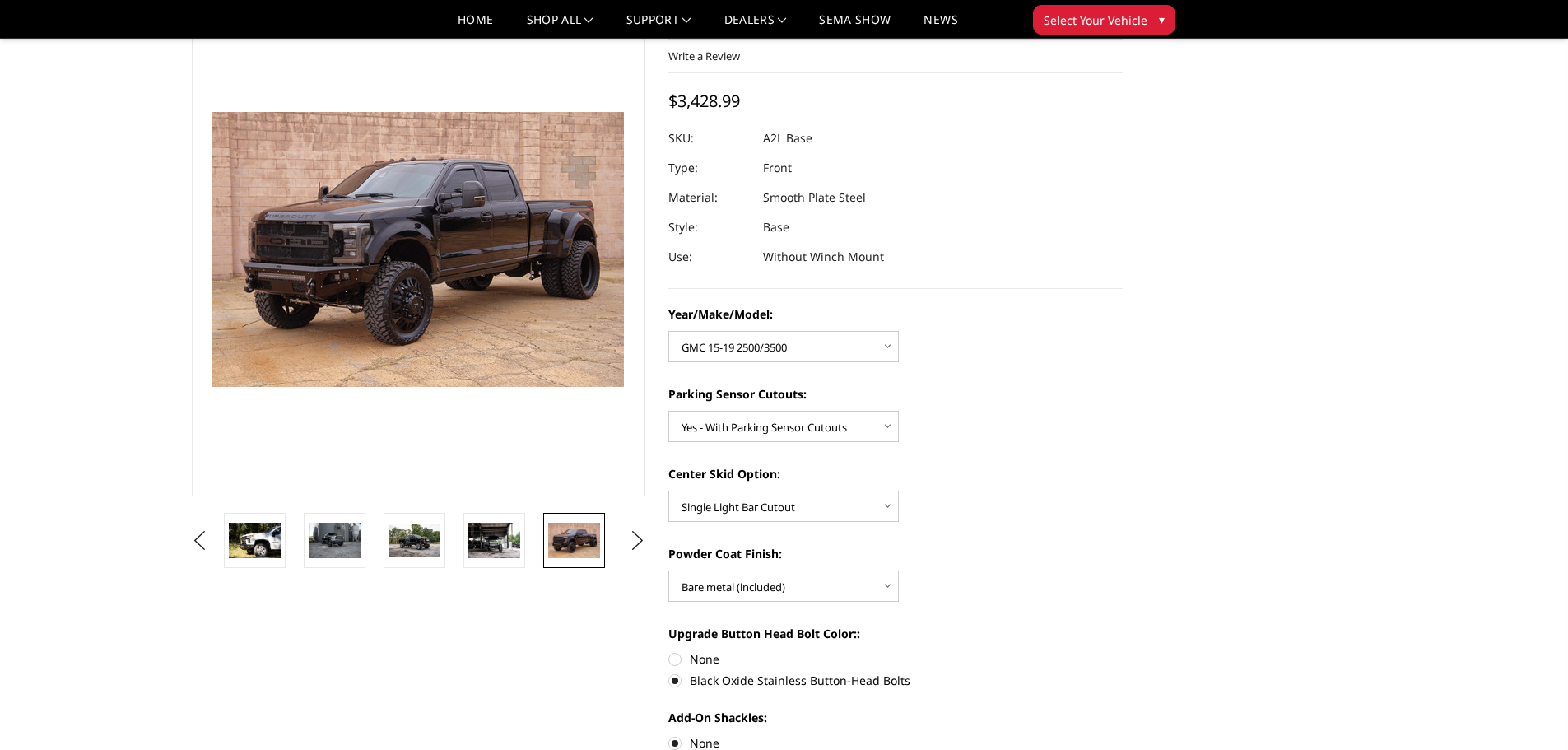
click at [670, 534] on div "Year/Make/Model: Choose Options Chevrolet 15-19 2500/3500 Chevrolet 19-21 1500 …" at bounding box center [895, 654] width 454 height 697
click at [643, 536] on button "Next" at bounding box center [637, 541] width 25 height 25
click at [646, 536] on button "Next" at bounding box center [637, 541] width 25 height 25
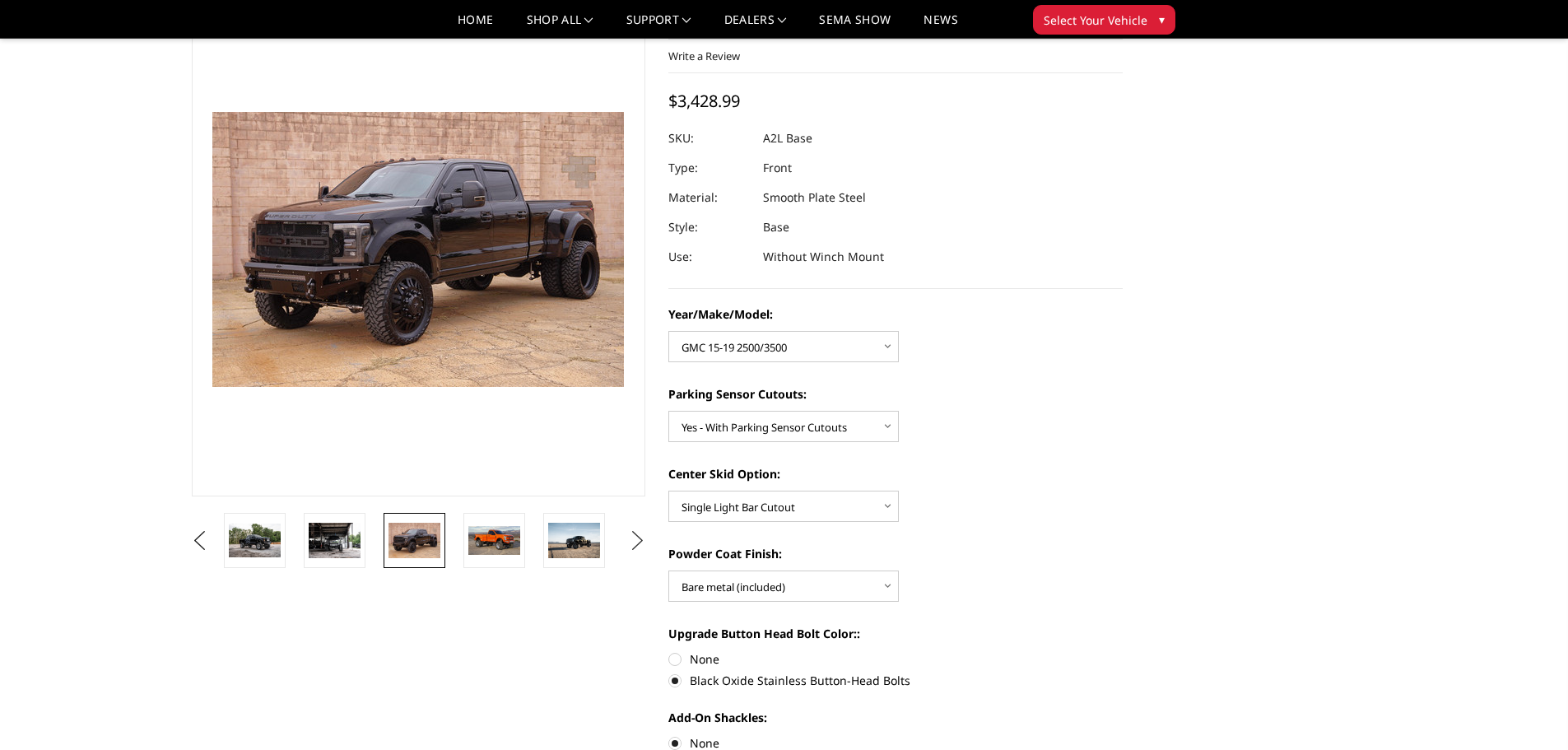
click at [646, 536] on button "Next" at bounding box center [637, 541] width 25 height 25
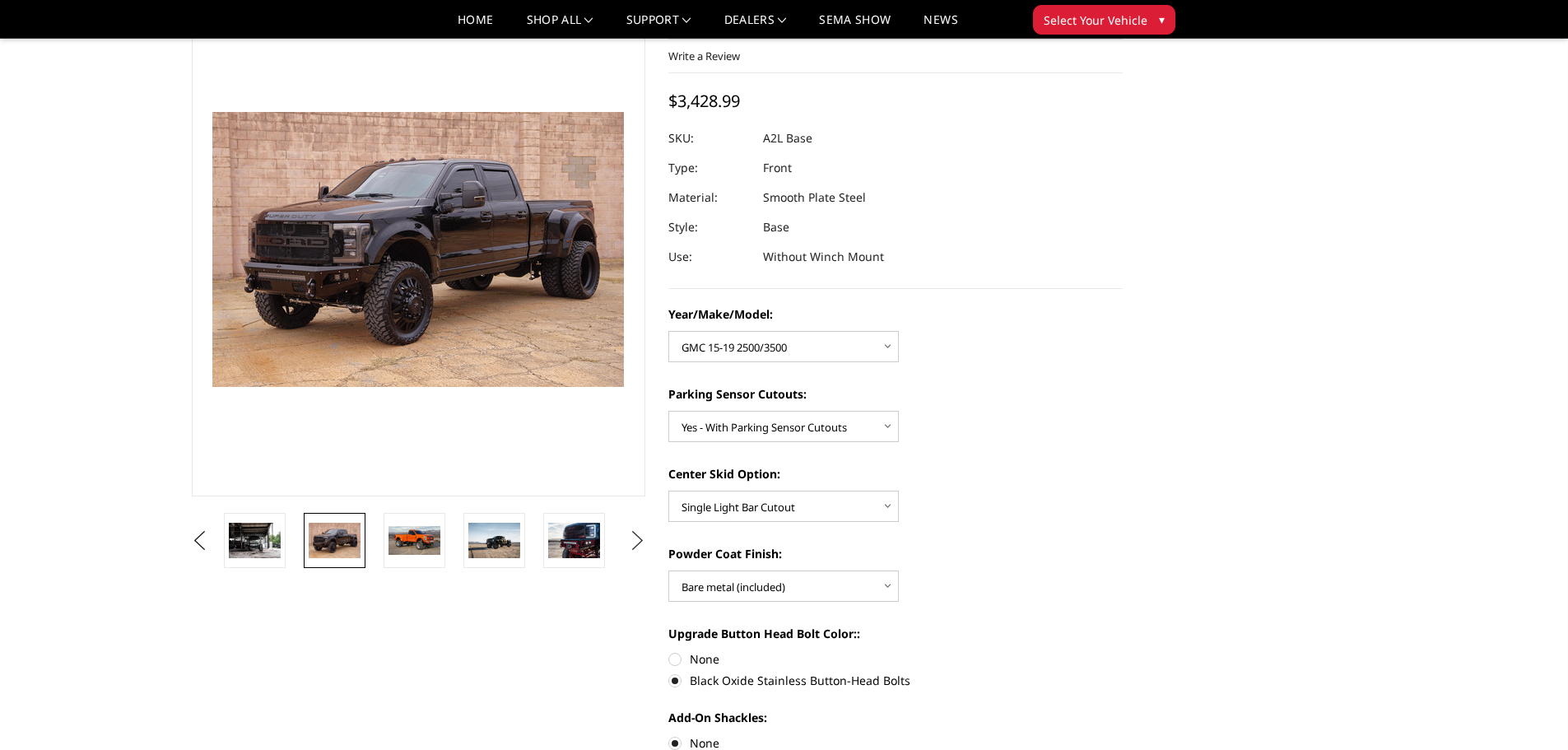
click at [646, 536] on button "Next" at bounding box center [637, 541] width 25 height 25
click at [515, 538] on img at bounding box center [494, 540] width 52 height 35
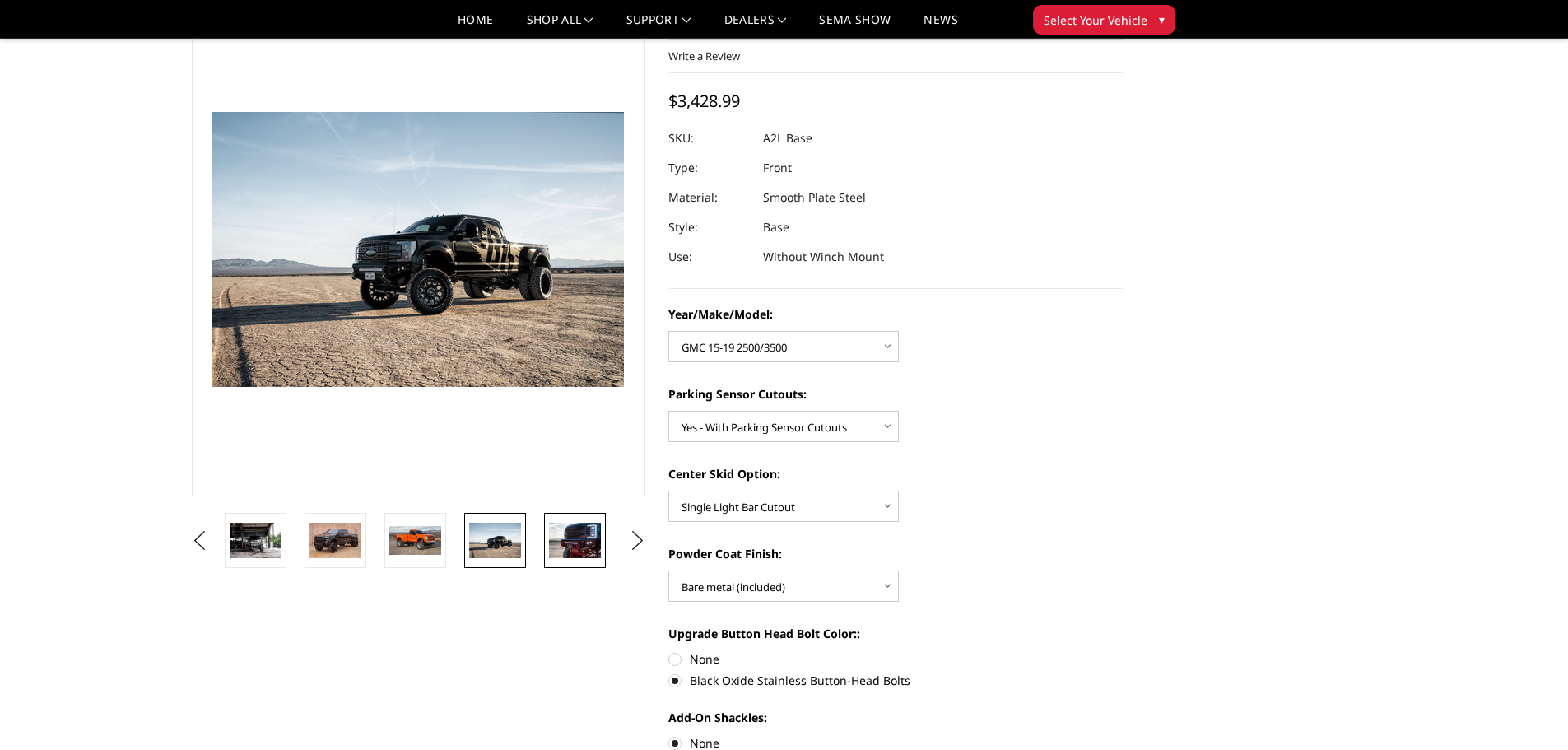
click at [551, 538] on img at bounding box center [575, 540] width 52 height 35
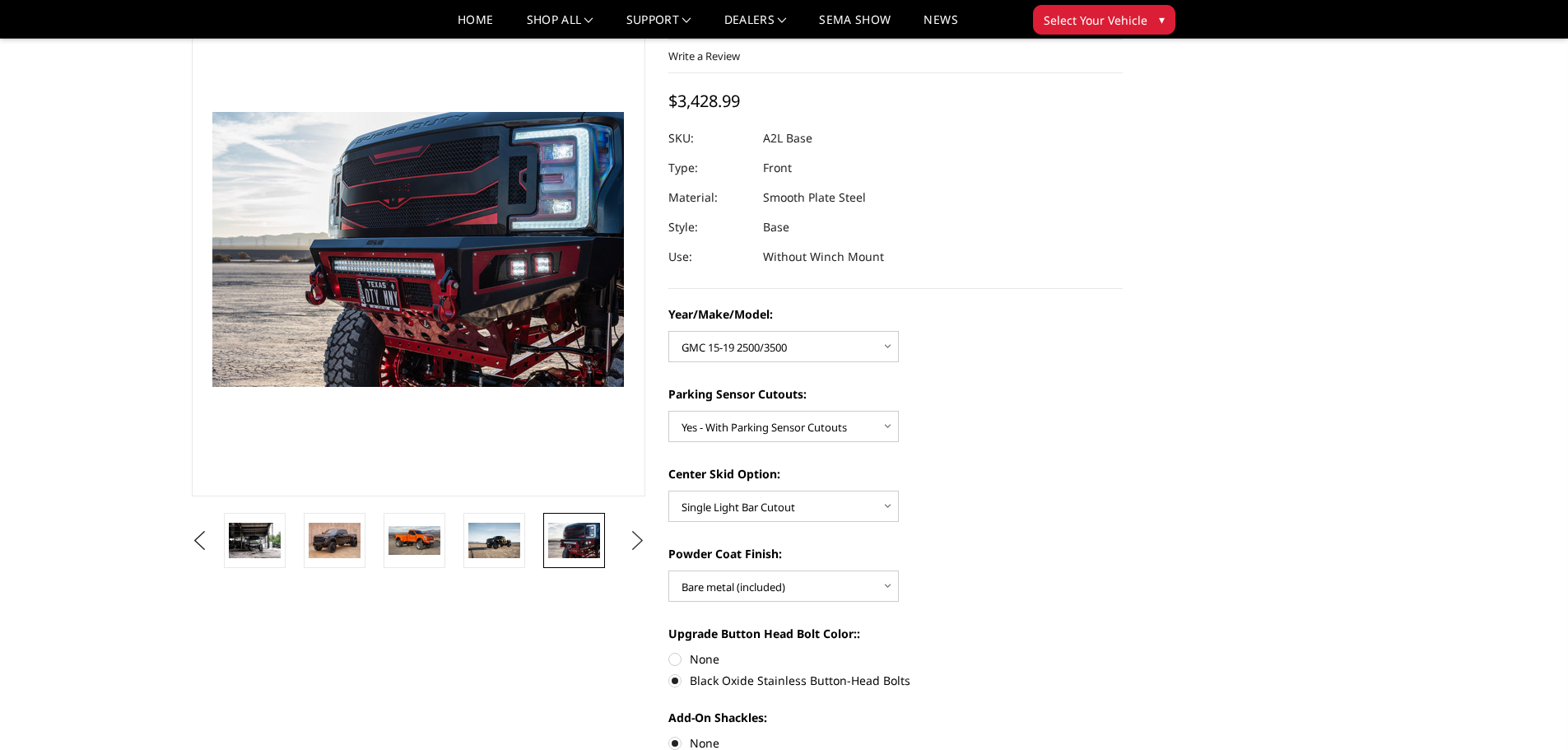
click at [637, 545] on button "Next" at bounding box center [637, 541] width 25 height 25
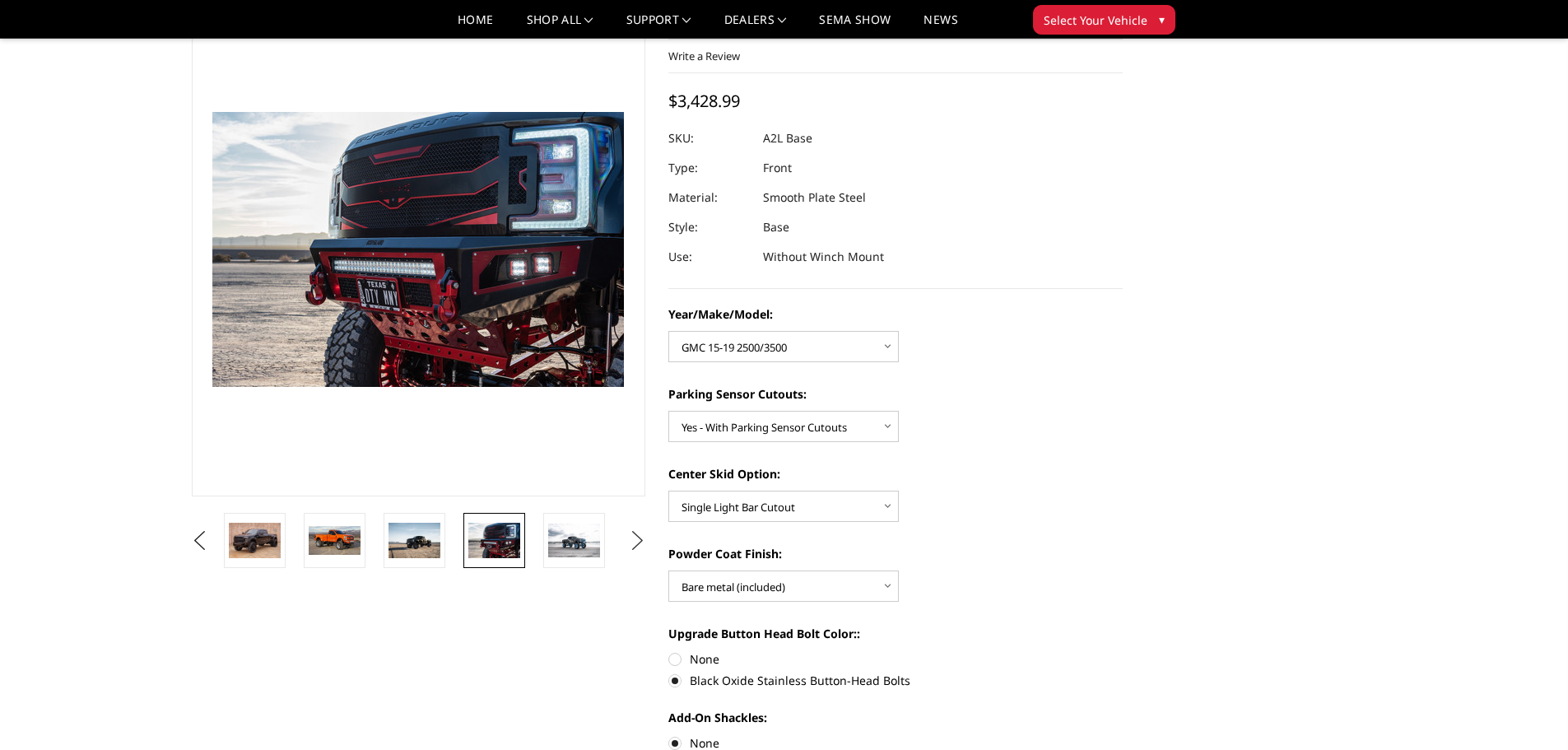
click at [637, 545] on button "Next" at bounding box center [637, 541] width 25 height 25
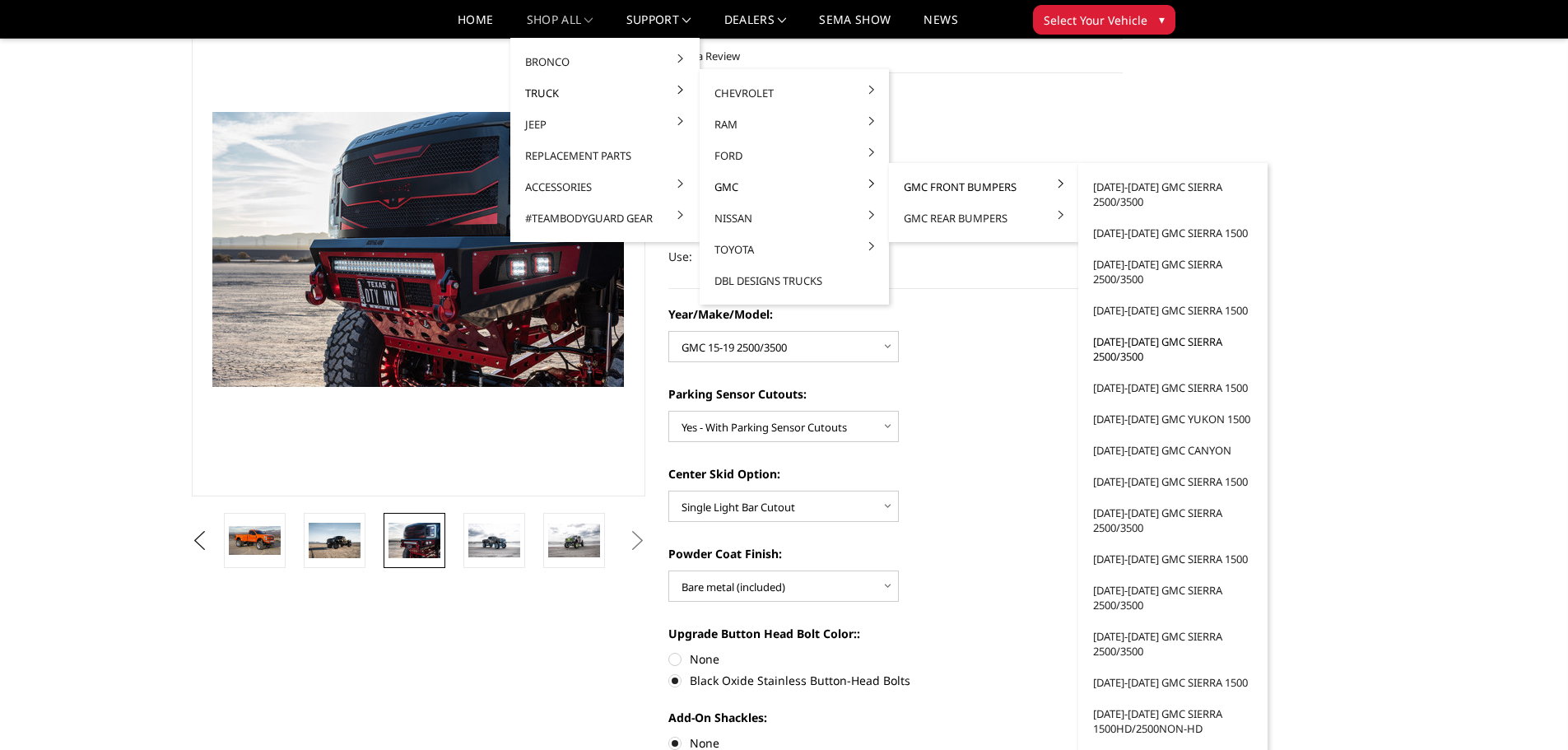
click at [1156, 342] on link "[DATE]-[DATE] GMC Sierra 2500/3500" at bounding box center [1173, 349] width 176 height 46
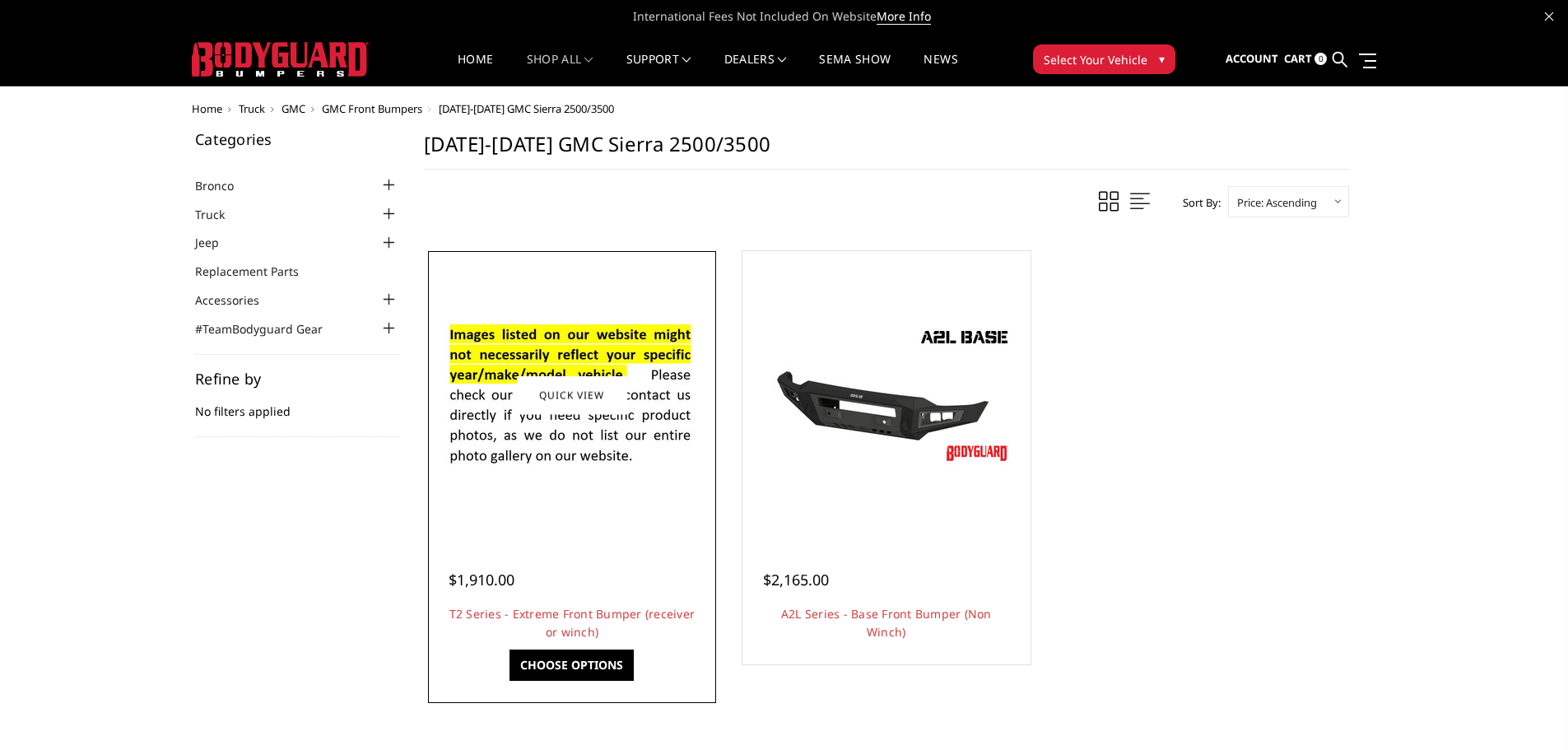
click at [526, 534] on div at bounding box center [572, 395] width 280 height 280
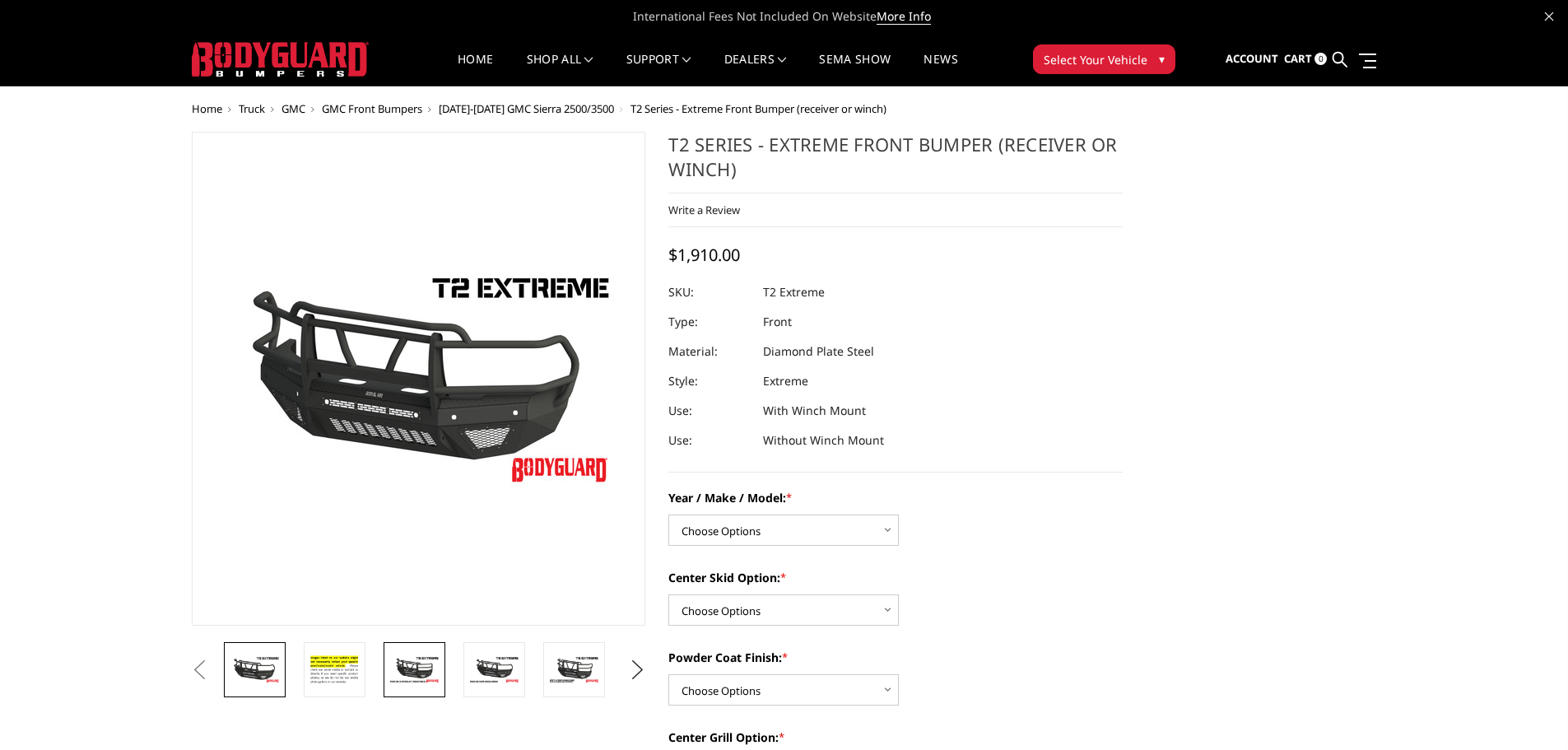
click at [404, 665] on img at bounding box center [414, 670] width 52 height 29
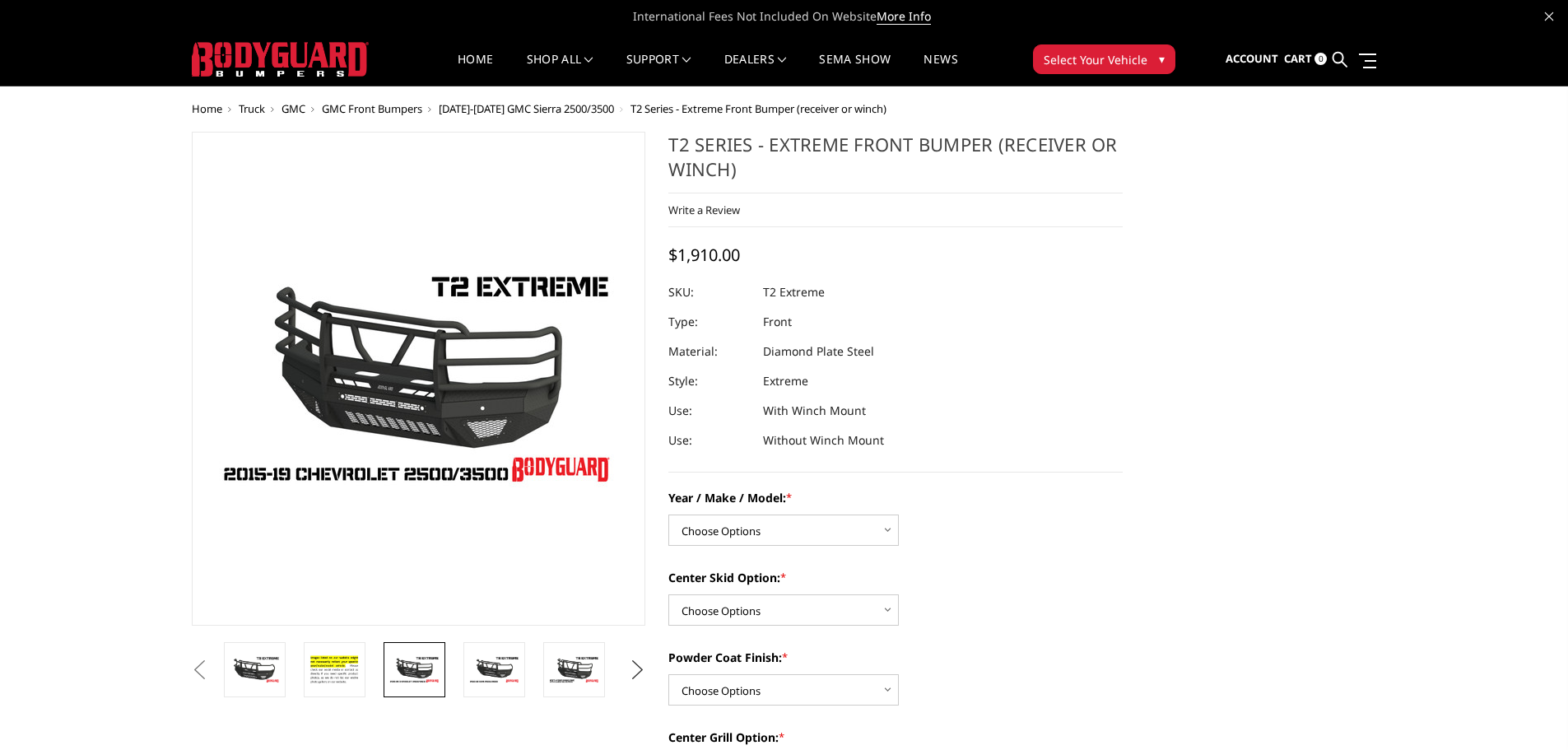
click at [639, 660] on button "Next" at bounding box center [637, 670] width 25 height 25
click at [638, 660] on button "Next" at bounding box center [637, 670] width 25 height 25
click at [477, 656] on img at bounding box center [494, 675] width 52 height 57
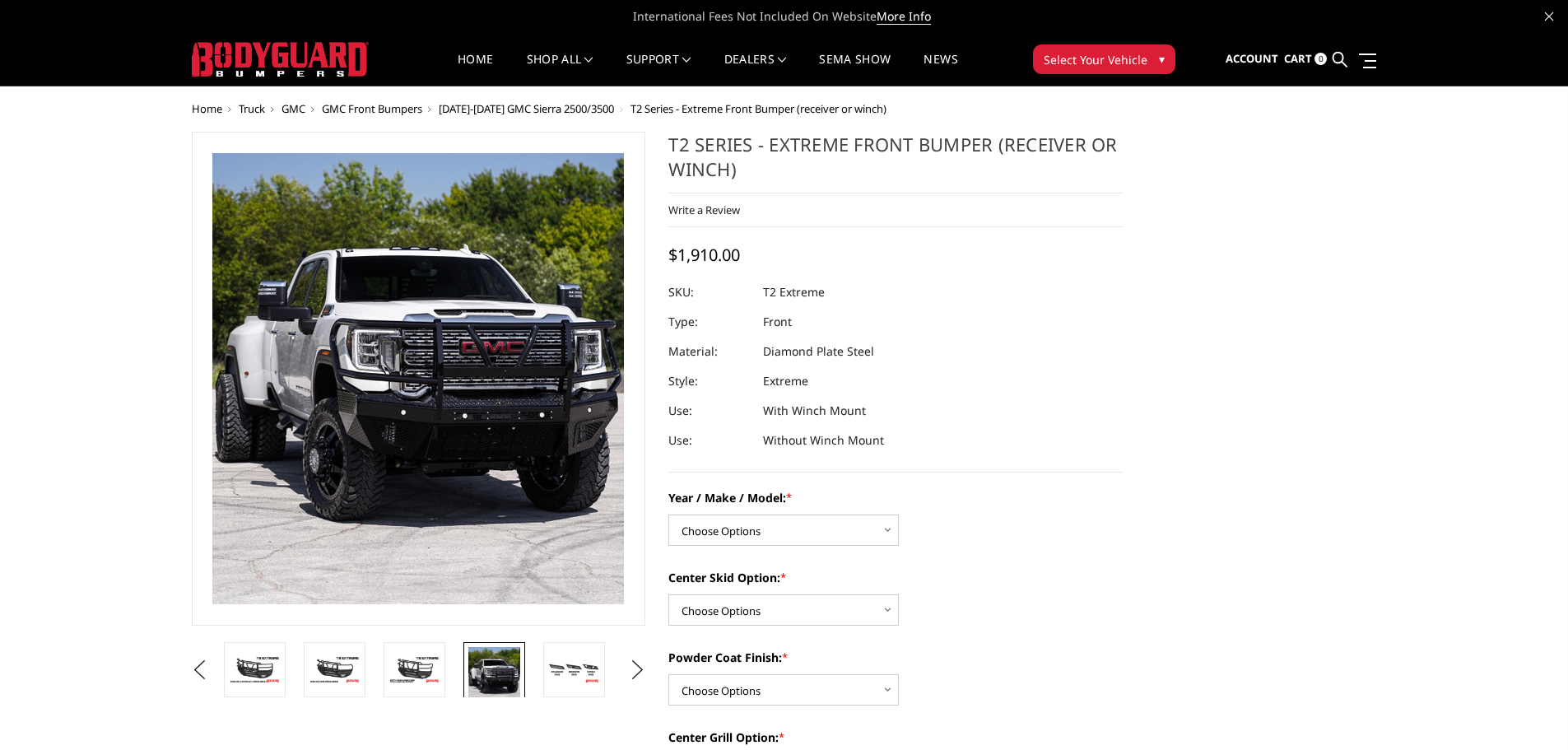
click at [568, 681] on img at bounding box center [574, 670] width 52 height 29
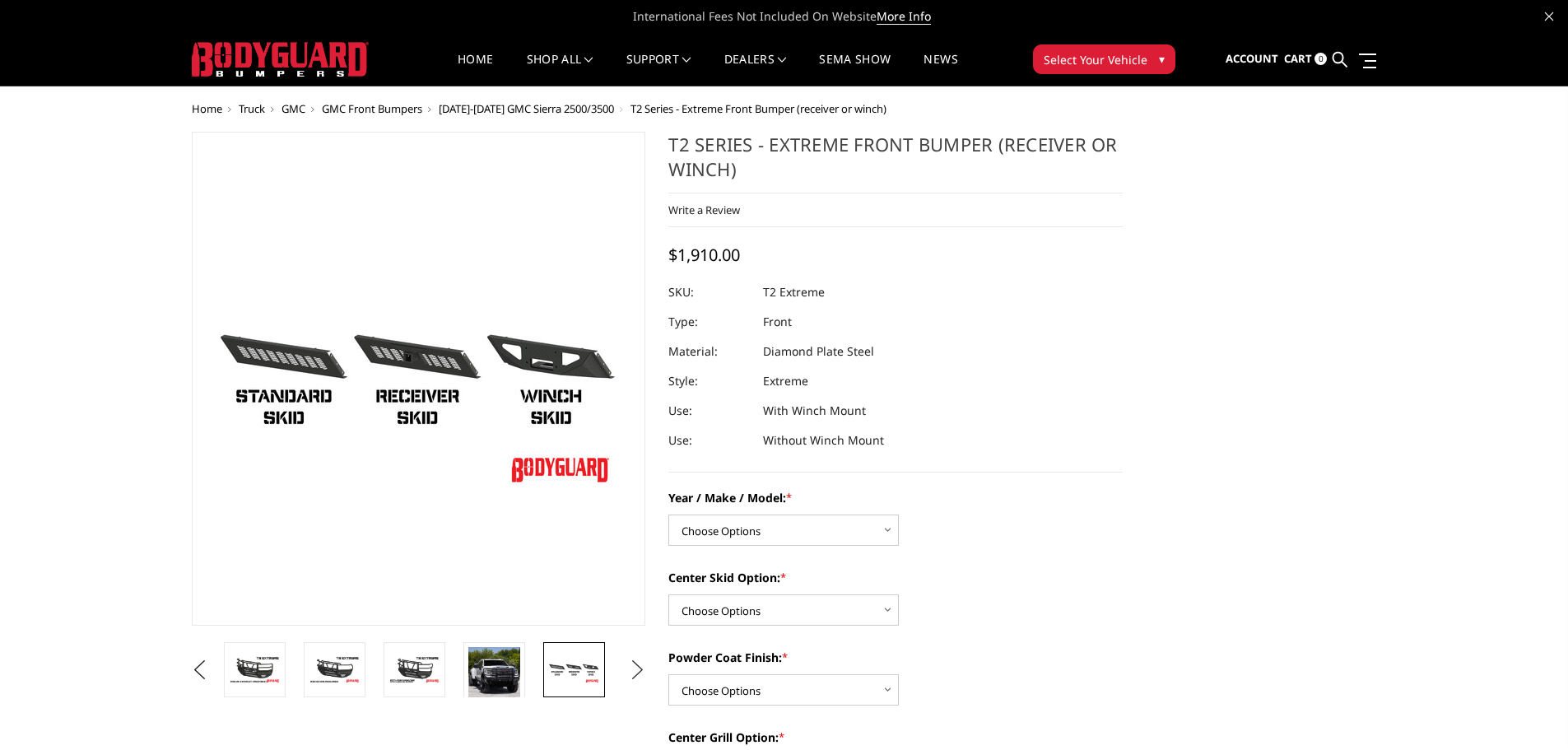
click at [633, 675] on button "Next" at bounding box center [637, 670] width 25 height 25
click at [470, 664] on img at bounding box center [494, 675] width 52 height 57
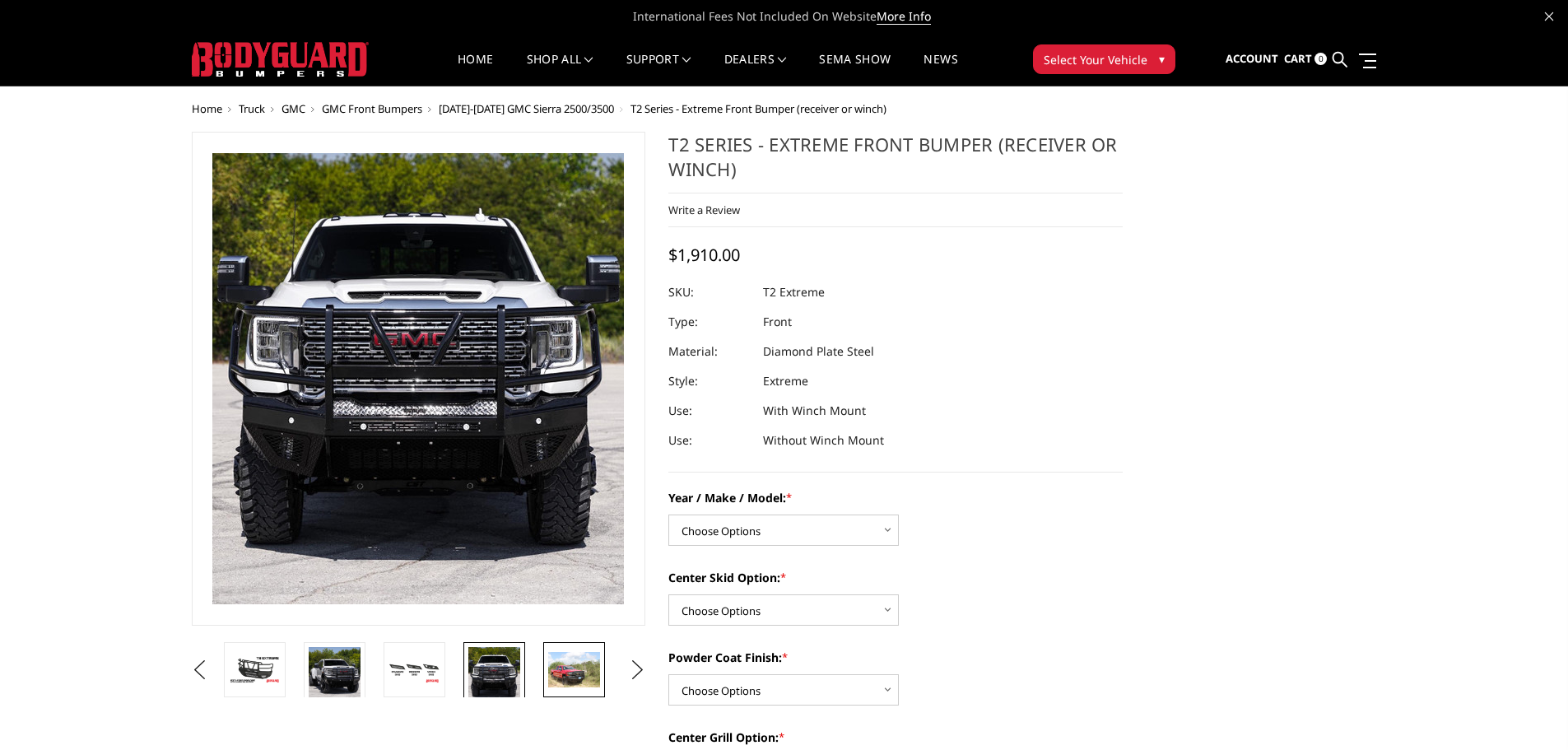
click at [566, 673] on img at bounding box center [574, 669] width 52 height 35
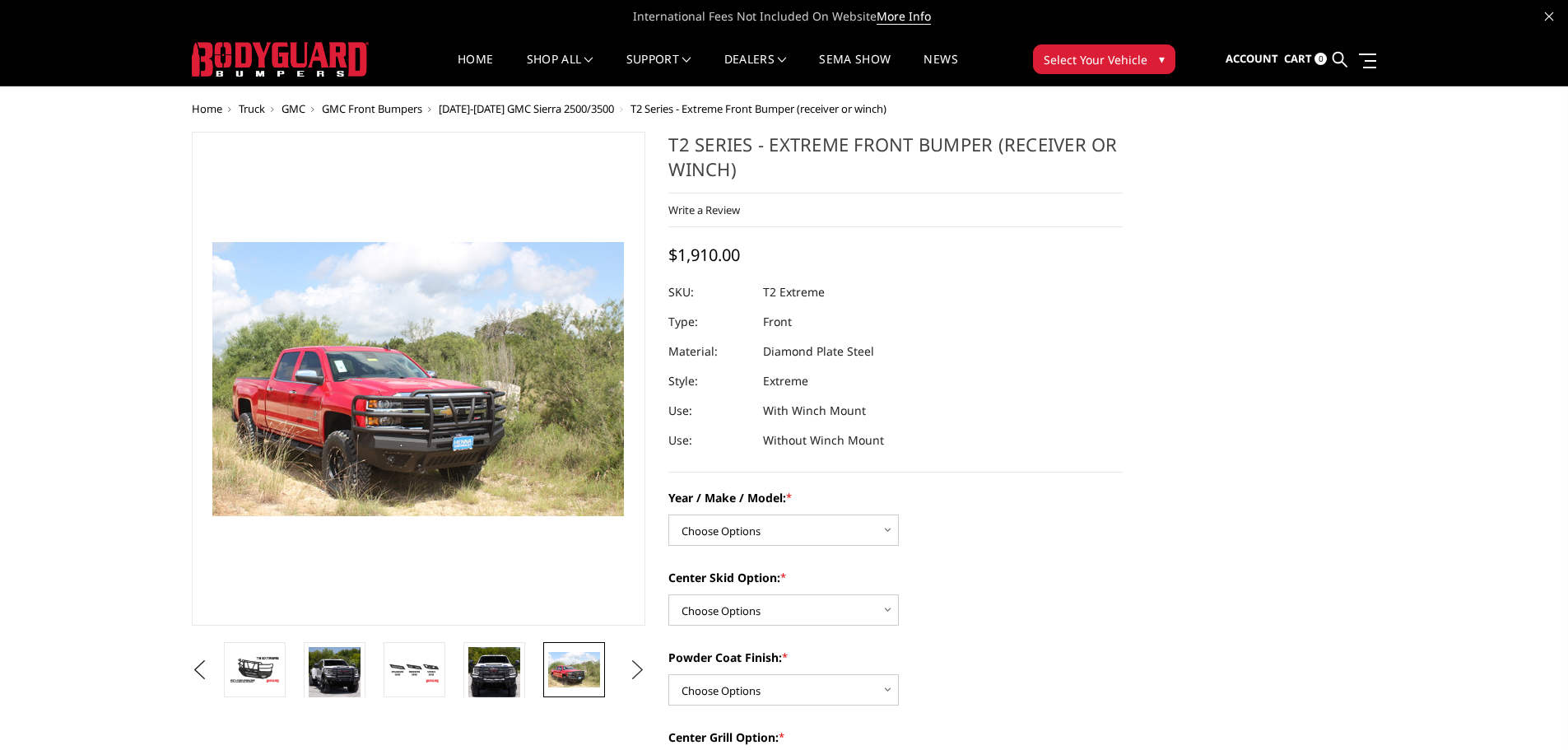
click at [641, 672] on button "Next" at bounding box center [637, 670] width 25 height 25
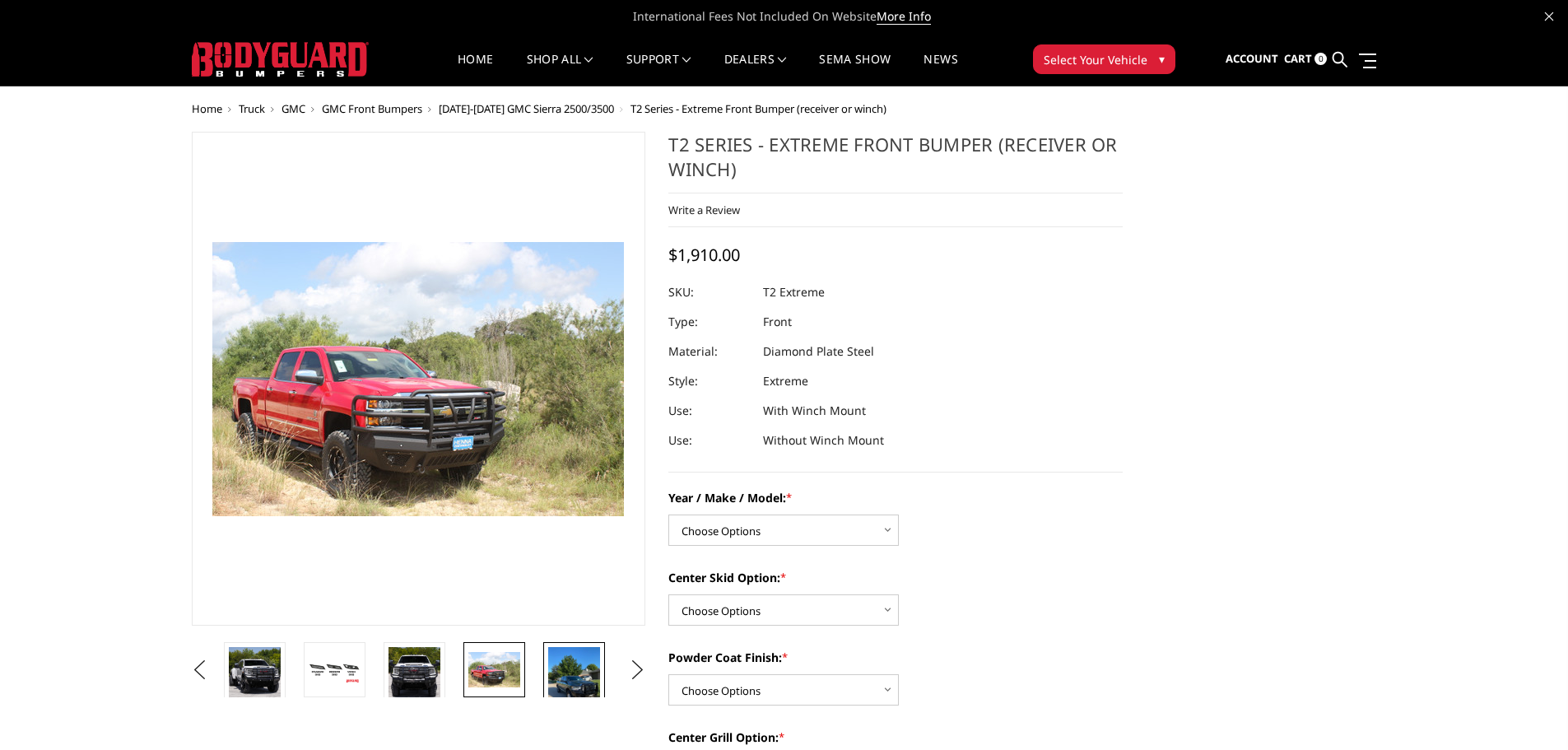
click at [564, 672] on img at bounding box center [574, 681] width 52 height 70
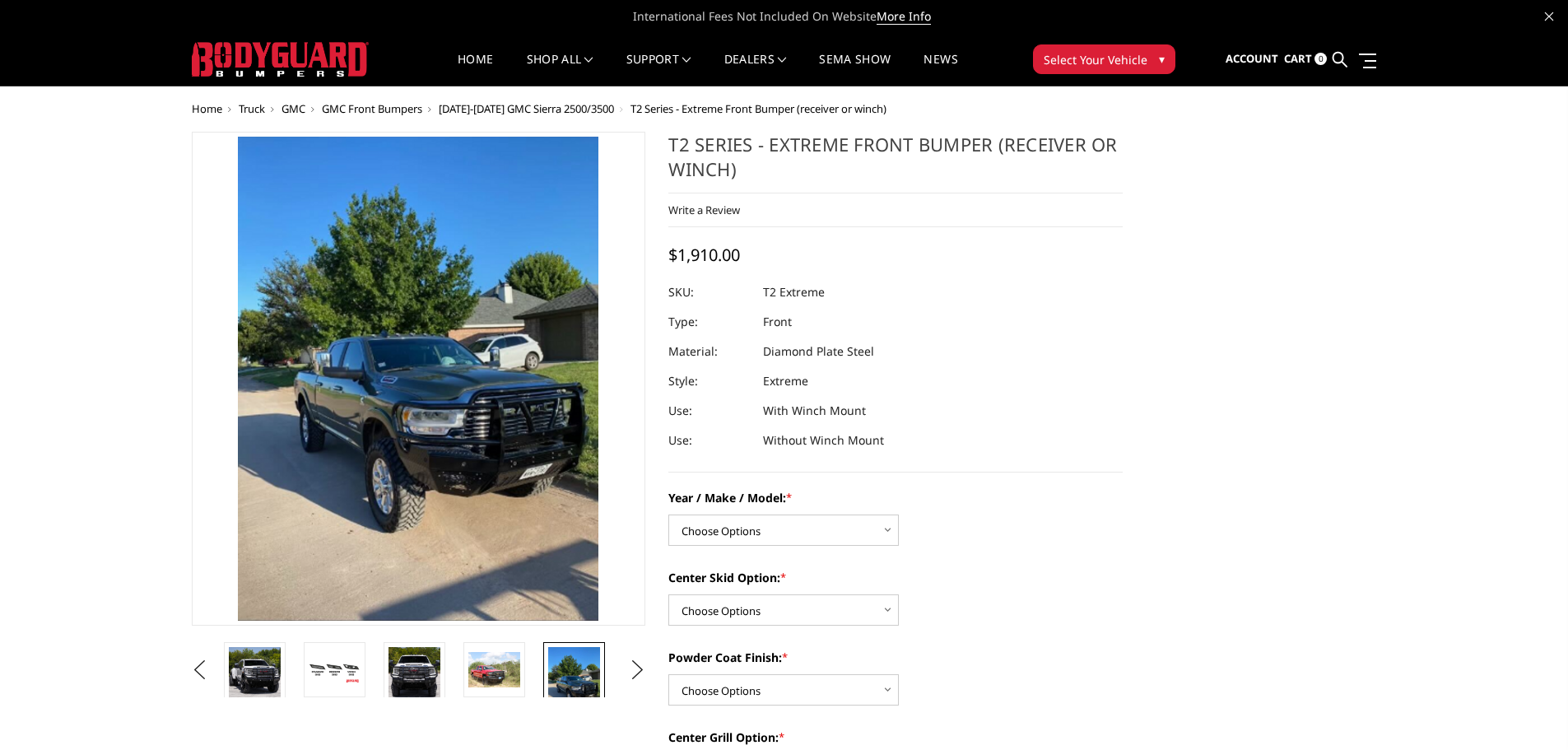
click at [623, 672] on ul "Previous Next" at bounding box center [419, 670] width 462 height 55
click at [625, 681] on button "Next" at bounding box center [637, 670] width 25 height 25
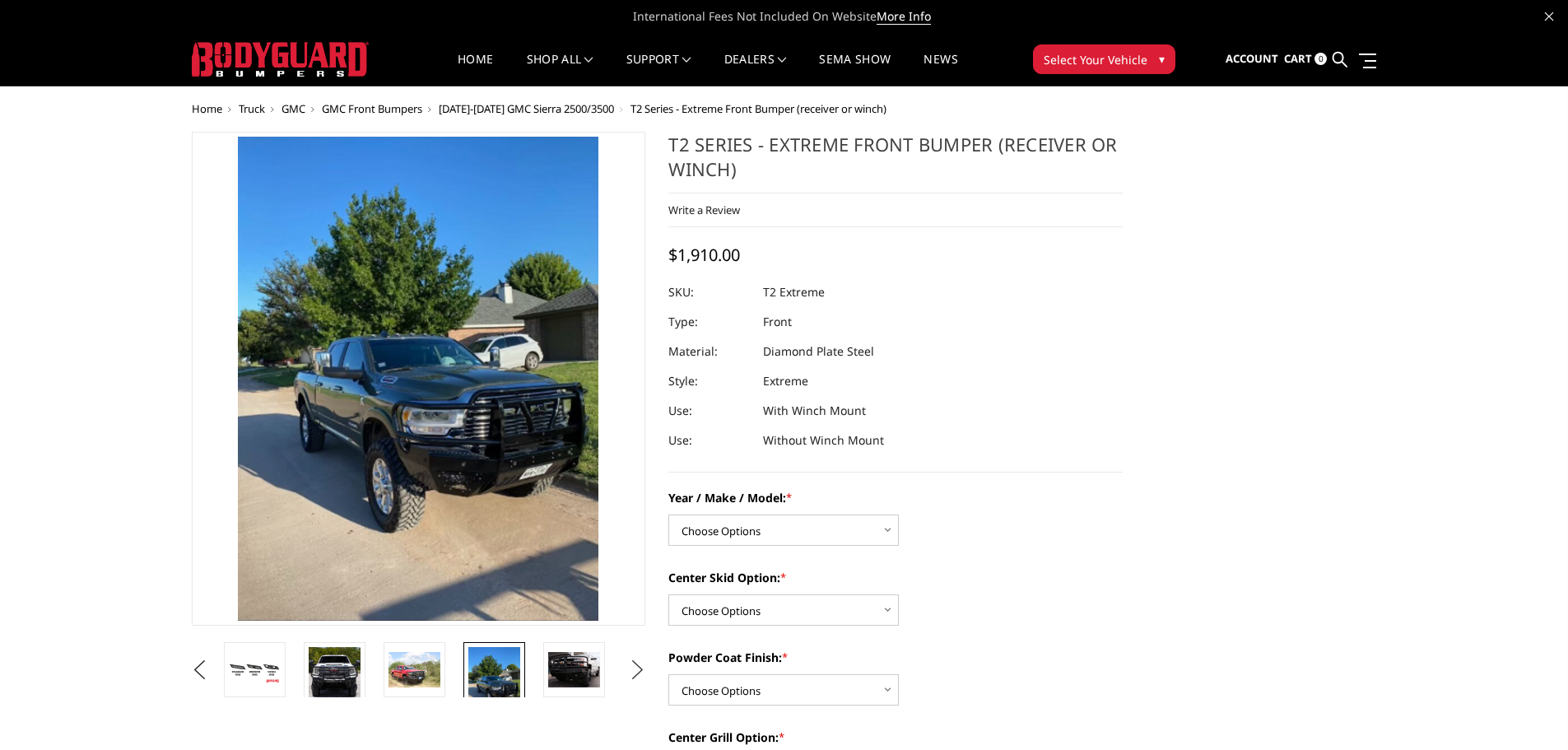
click at [625, 681] on button "Next" at bounding box center [637, 670] width 25 height 25
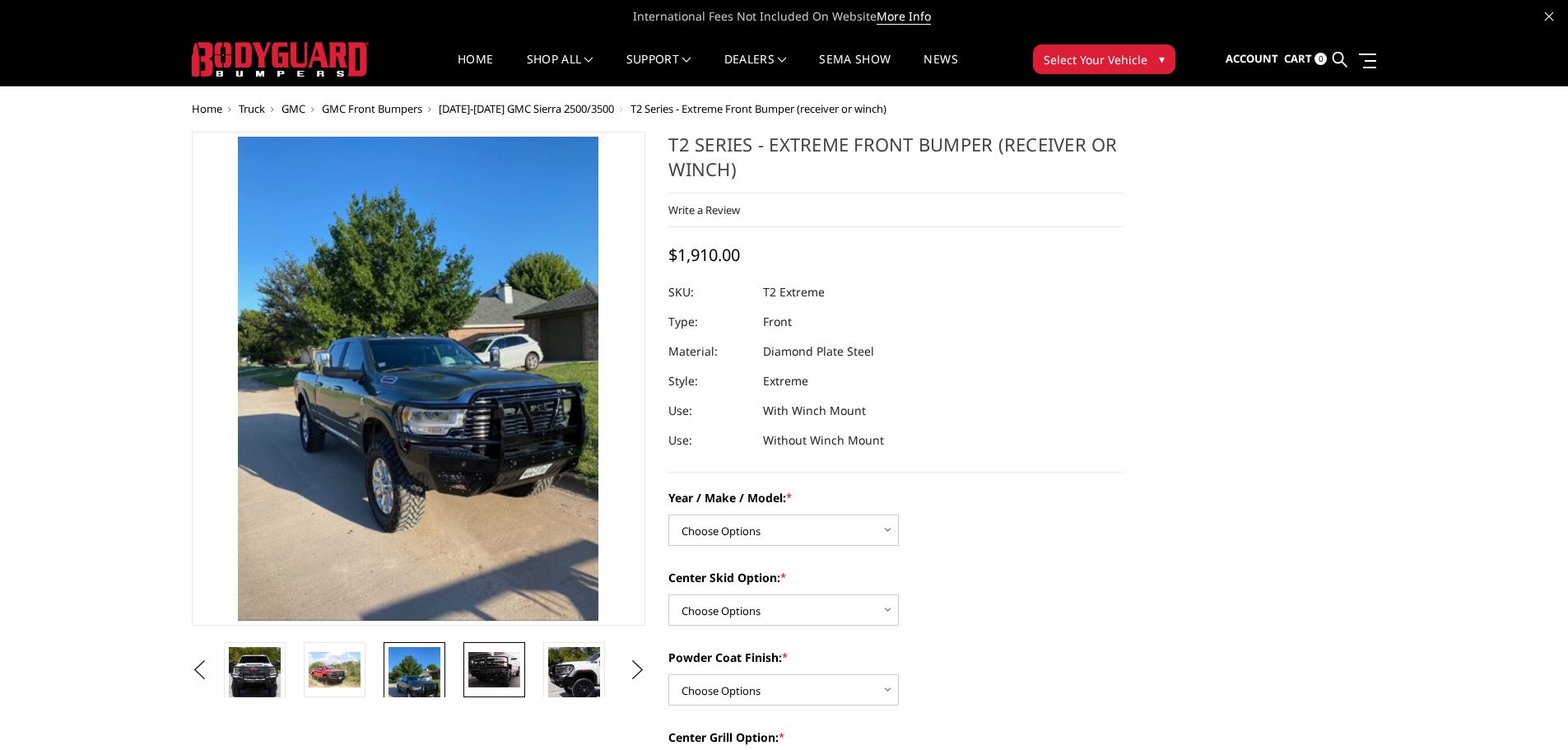
click at [520, 683] on img at bounding box center [494, 670] width 52 height 36
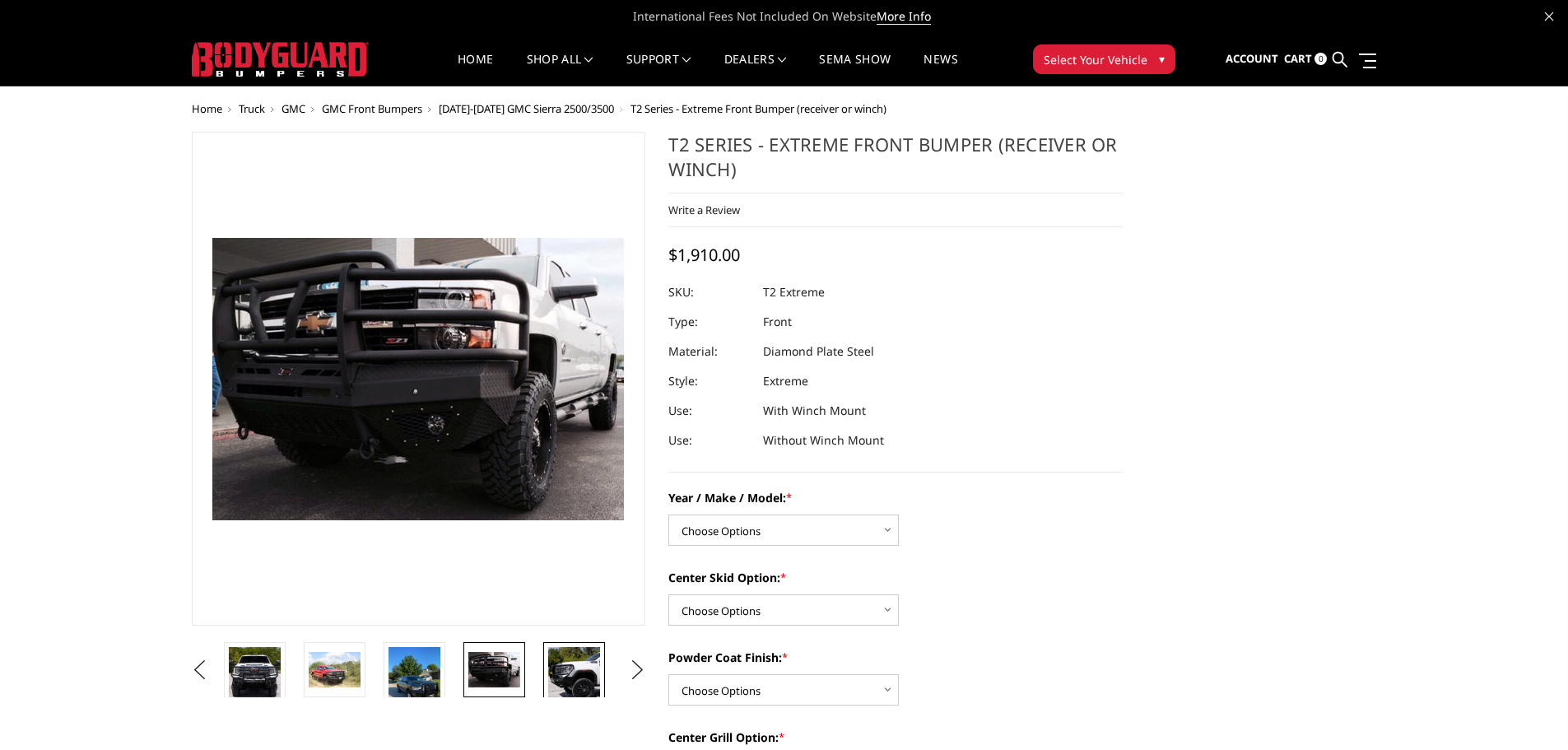
click at [548, 684] on img at bounding box center [574, 675] width 52 height 57
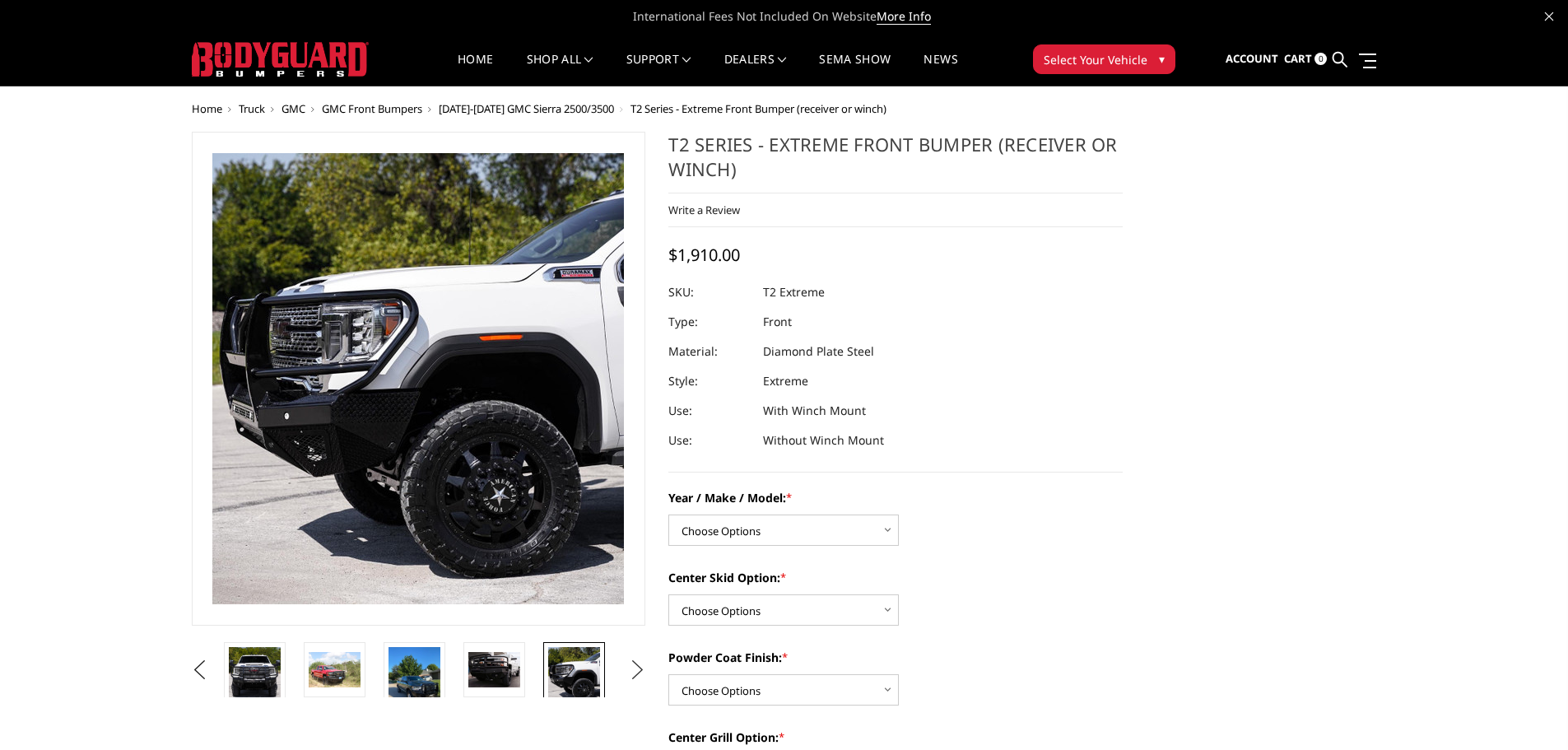
click at [628, 672] on button "Next" at bounding box center [637, 670] width 25 height 25
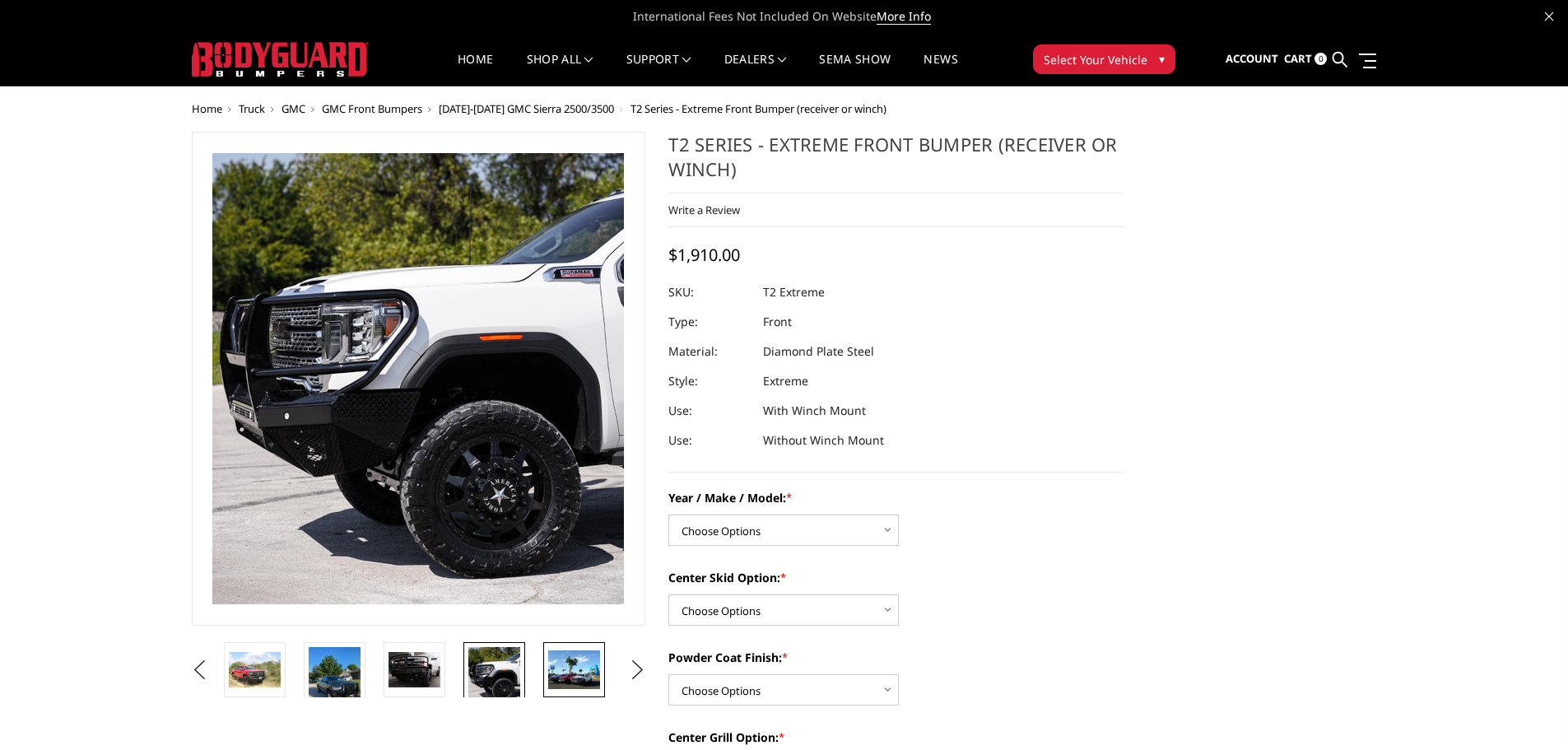
click at [587, 674] on img at bounding box center [574, 669] width 52 height 38
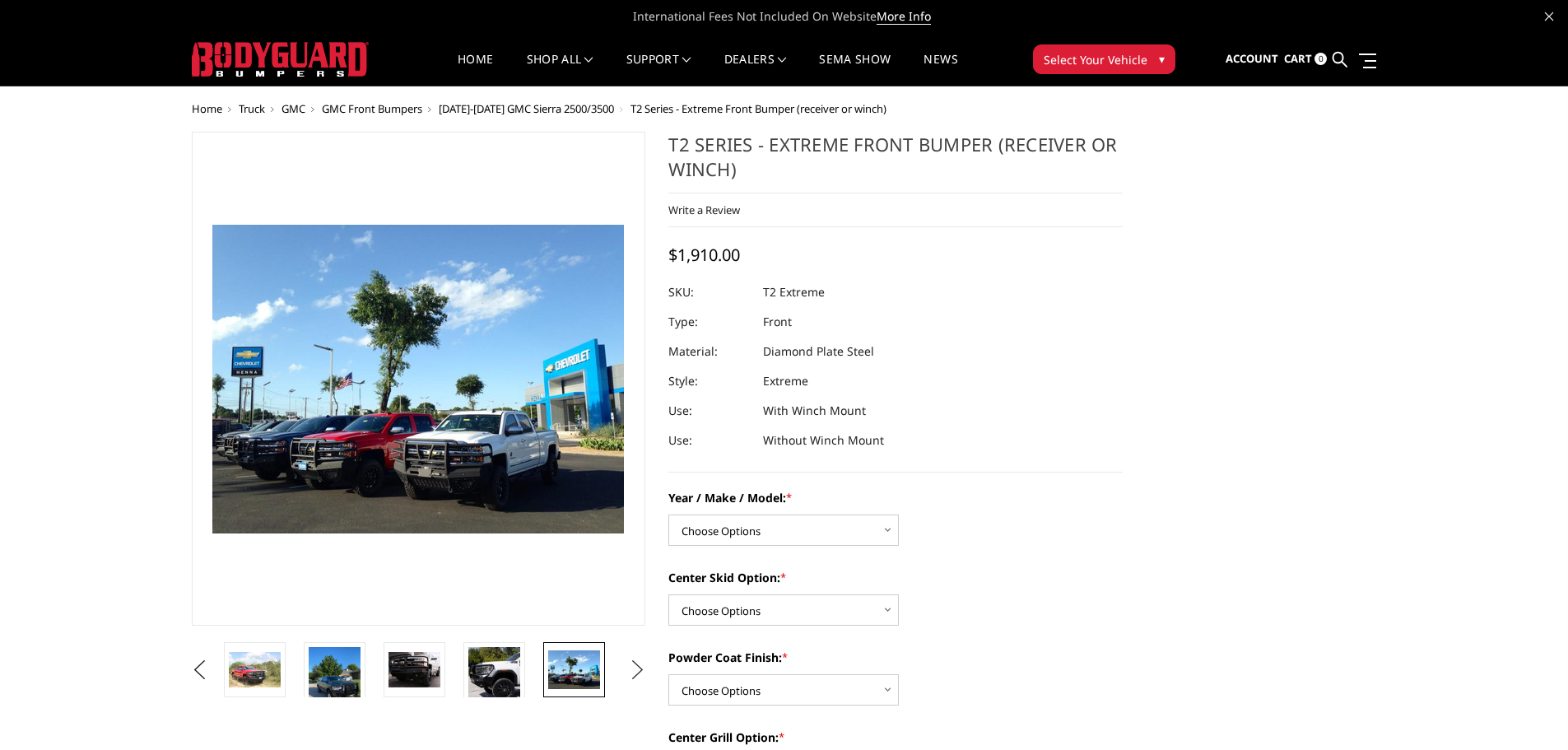
click at [633, 676] on button "Next" at bounding box center [637, 670] width 25 height 25
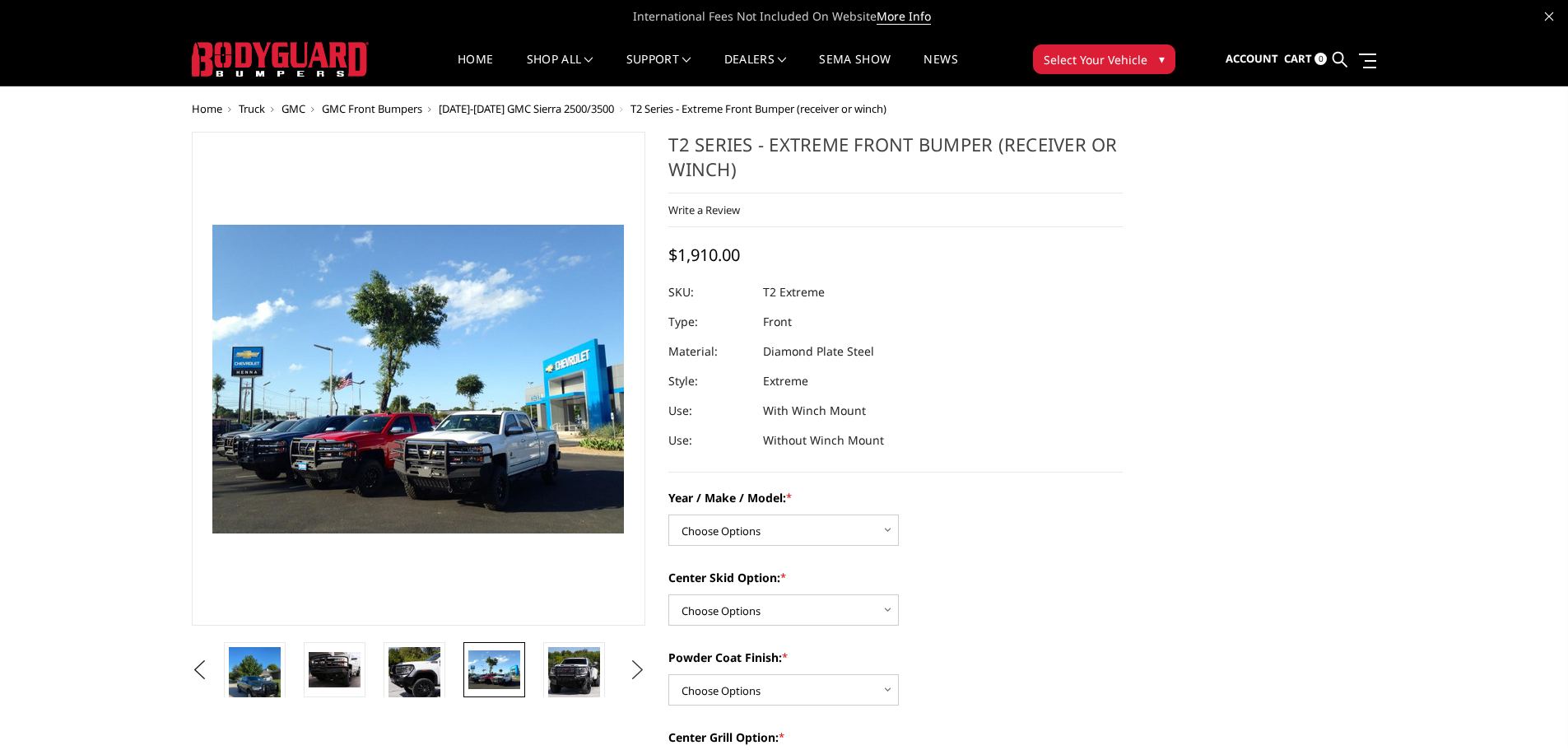
click at [633, 676] on button "Next" at bounding box center [637, 670] width 25 height 25
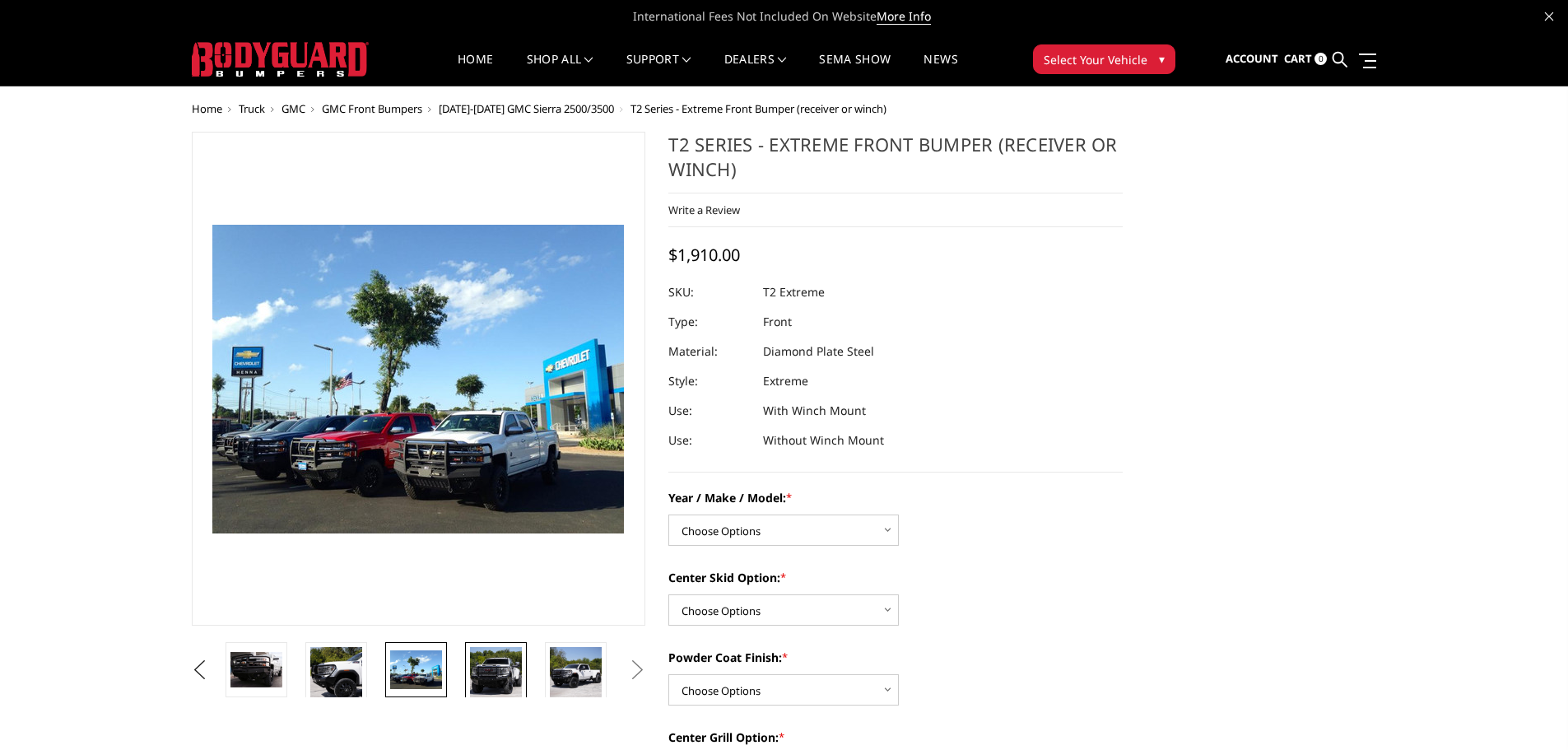
click at [512, 663] on img at bounding box center [496, 675] width 52 height 57
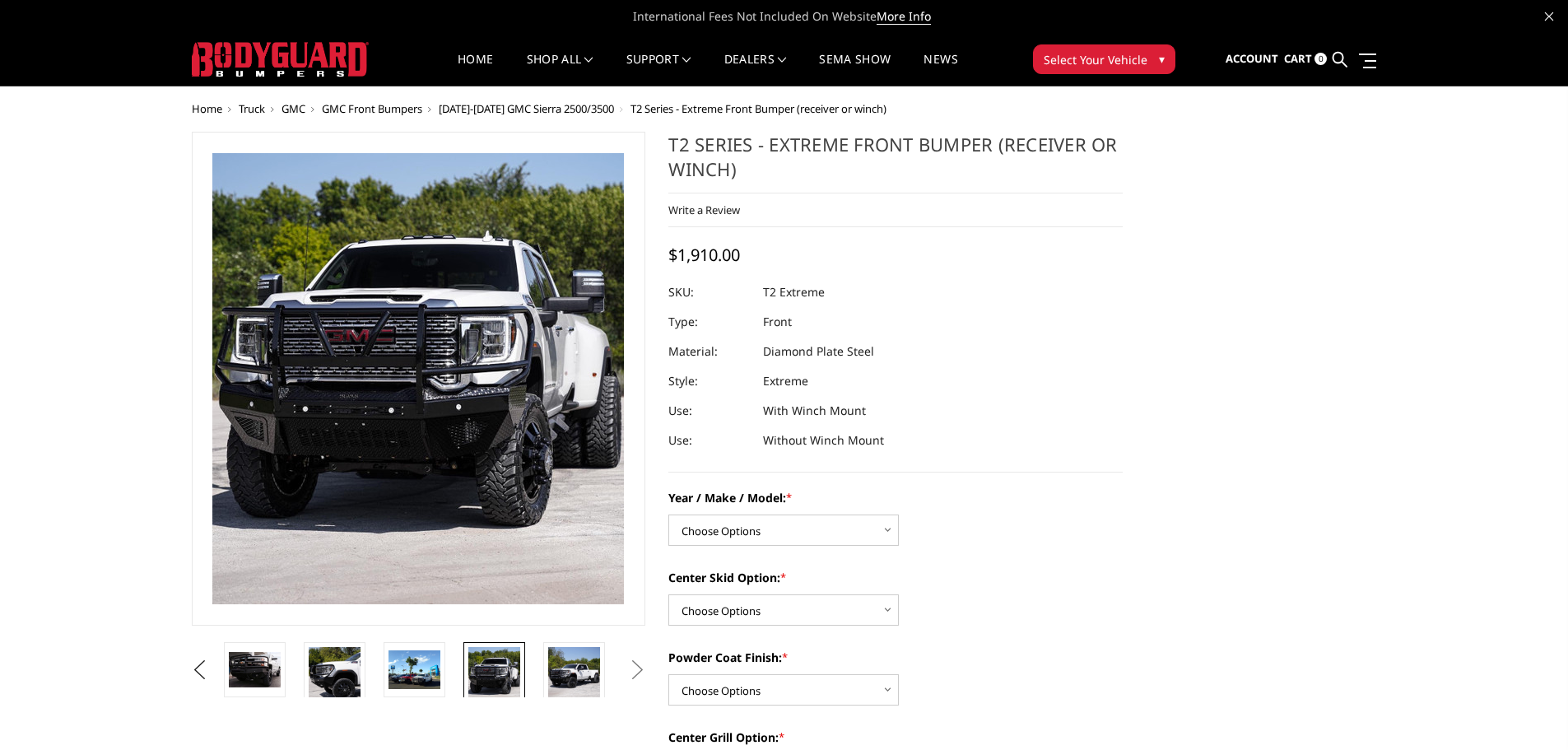
click at [512, 663] on img at bounding box center [494, 675] width 52 height 57
click at [564, 669] on img at bounding box center [574, 675] width 52 height 57
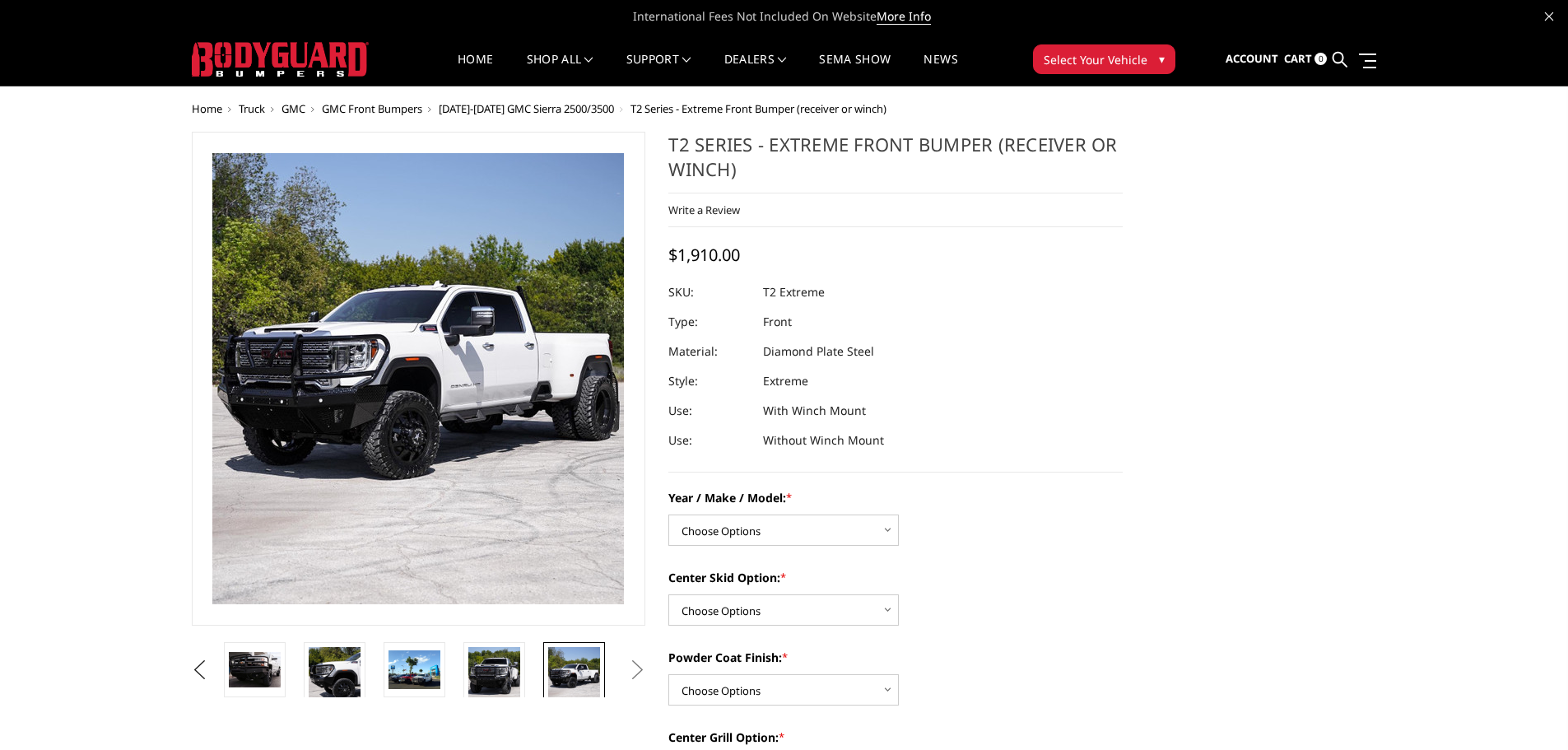
click at [595, 672] on img at bounding box center [574, 675] width 52 height 57
click at [633, 673] on button "Next" at bounding box center [637, 670] width 25 height 25
click at [638, 665] on button "Next" at bounding box center [637, 670] width 25 height 25
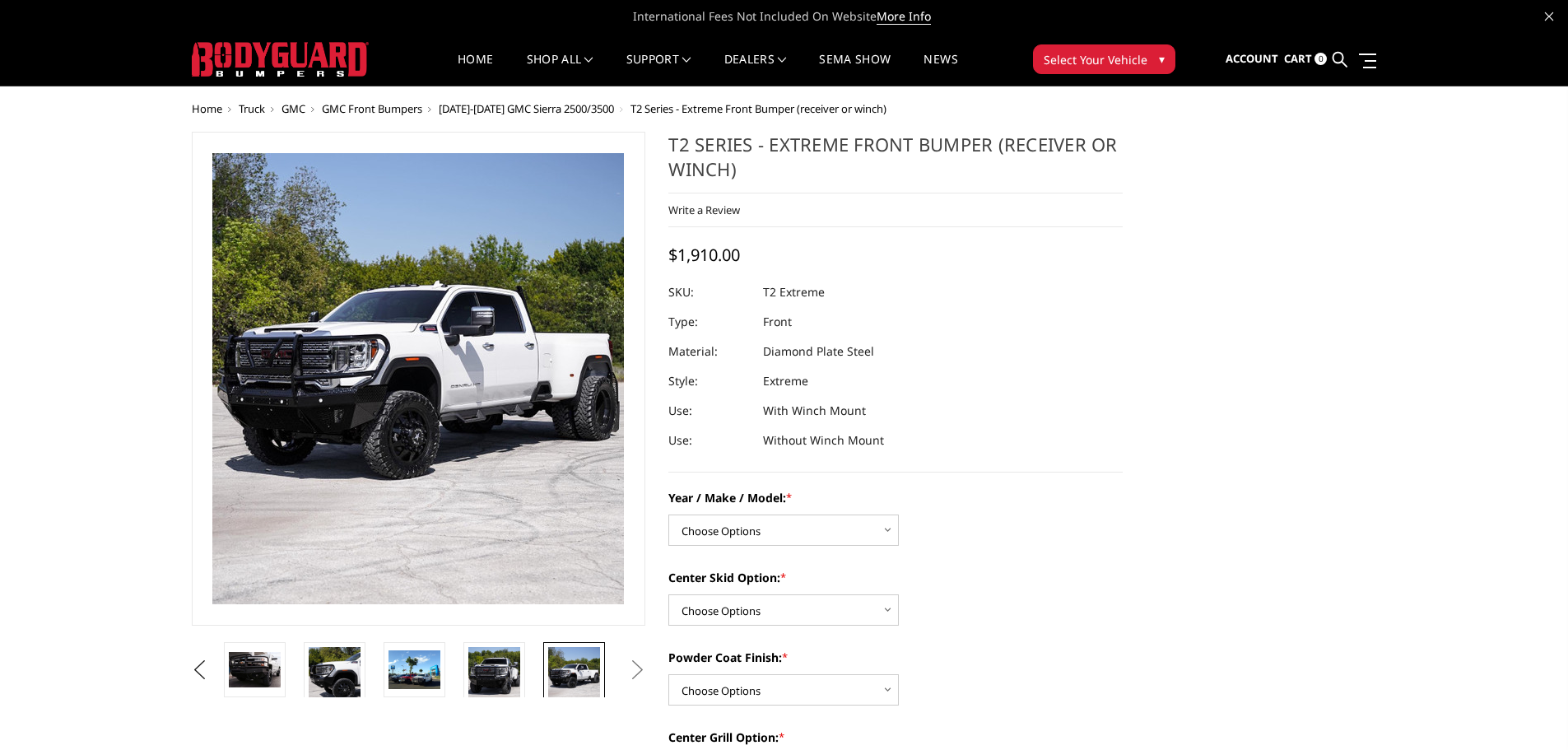
click at [638, 665] on button "Next" at bounding box center [637, 670] width 25 height 25
click at [639, 664] on button "Next" at bounding box center [637, 670] width 25 height 25
click at [832, 63] on link "SEMA Show" at bounding box center [854, 69] width 71 height 32
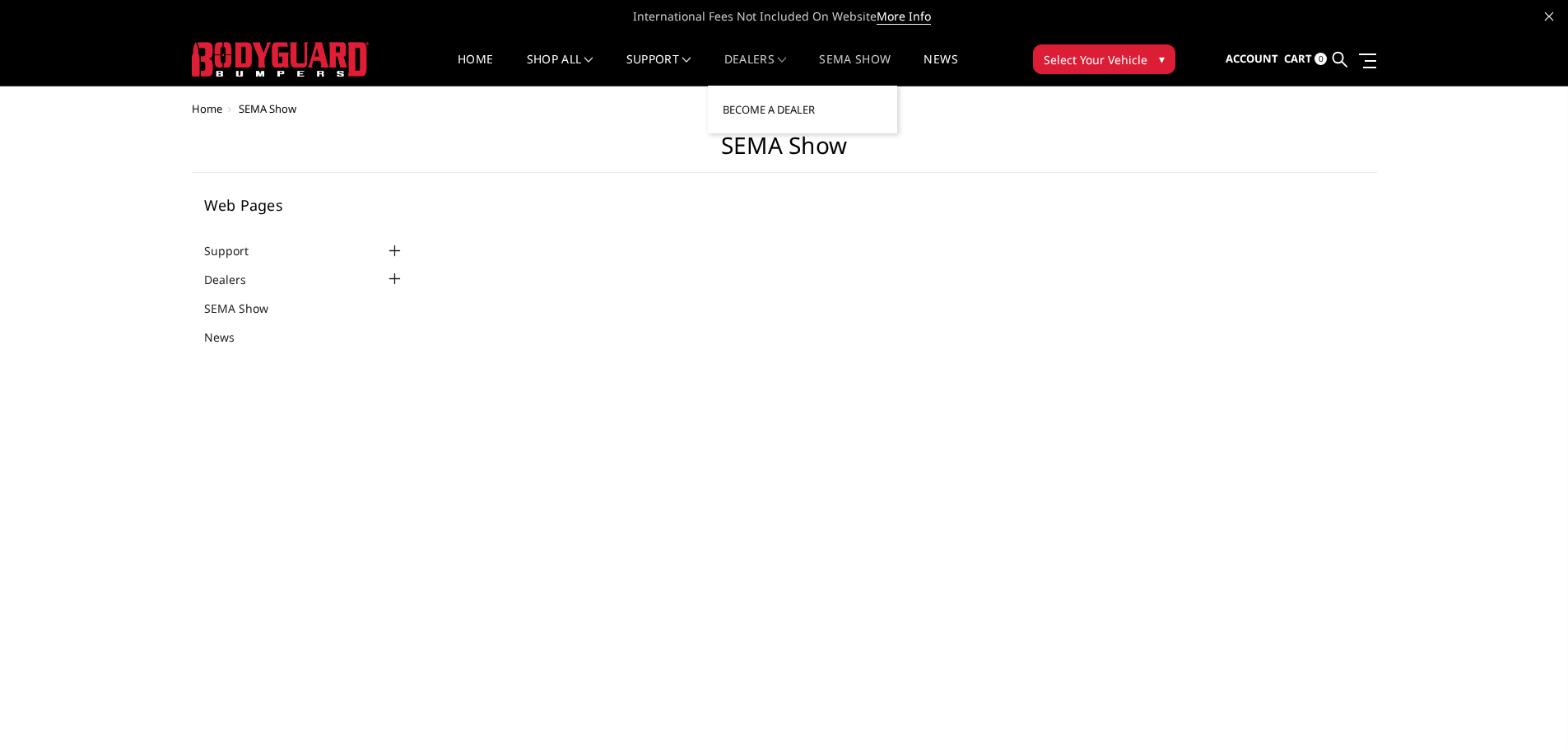
select select "US"
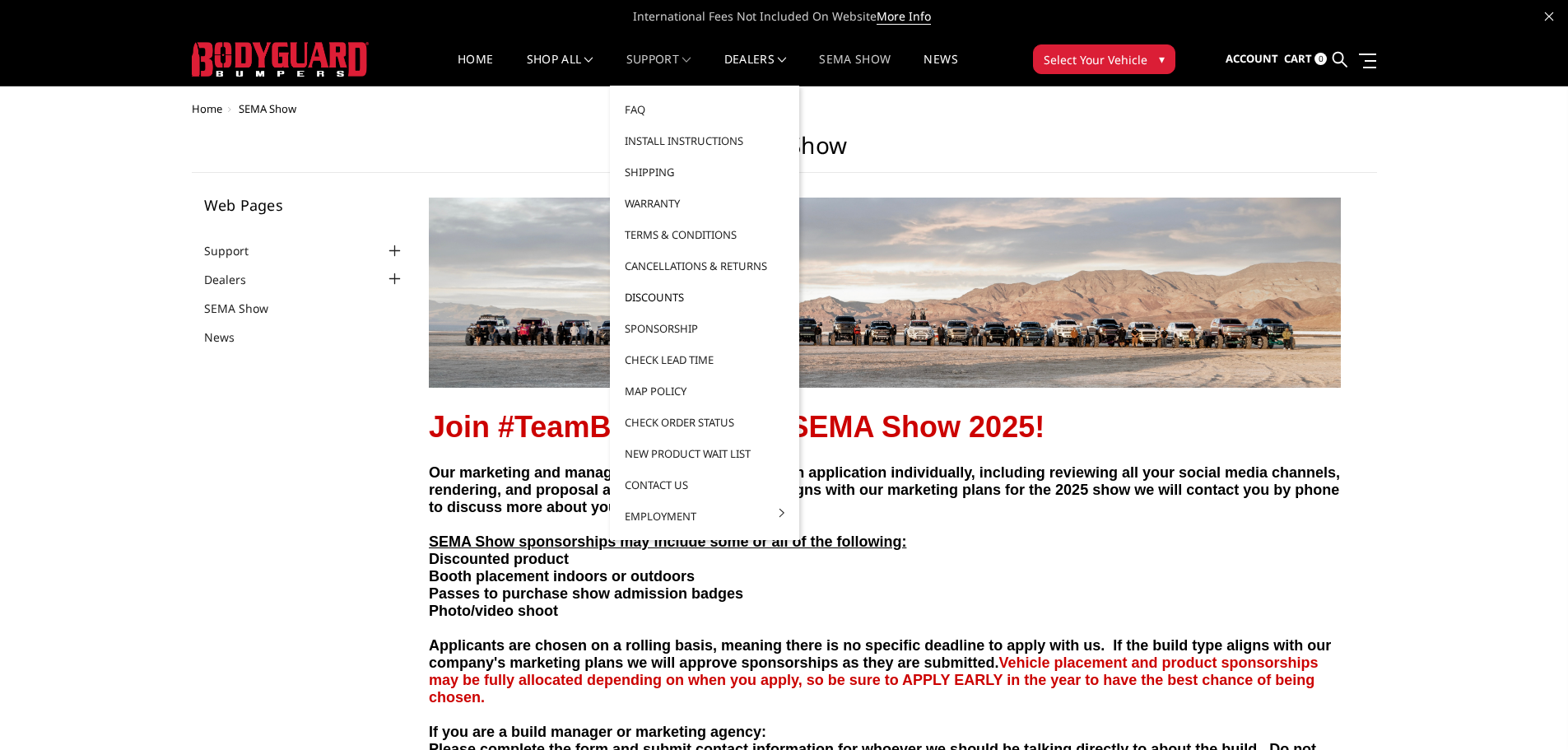
click at [660, 303] on link "Discounts" at bounding box center [705, 297] width 176 height 31
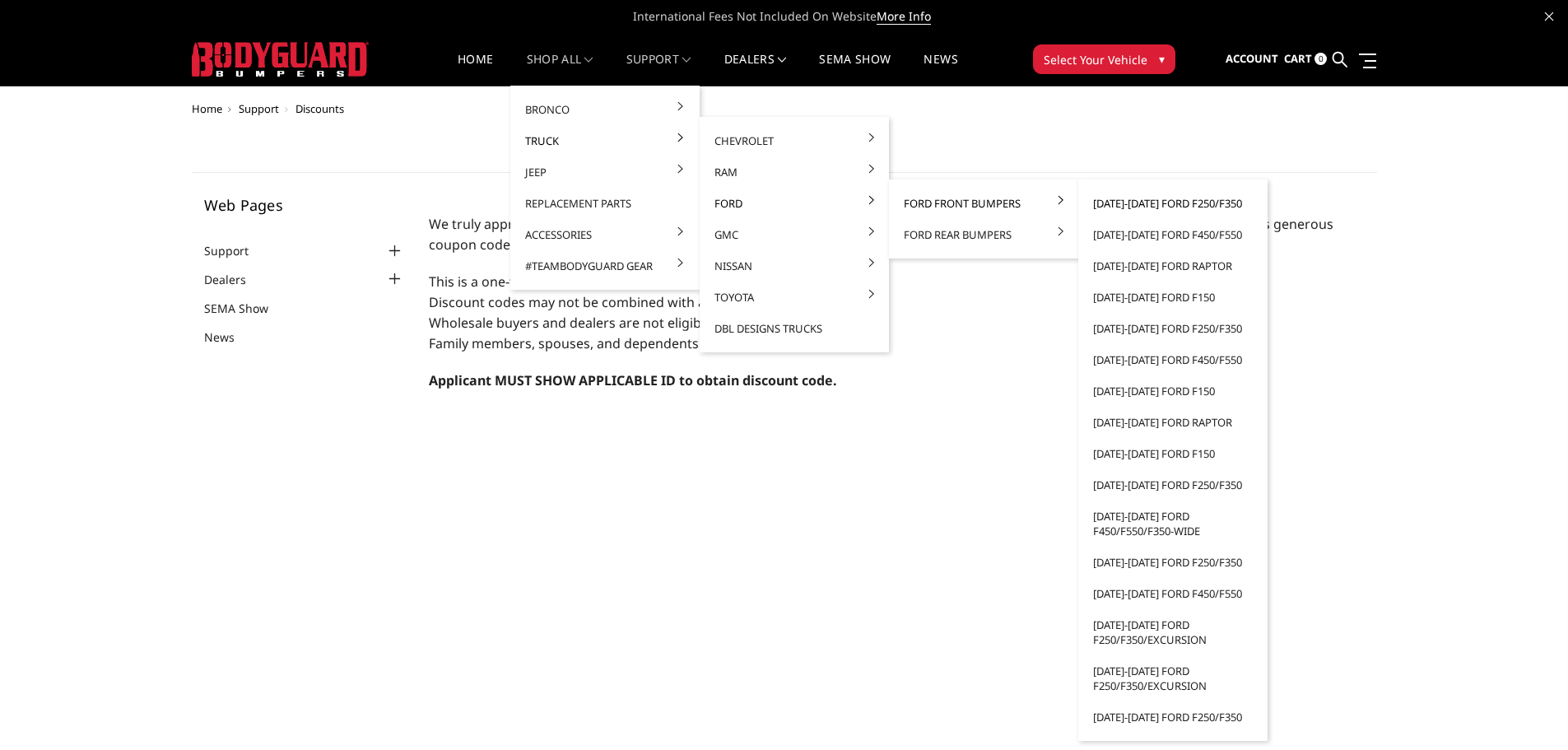
click at [1110, 208] on link "[DATE]-[DATE] Ford F250/F350" at bounding box center [1173, 203] width 176 height 31
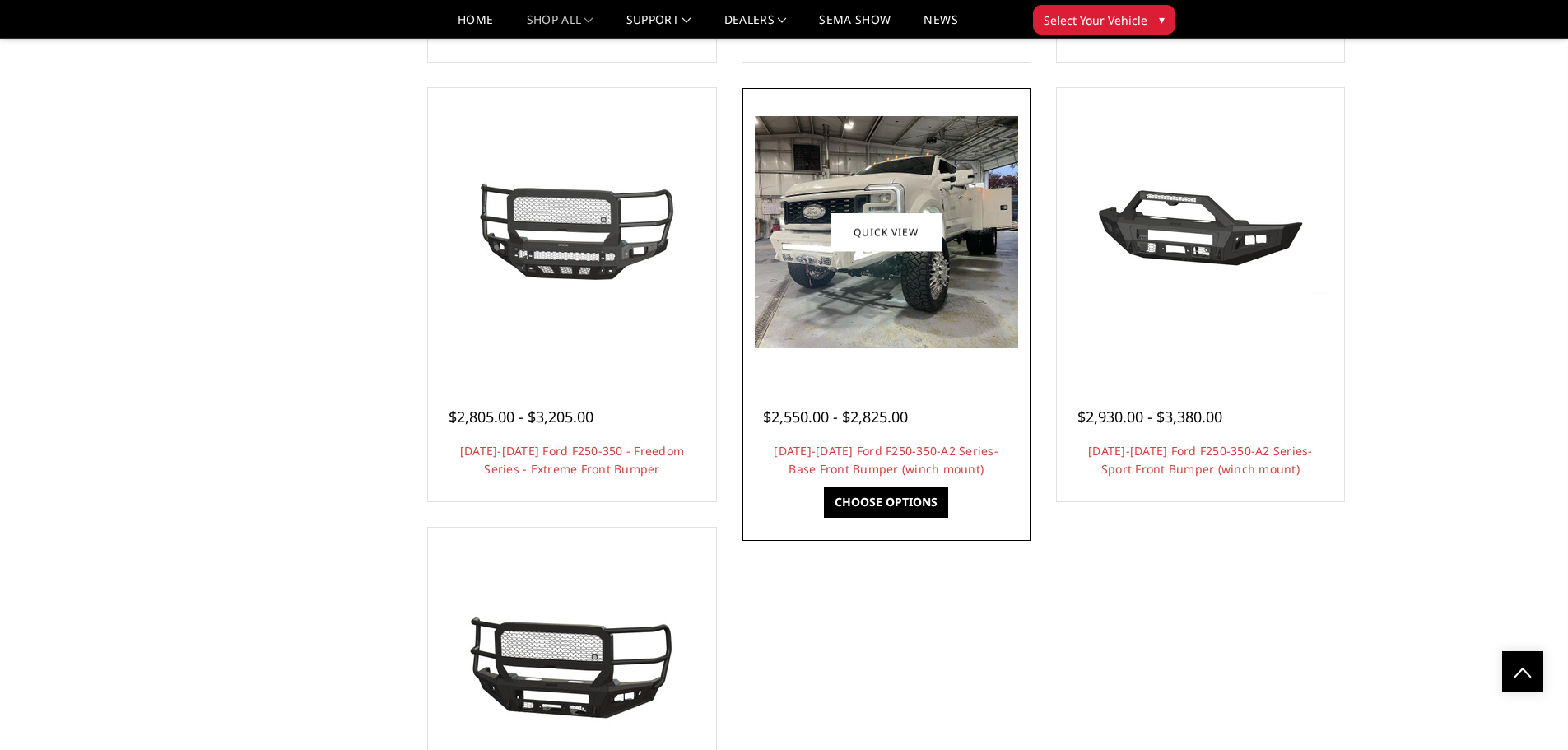
scroll to position [823, 0]
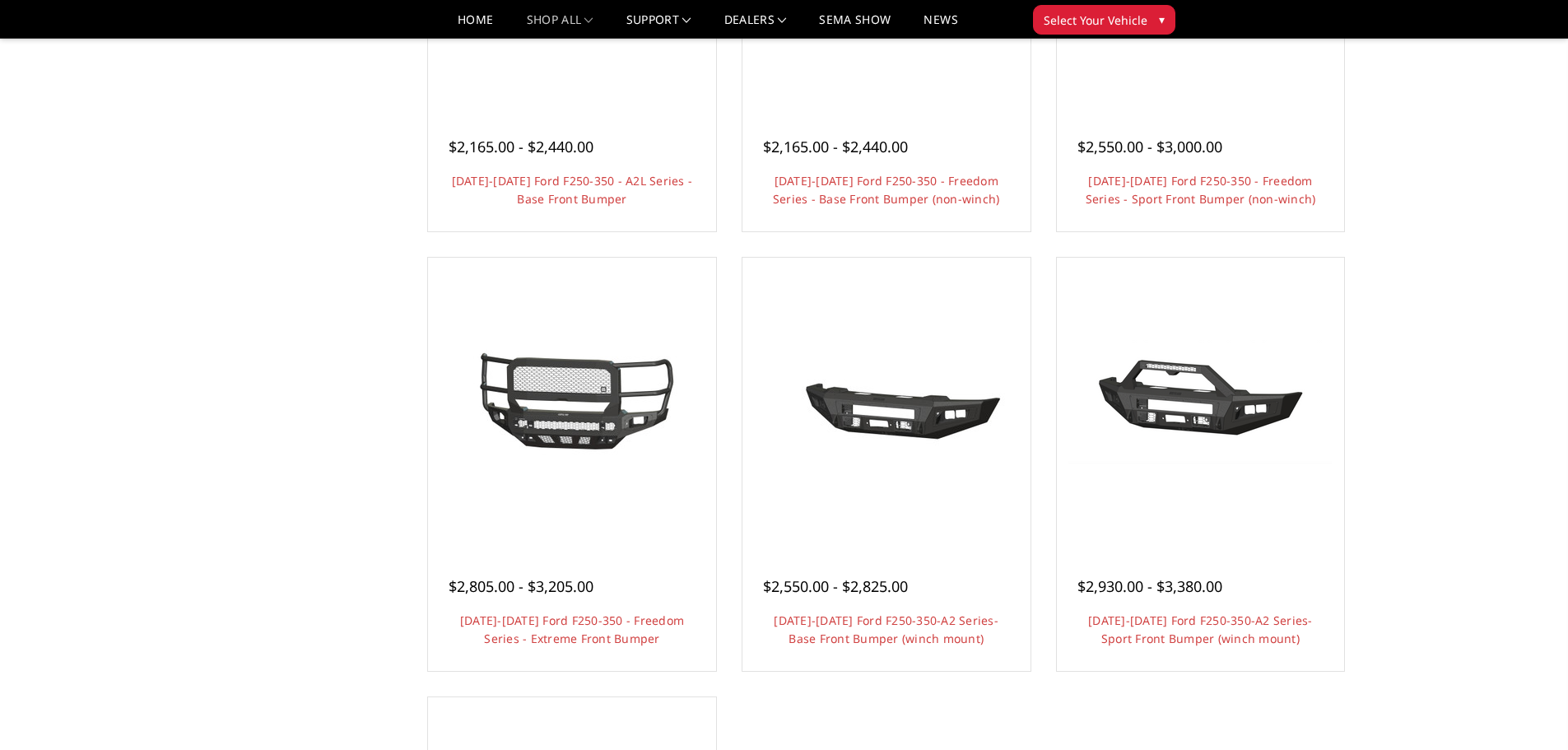
click at [490, 13] on nav "Home shop all Bronco 2021-2025 Bronco Front 2021-2025 Bronco Rear 2021-2025 Bro…" at bounding box center [708, 20] width 630 height 37
click at [469, 17] on link "Home" at bounding box center [476, 26] width 36 height 24
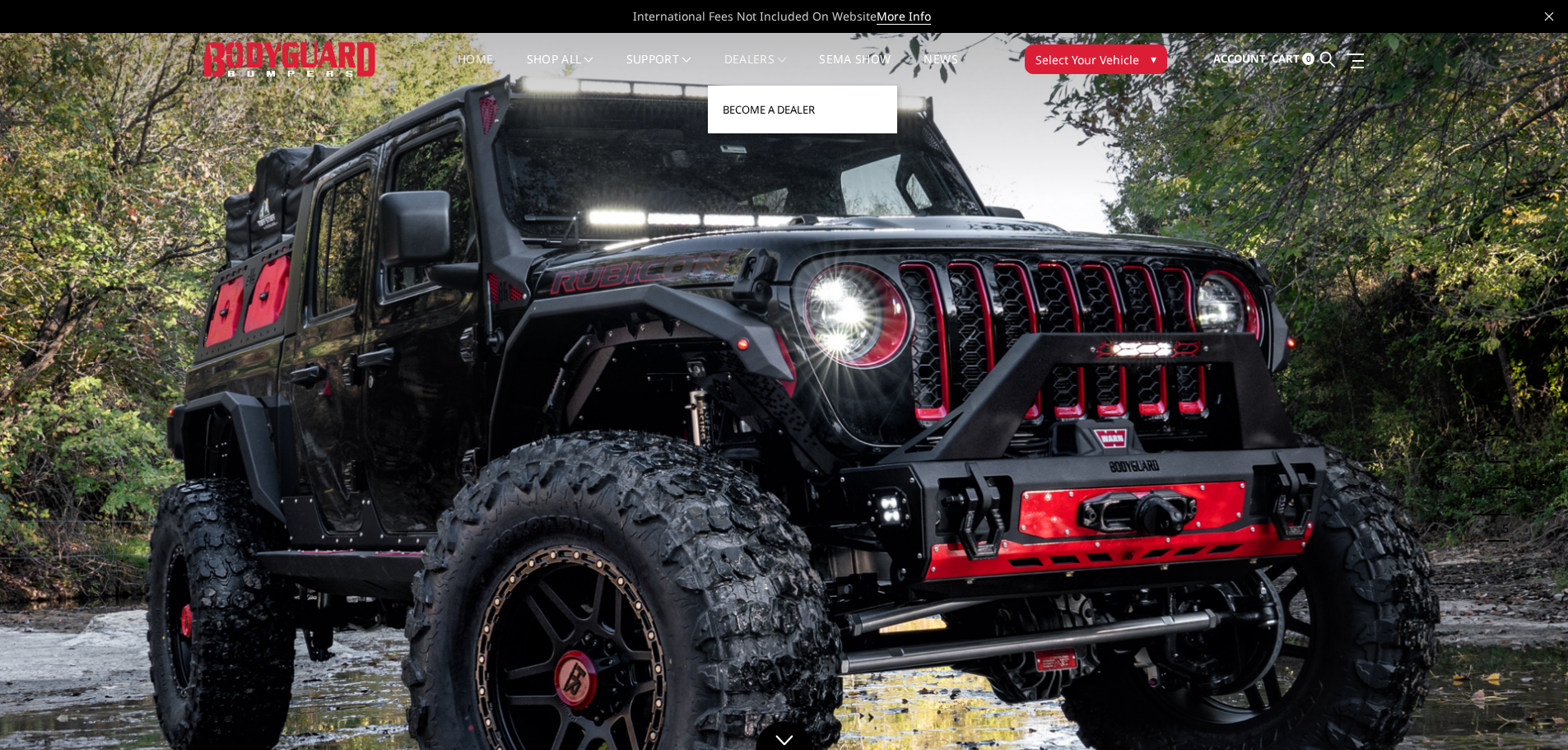
click at [781, 119] on link "Become a Dealer" at bounding box center [803, 109] width 176 height 31
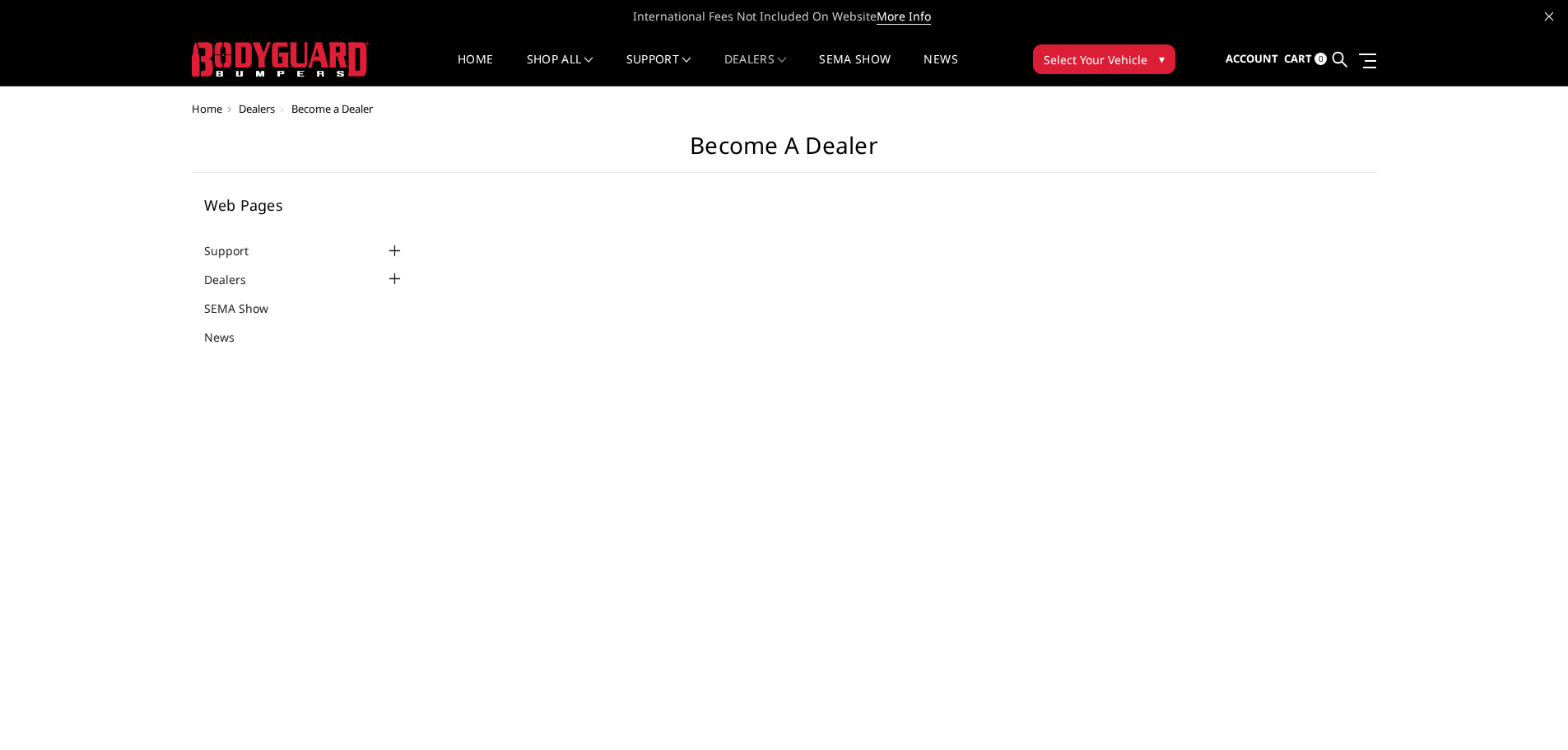
select select "US"
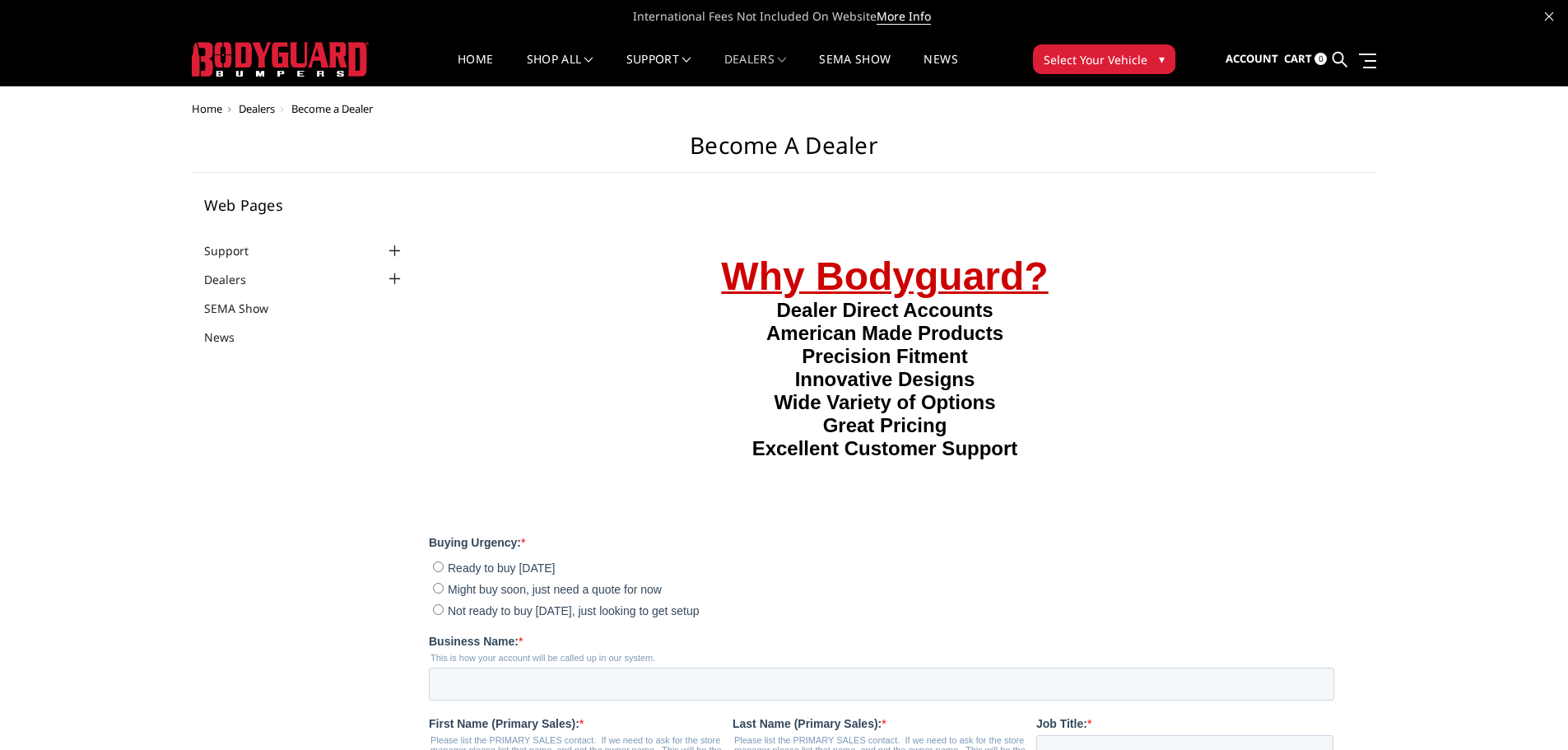
click at [437, 395] on h4 "Why Bodyguard? Dealer Direct Accounts American Made Products Precision Fitment …" at bounding box center [885, 373] width 912 height 241
click at [301, 59] on img at bounding box center [280, 59] width 177 height 35
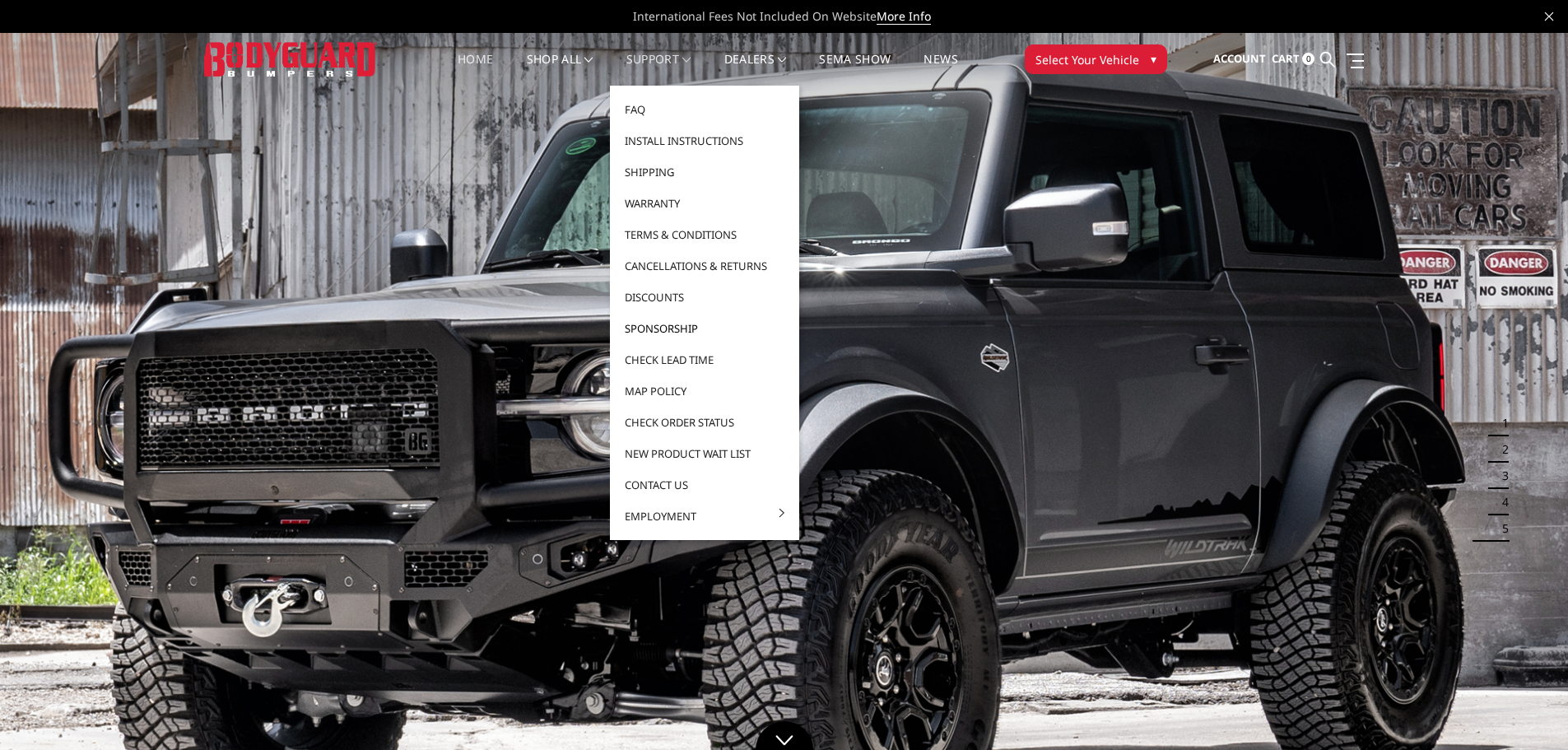
click at [708, 320] on link "Sponsorship" at bounding box center [705, 328] width 176 height 31
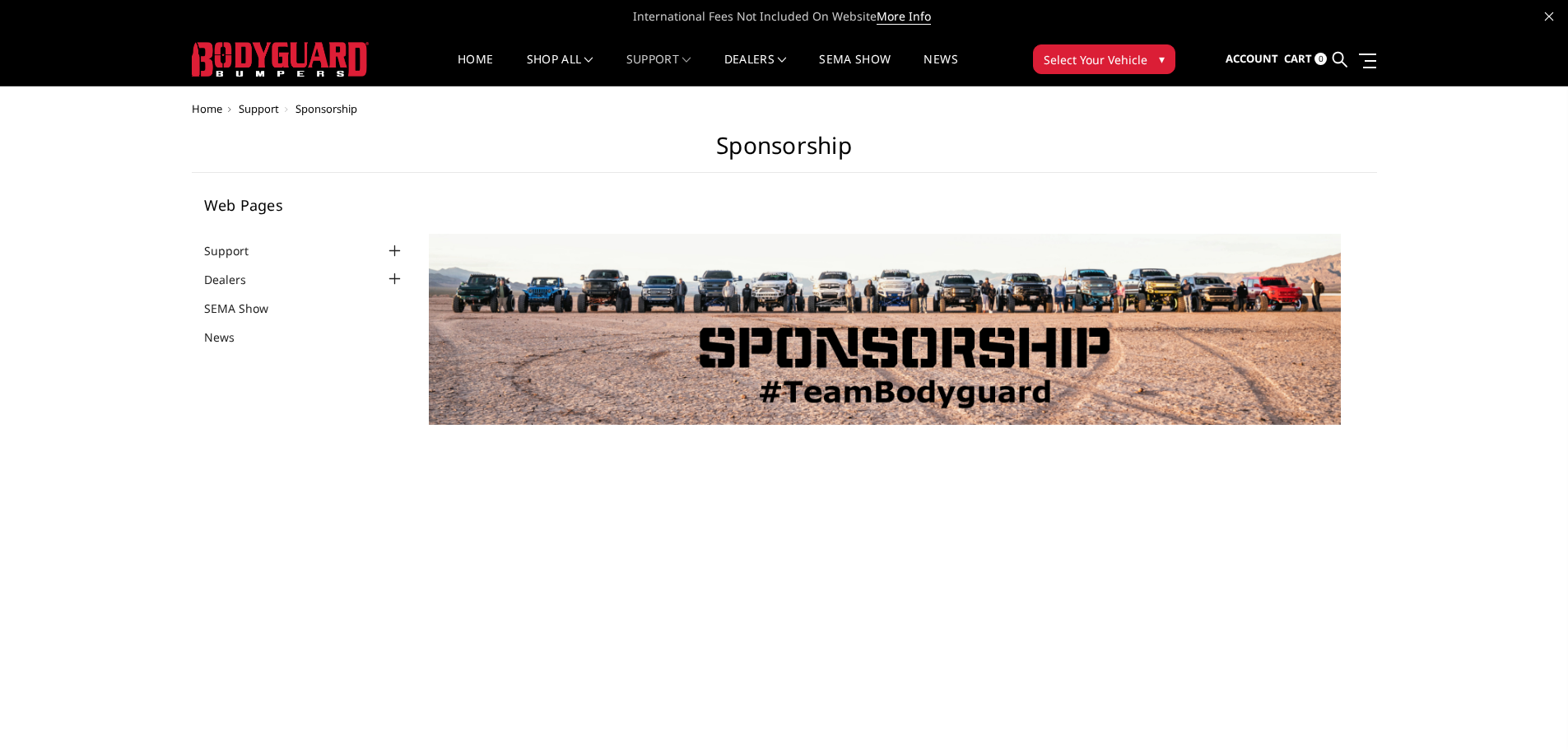
select select "US"
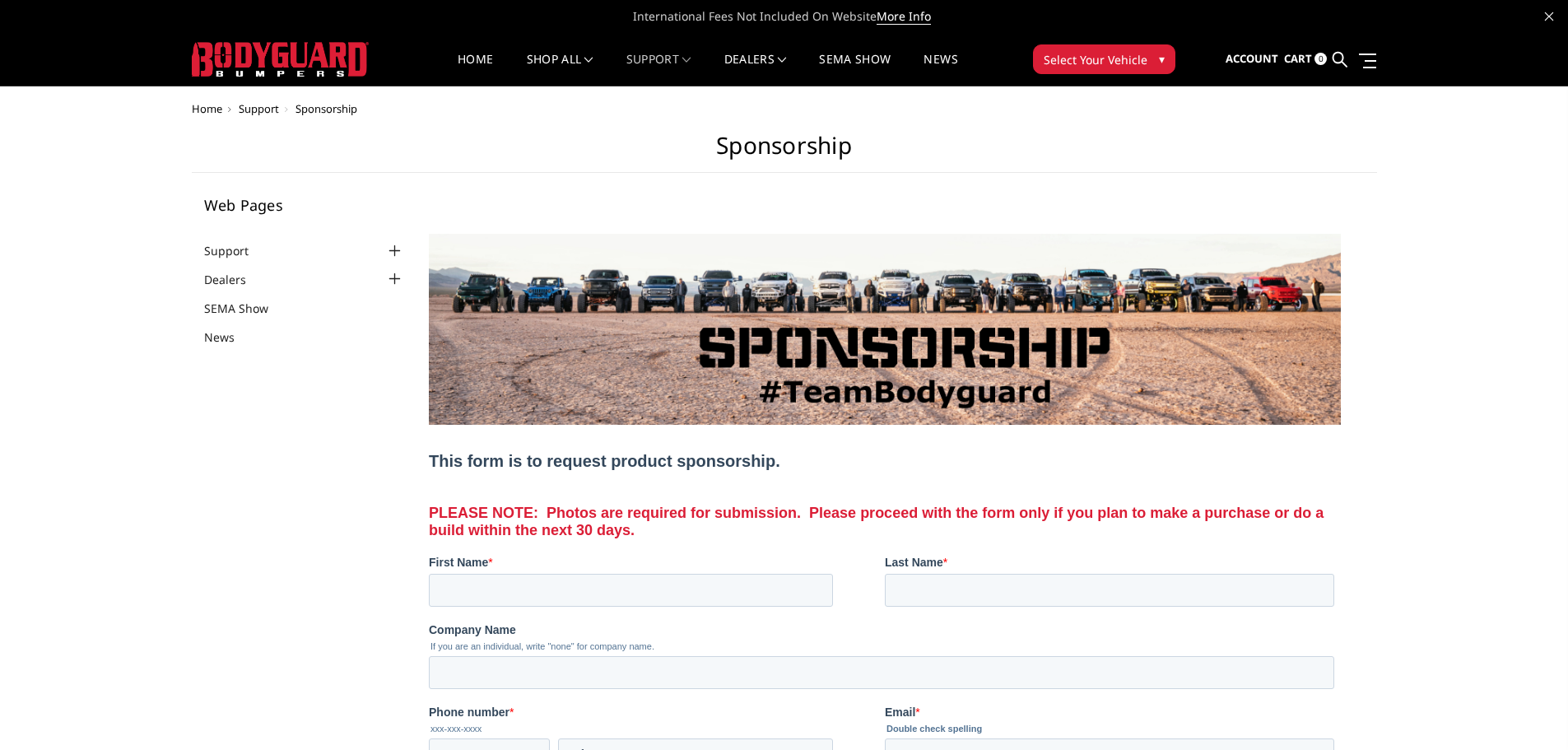
click at [293, 68] on img at bounding box center [280, 59] width 177 height 35
